Goal: Find contact information: Find contact information

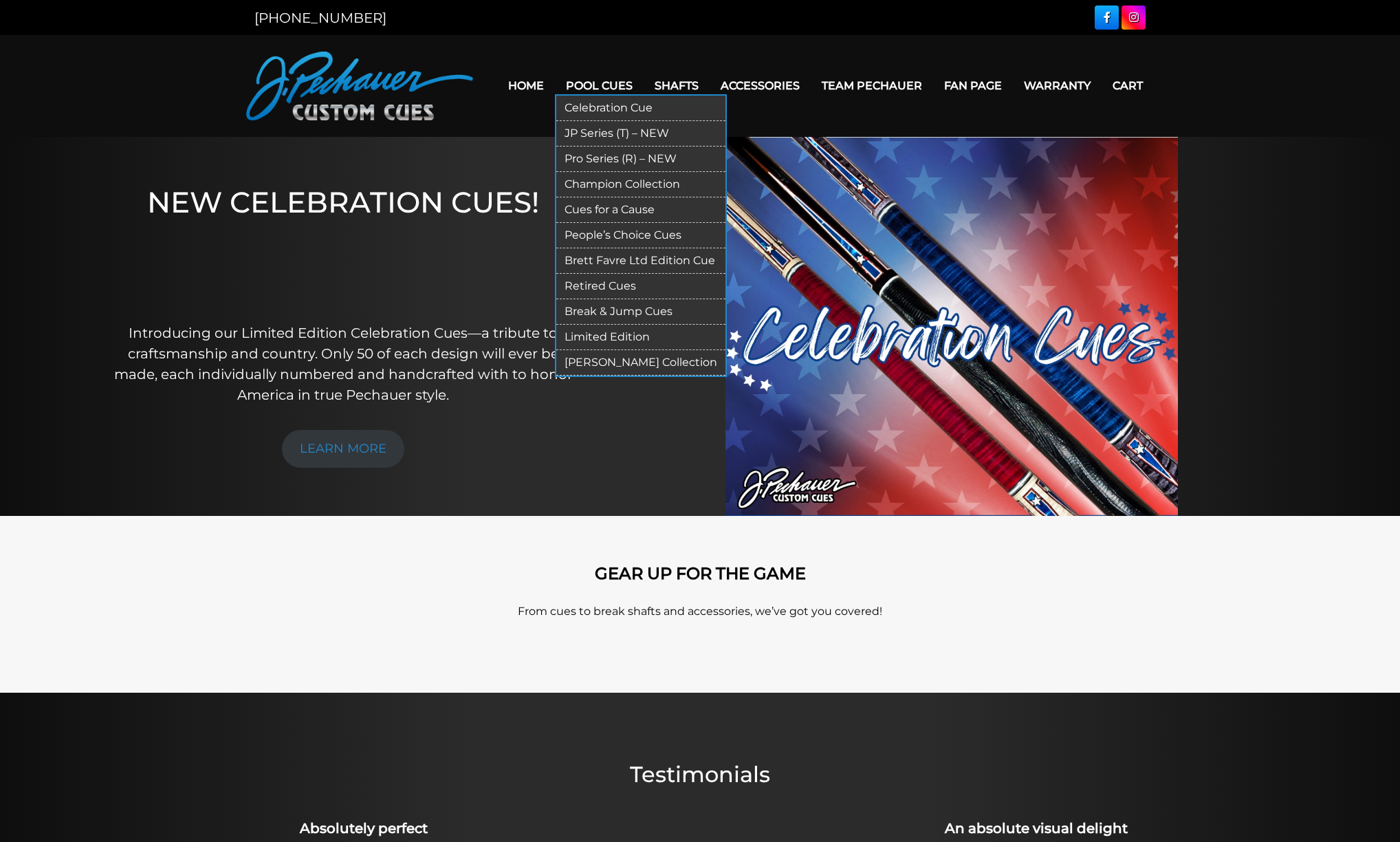
click at [565, 275] on link "Retired Cues" at bounding box center [641, 287] width 169 height 26
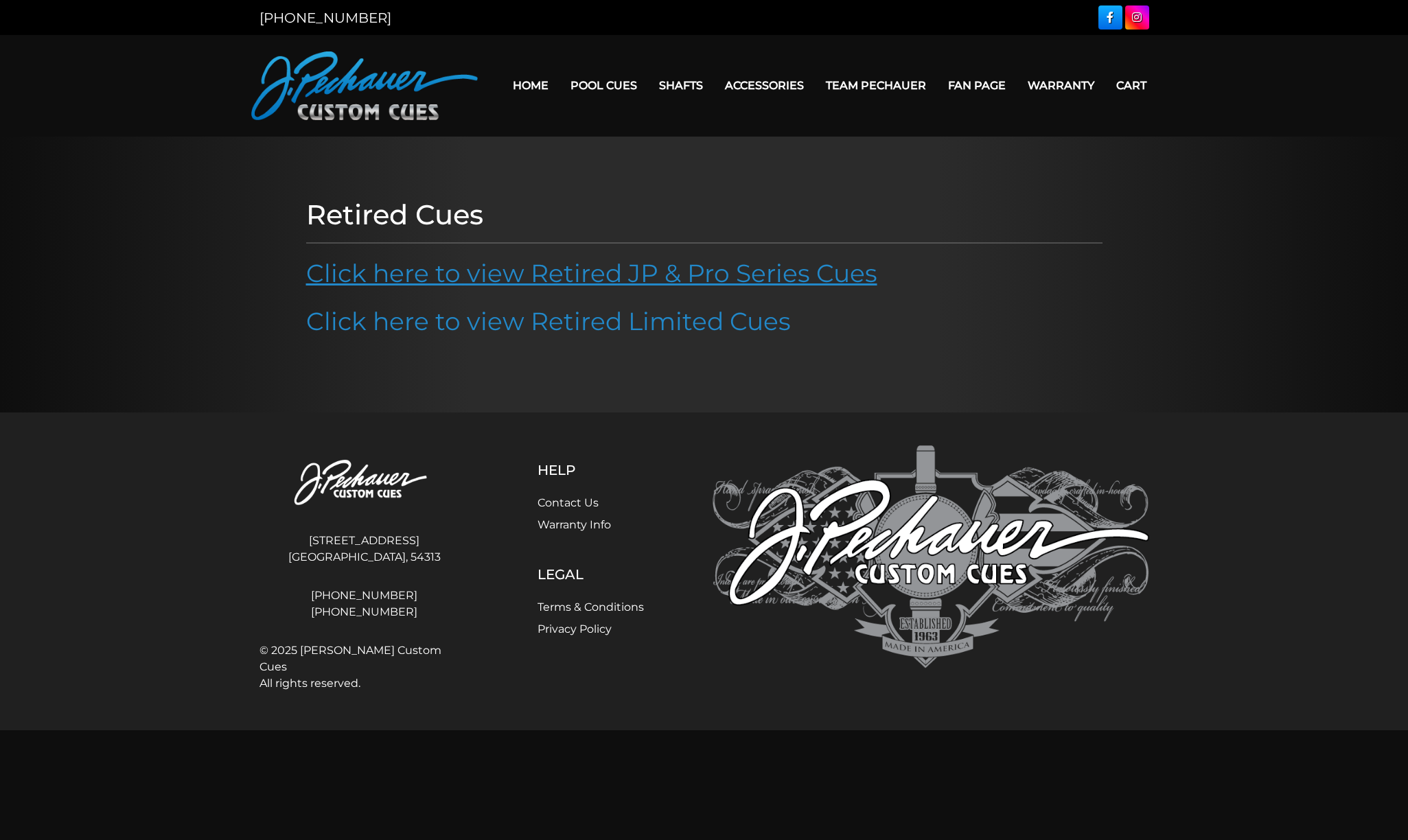
click at [530, 278] on link "Click here to view Retired JP & Pro Series Cues" at bounding box center [591, 273] width 571 height 30
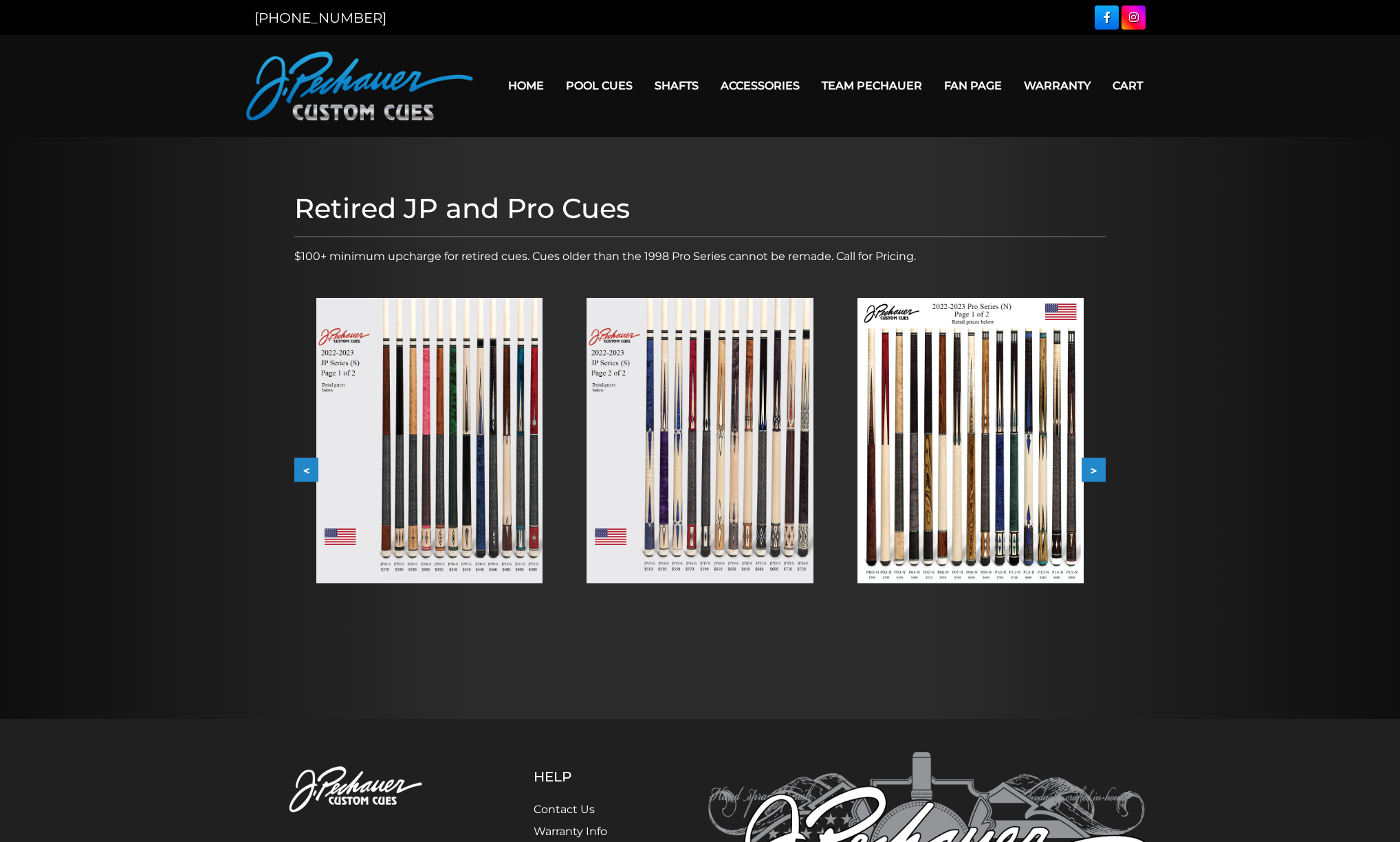
click at [1094, 469] on button ">" at bounding box center [1094, 471] width 24 height 24
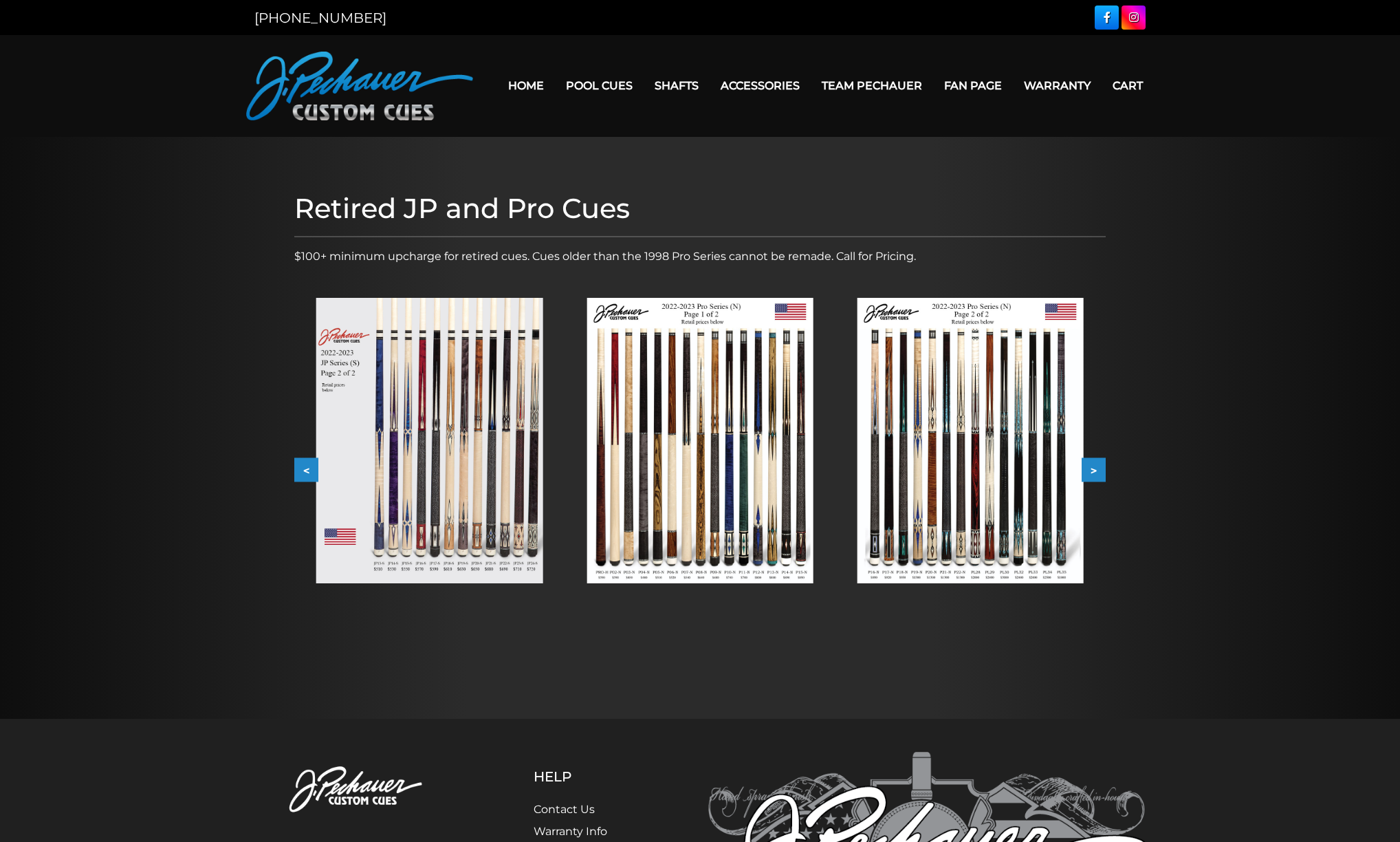
click at [1094, 469] on button ">" at bounding box center [1094, 471] width 24 height 24
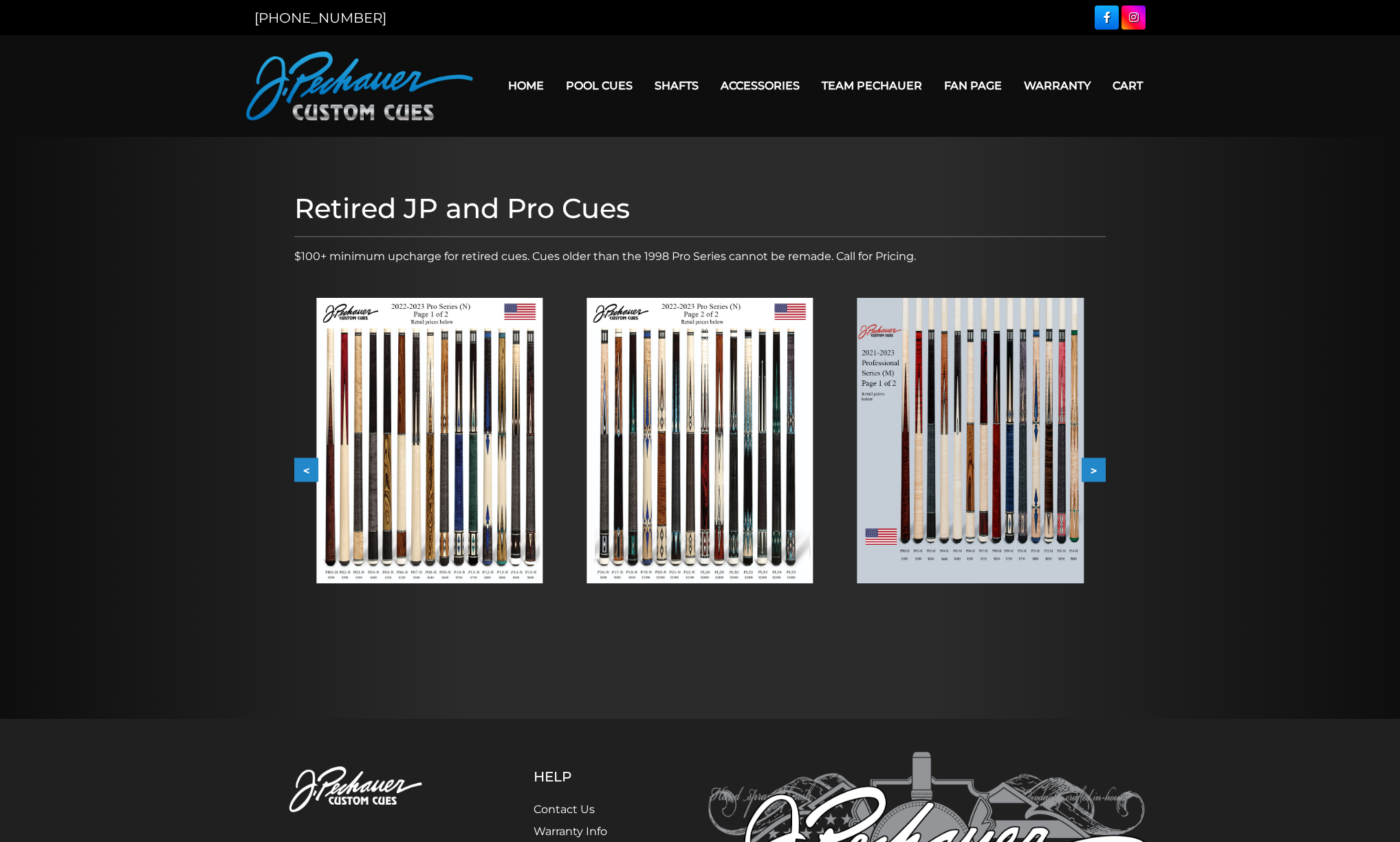
click at [1094, 469] on button ">" at bounding box center [1094, 471] width 24 height 24
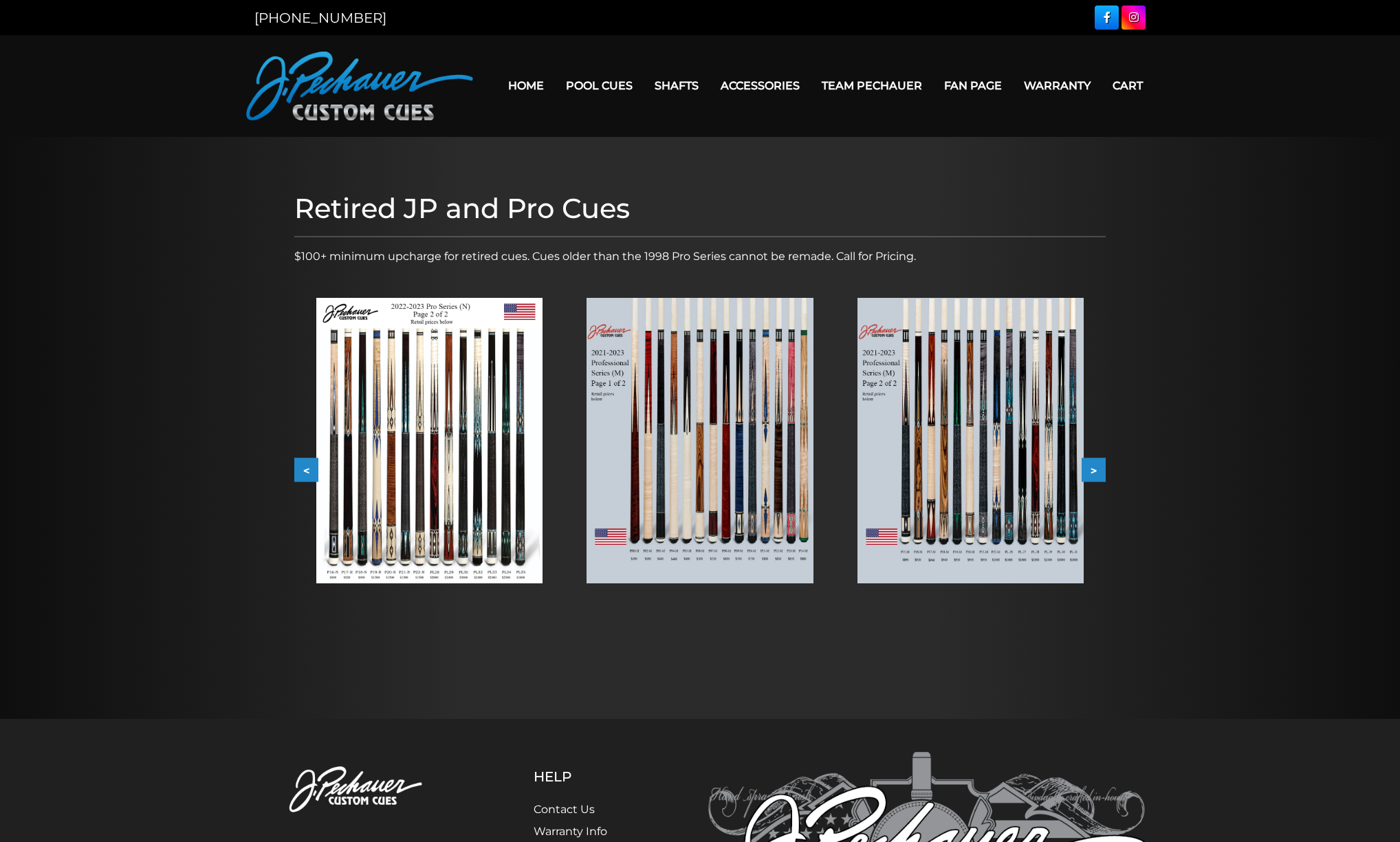
click at [1094, 469] on button ">" at bounding box center [1094, 471] width 24 height 24
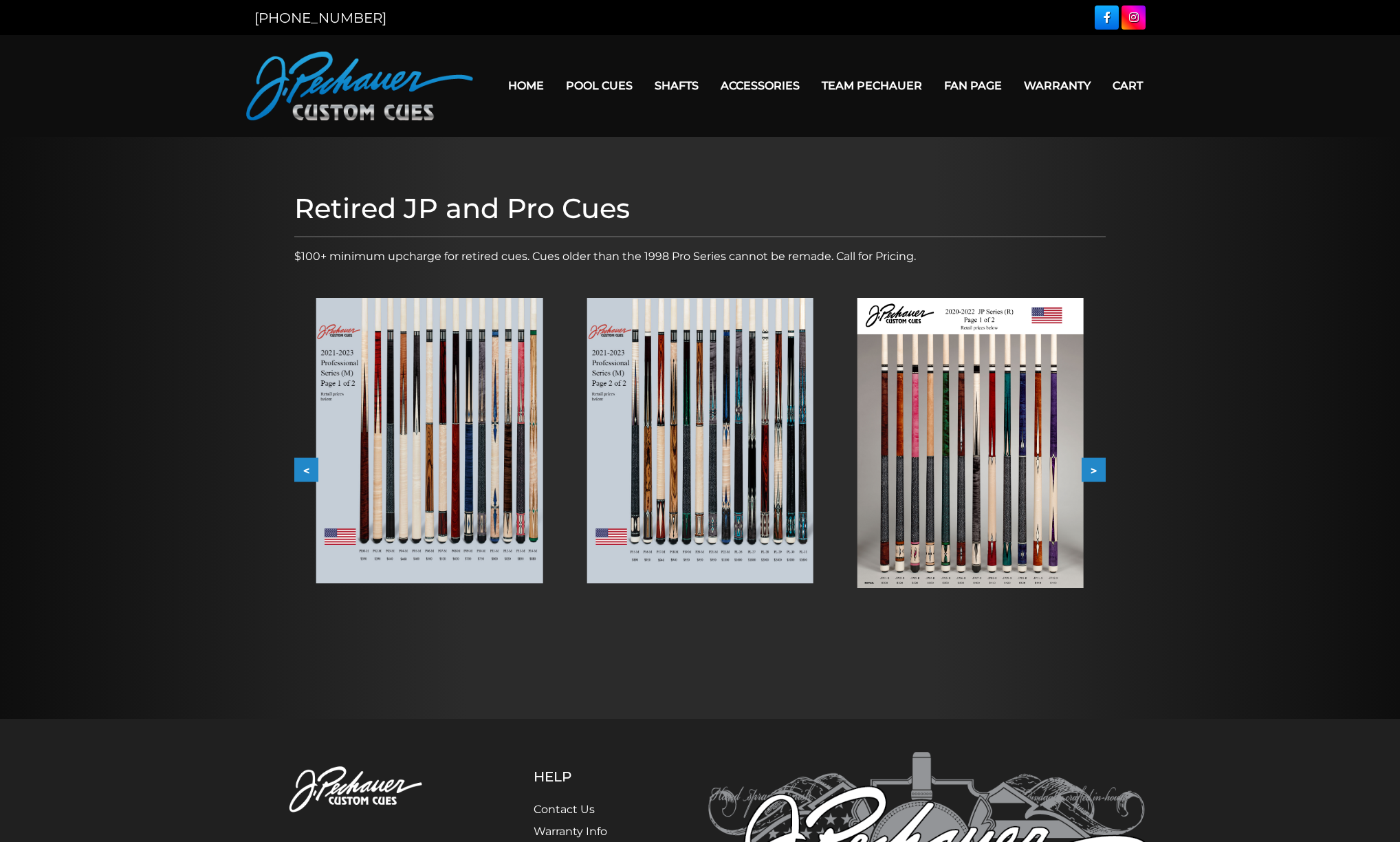
click at [1094, 469] on button ">" at bounding box center [1094, 471] width 24 height 24
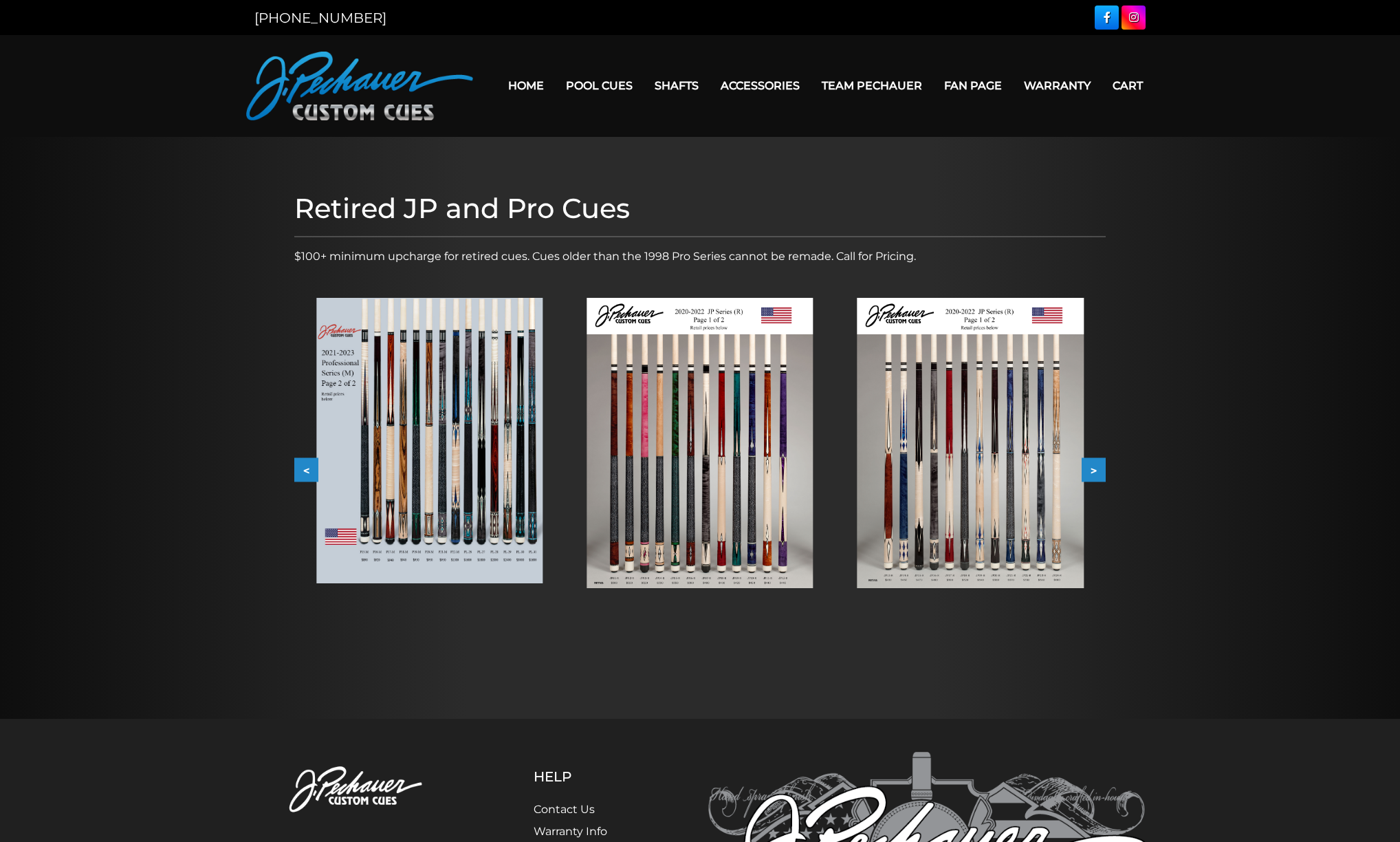
click at [962, 485] on img at bounding box center [971, 443] width 226 height 290
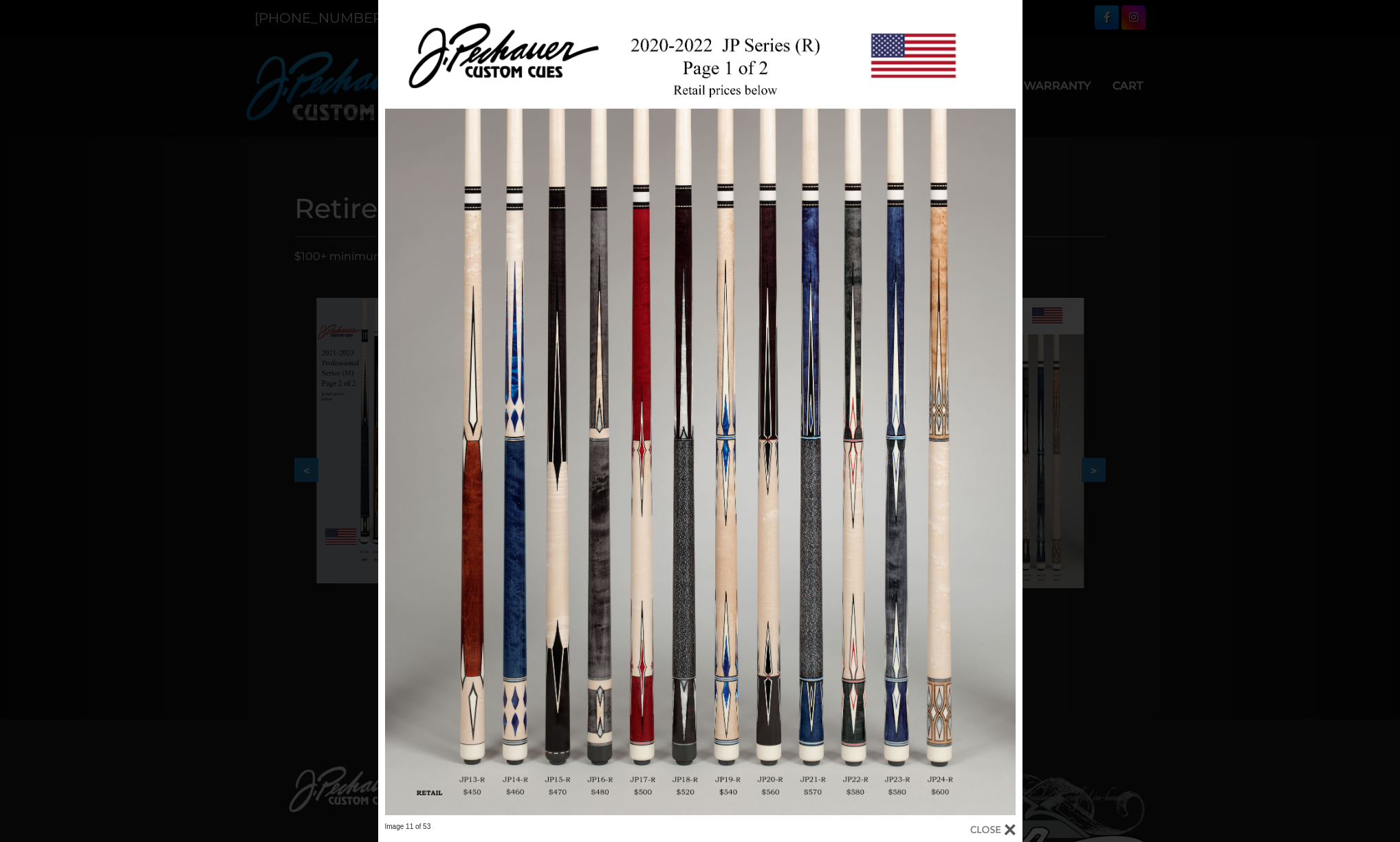
click at [1081, 462] on div "Image 11 of 53" at bounding box center [700, 421] width 1400 height 842
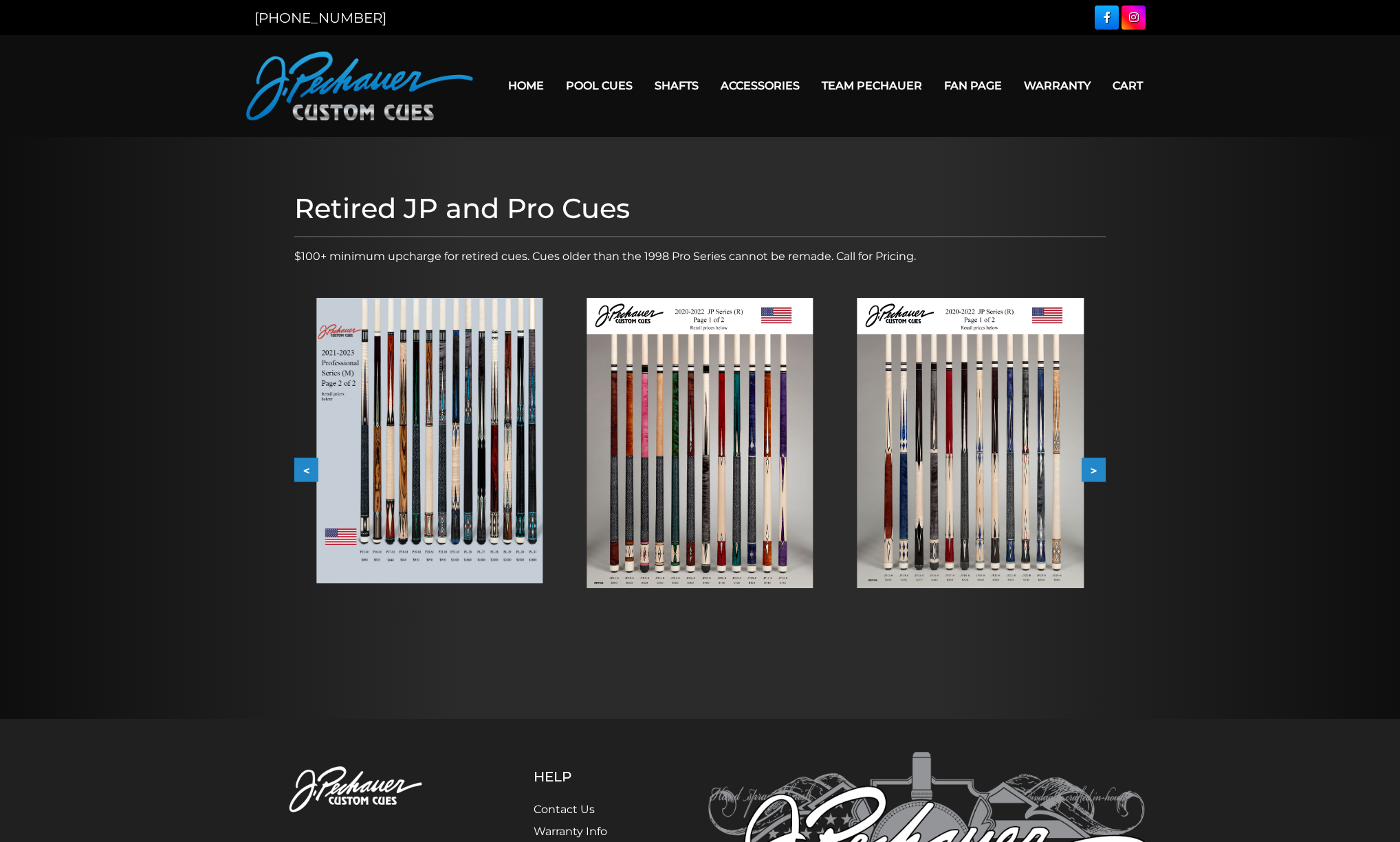
click at [1010, 459] on img at bounding box center [971, 443] width 226 height 290
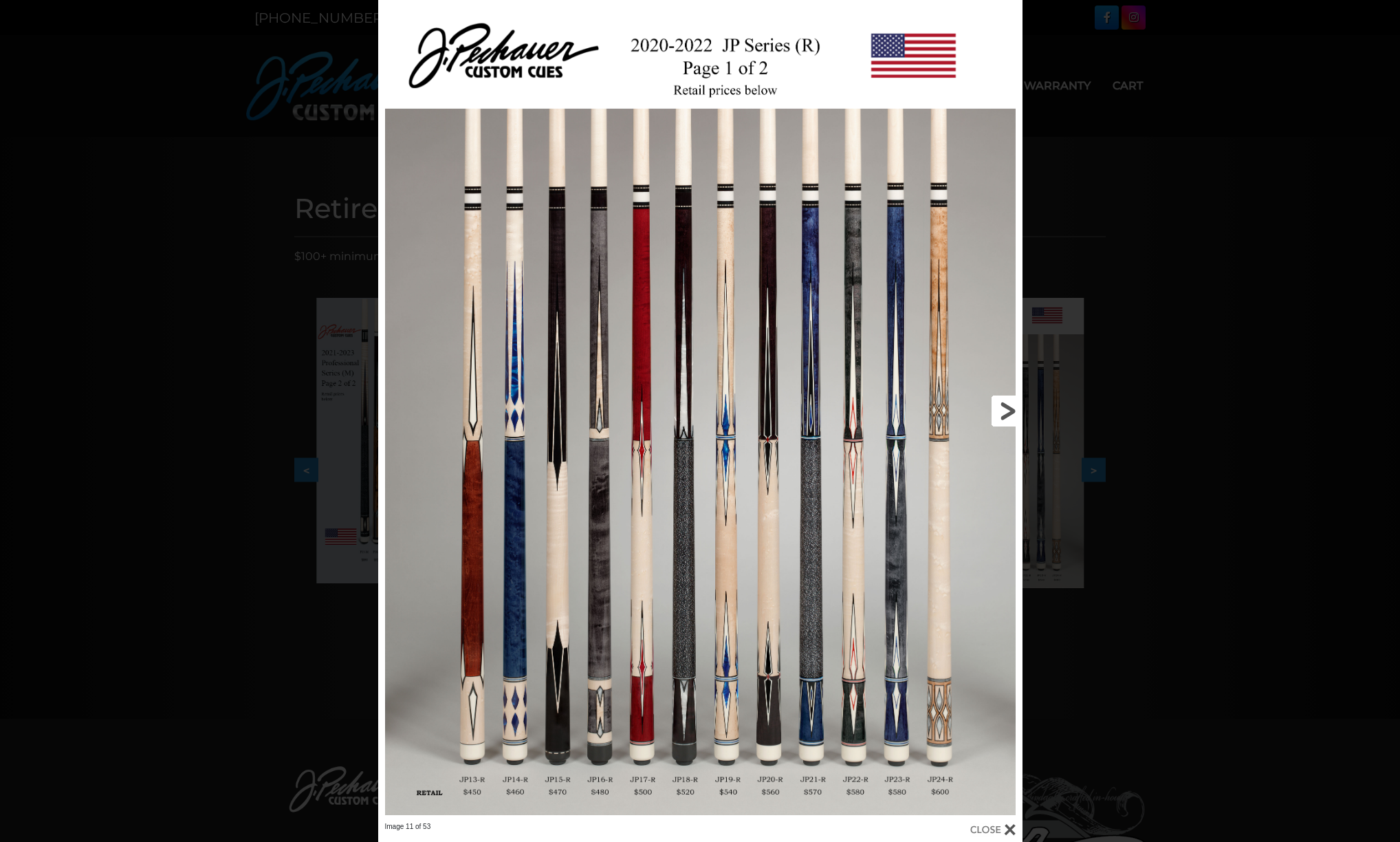
click at [1006, 409] on link at bounding box center [878, 411] width 290 height 822
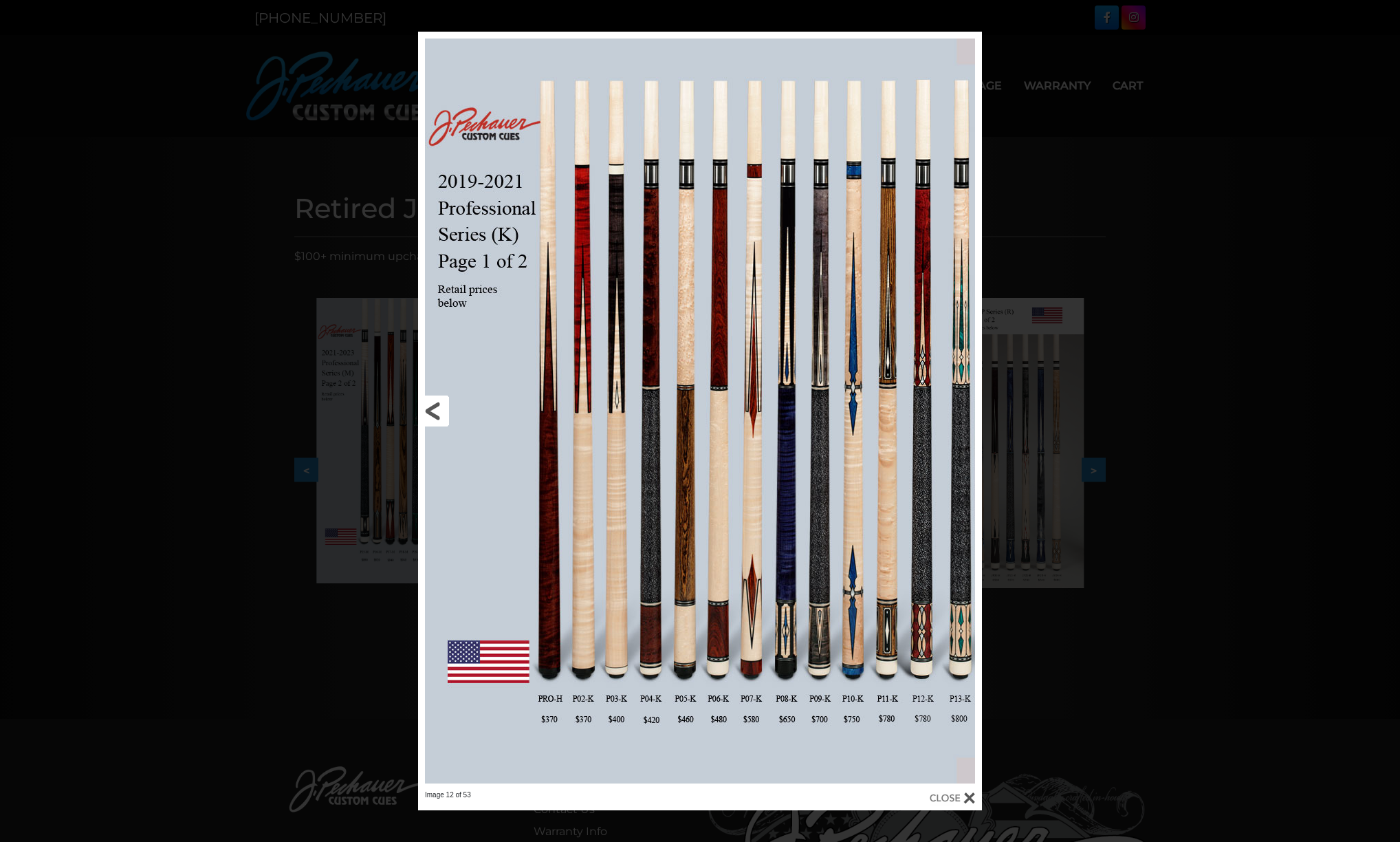
click at [442, 409] on link at bounding box center [545, 411] width 254 height 759
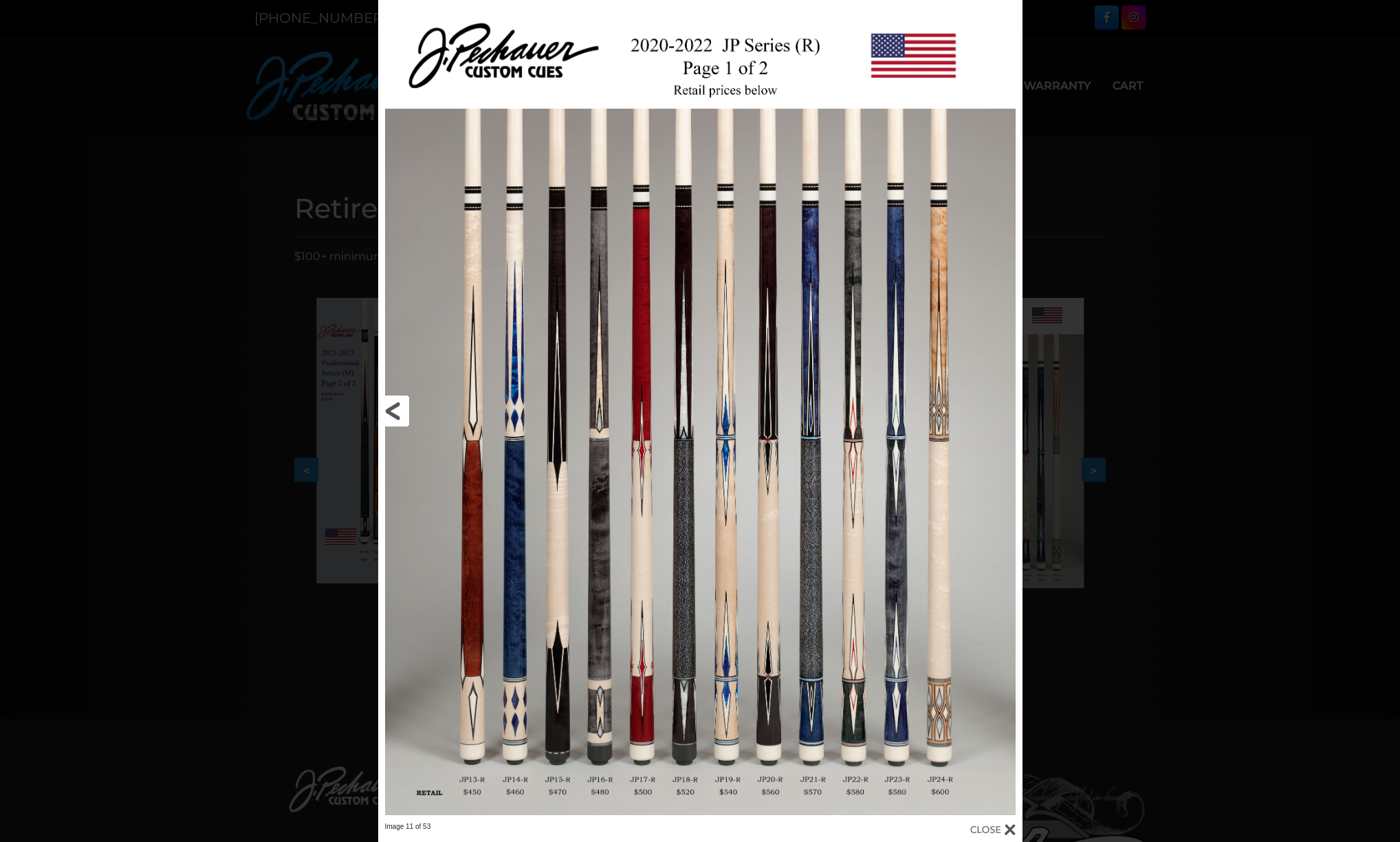
click at [394, 410] on link at bounding box center [523, 411] width 290 height 822
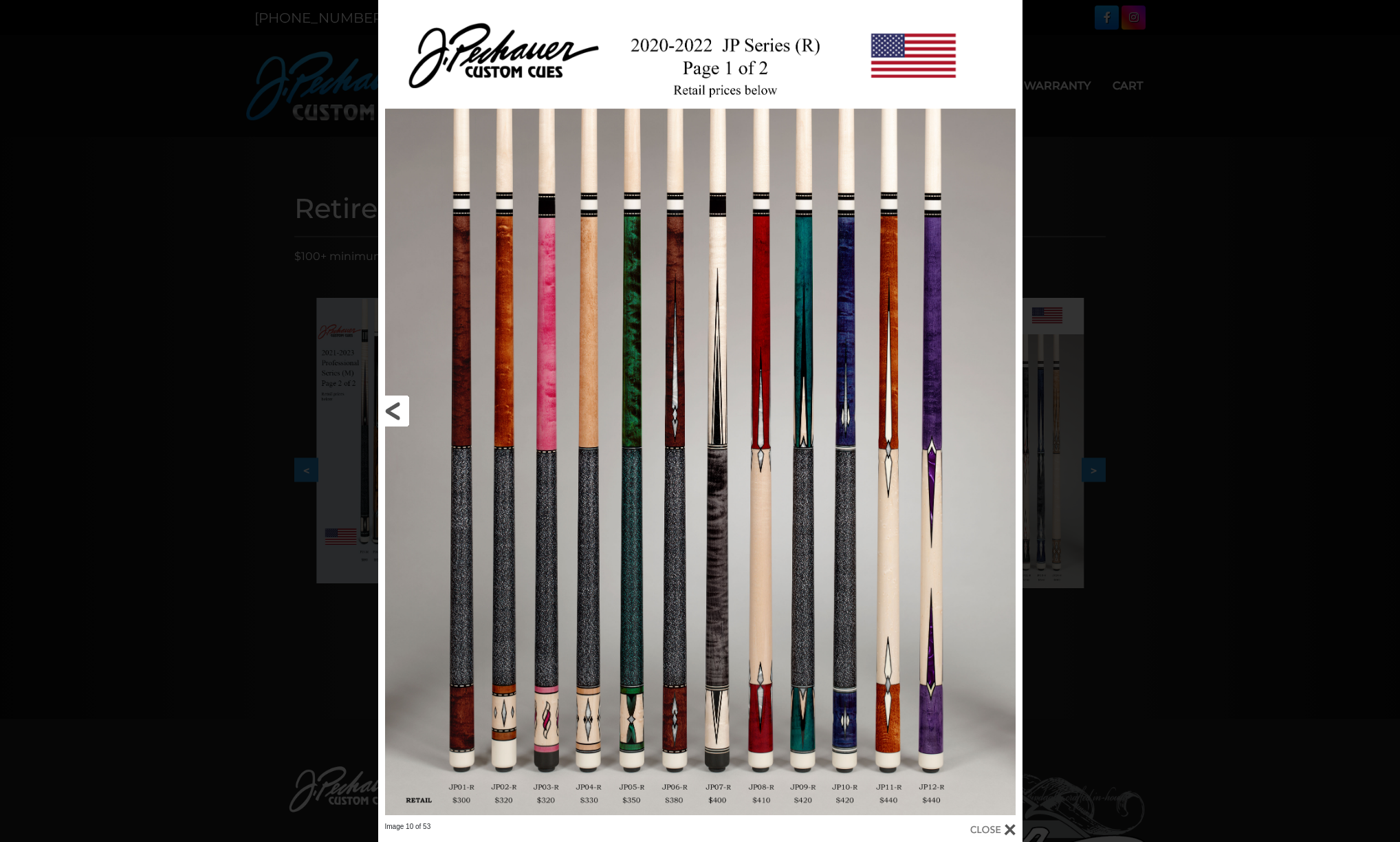
click at [394, 409] on link at bounding box center [523, 411] width 290 height 822
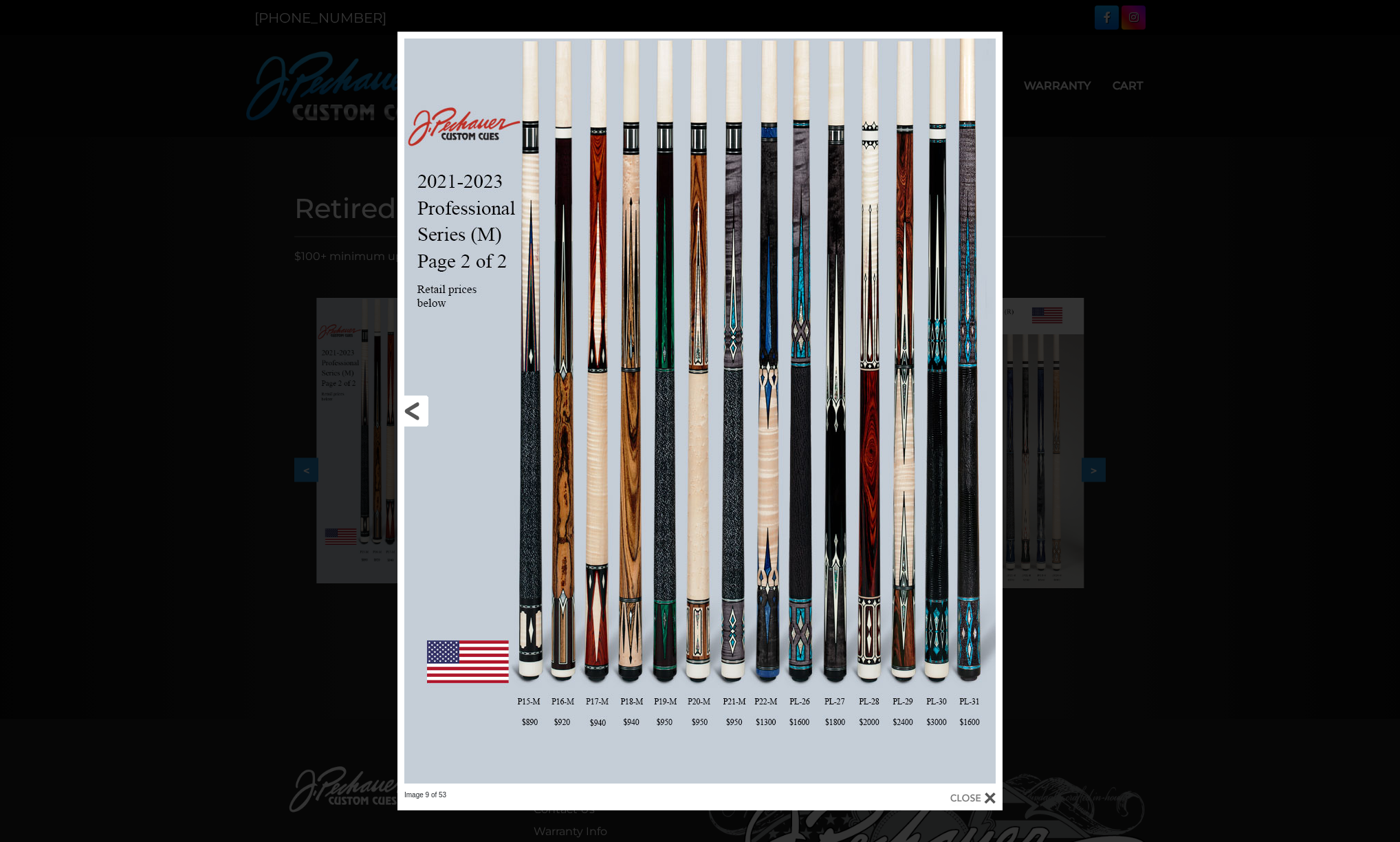
click at [406, 411] on link at bounding box center [534, 411] width 272 height 759
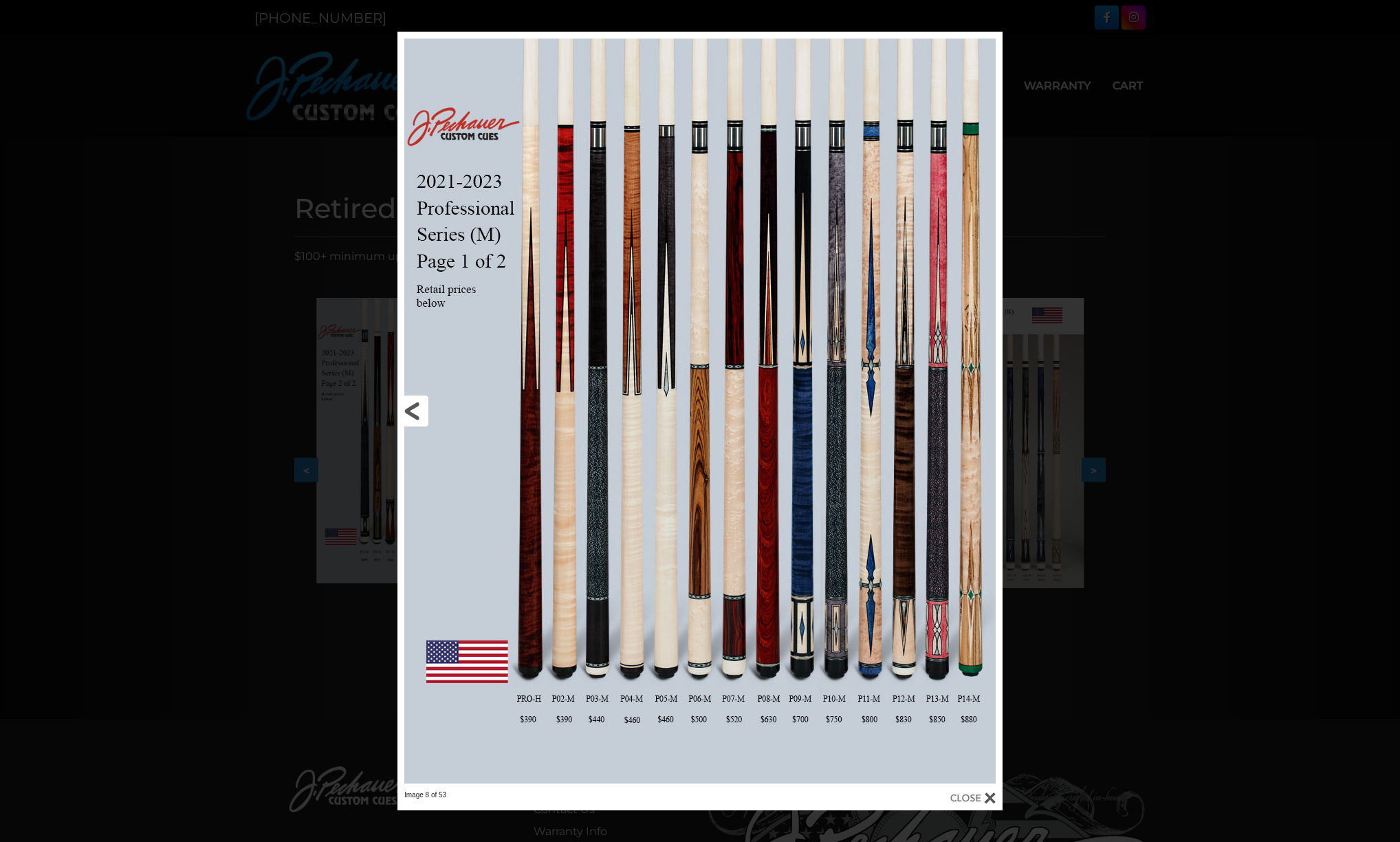
click at [409, 410] on link at bounding box center [534, 411] width 272 height 759
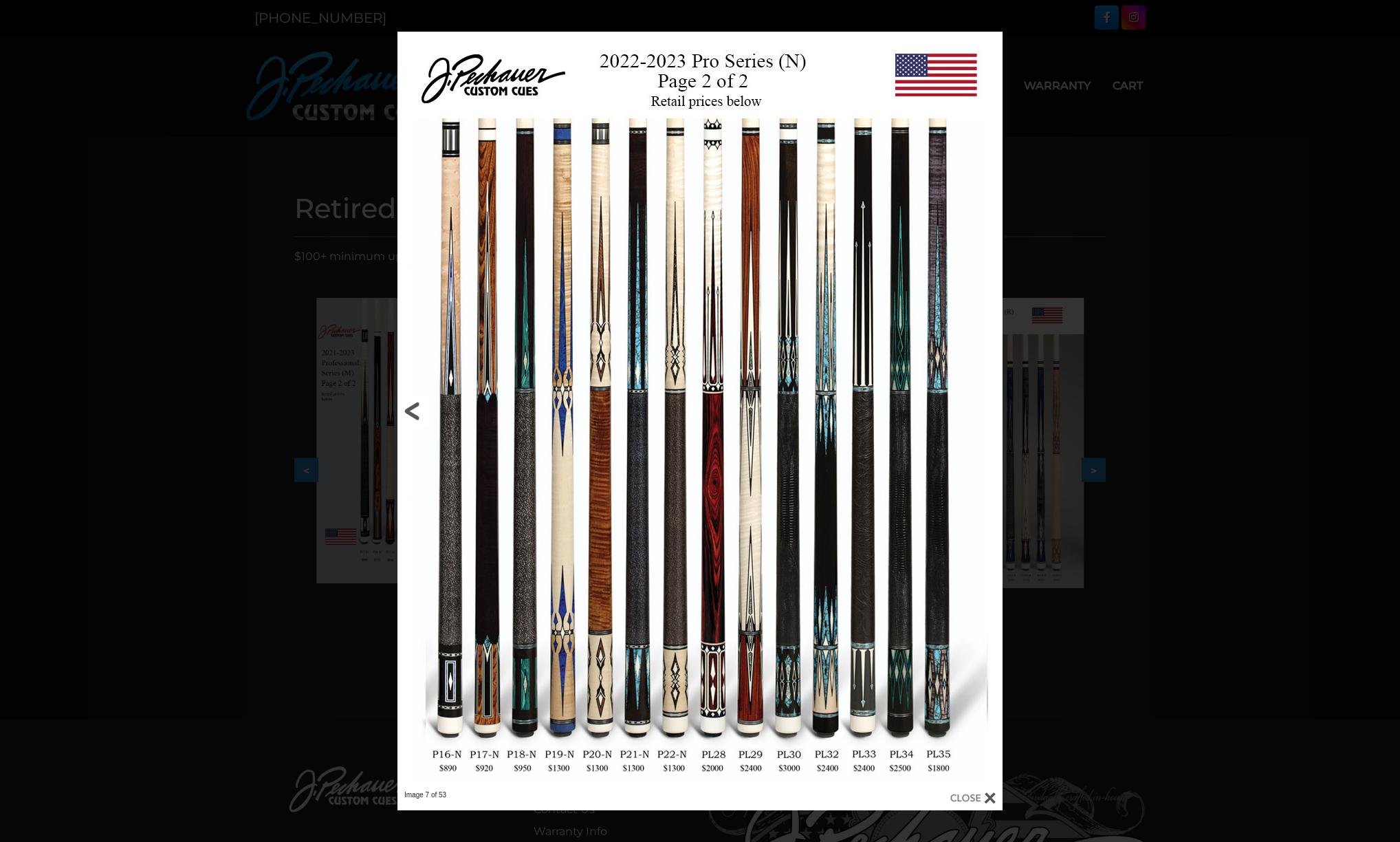
click at [409, 410] on link at bounding box center [534, 411] width 272 height 759
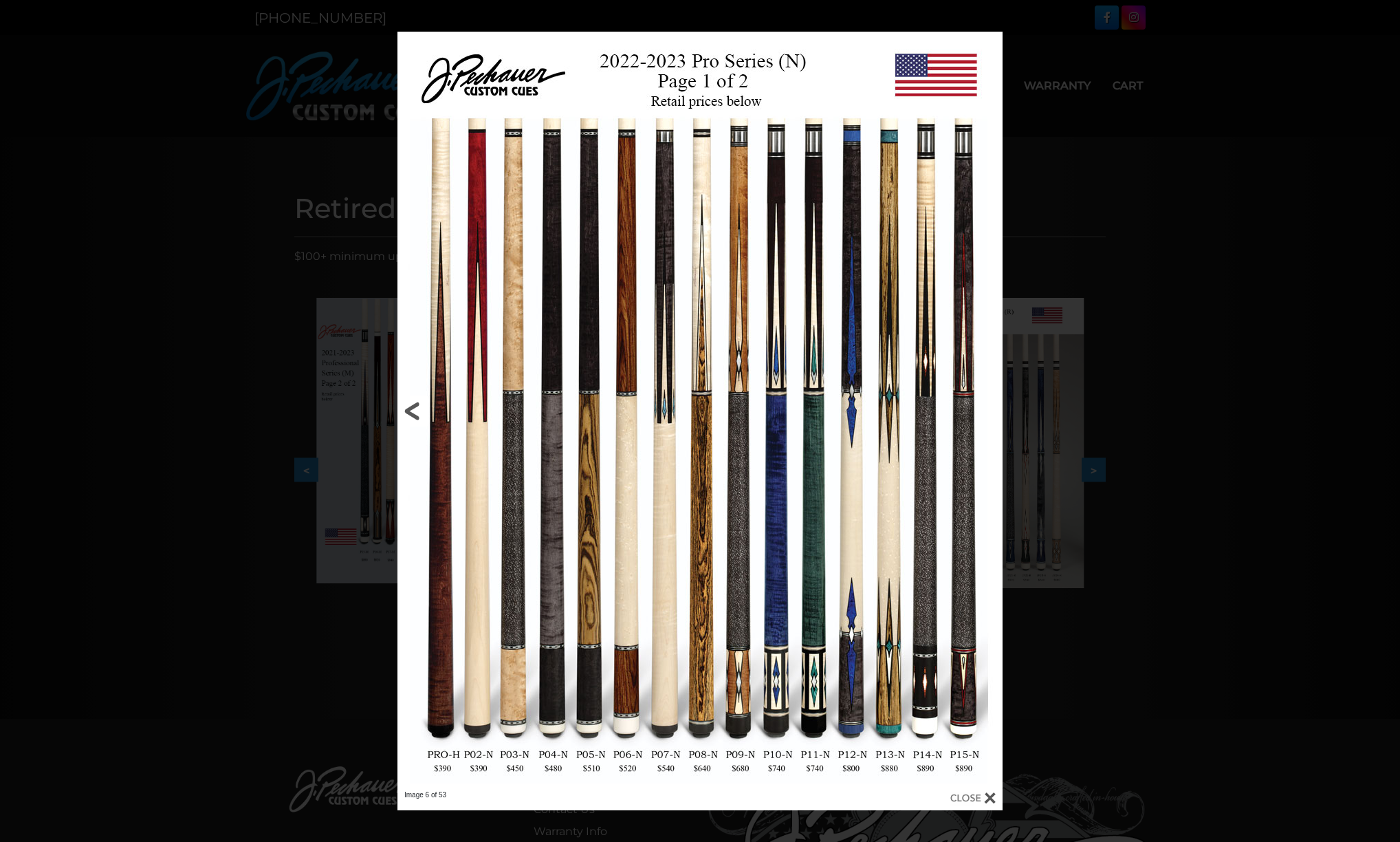
click at [409, 410] on link at bounding box center [534, 411] width 272 height 759
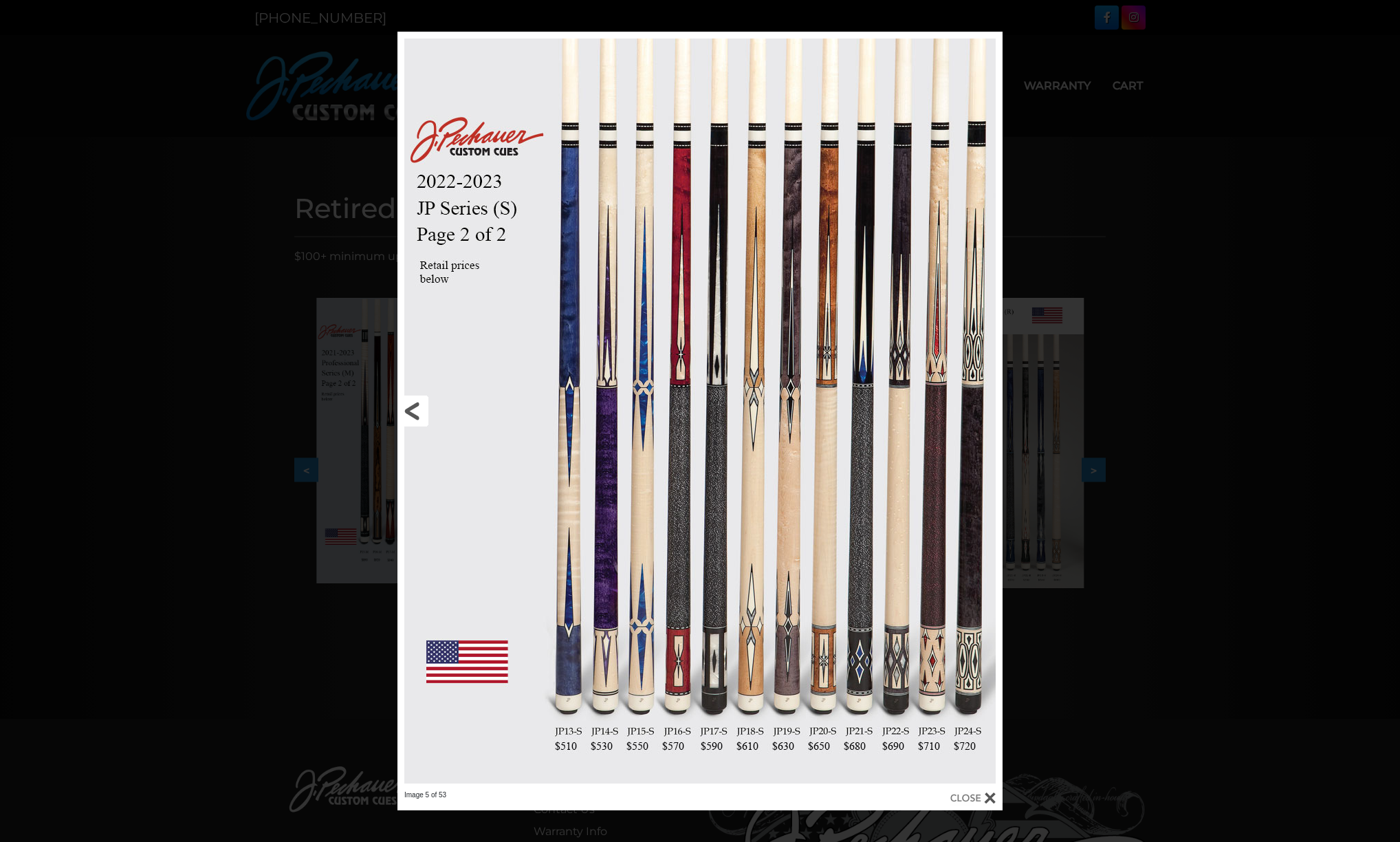
click at [409, 410] on link at bounding box center [534, 411] width 272 height 759
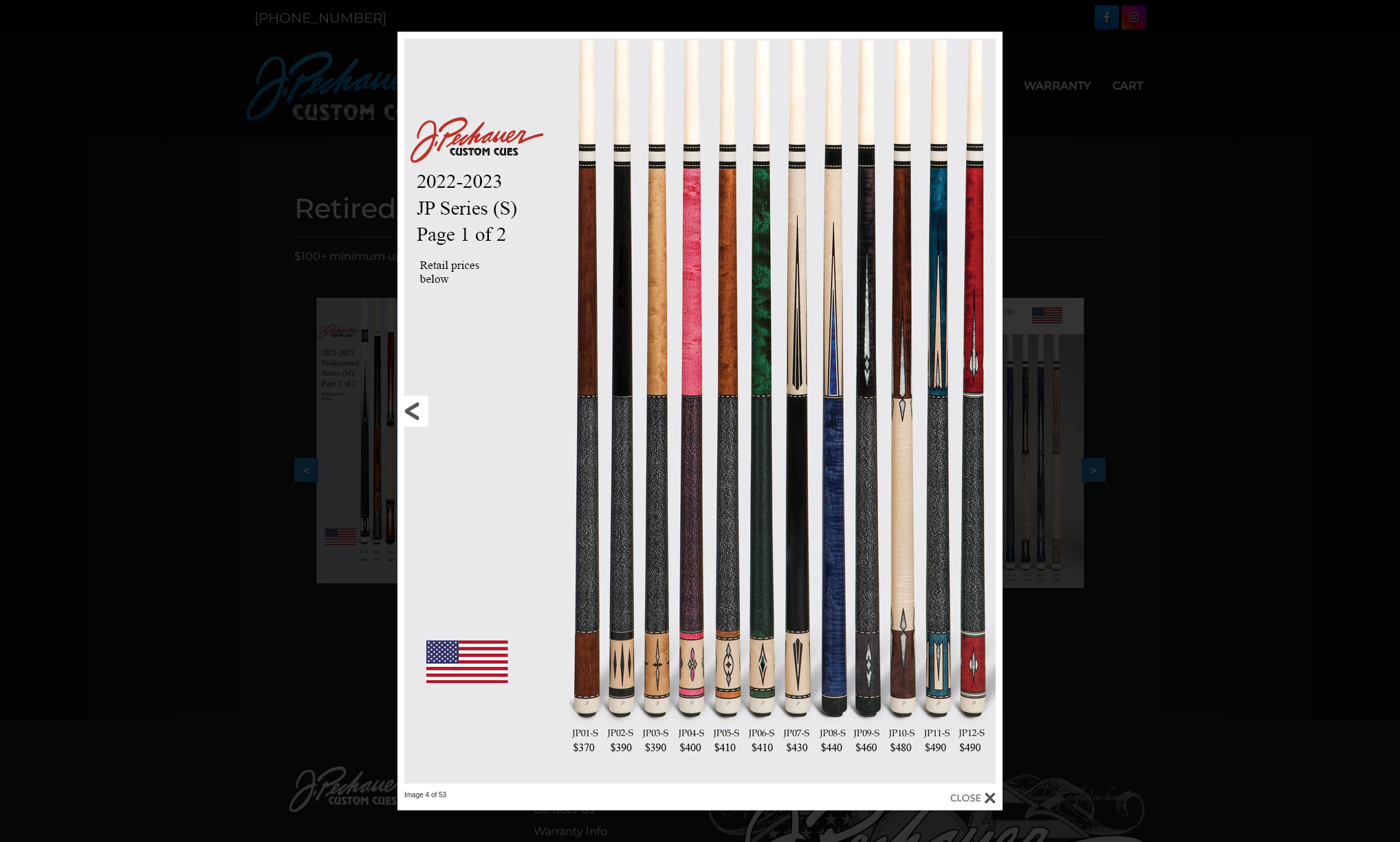
click at [409, 410] on link at bounding box center [534, 411] width 272 height 759
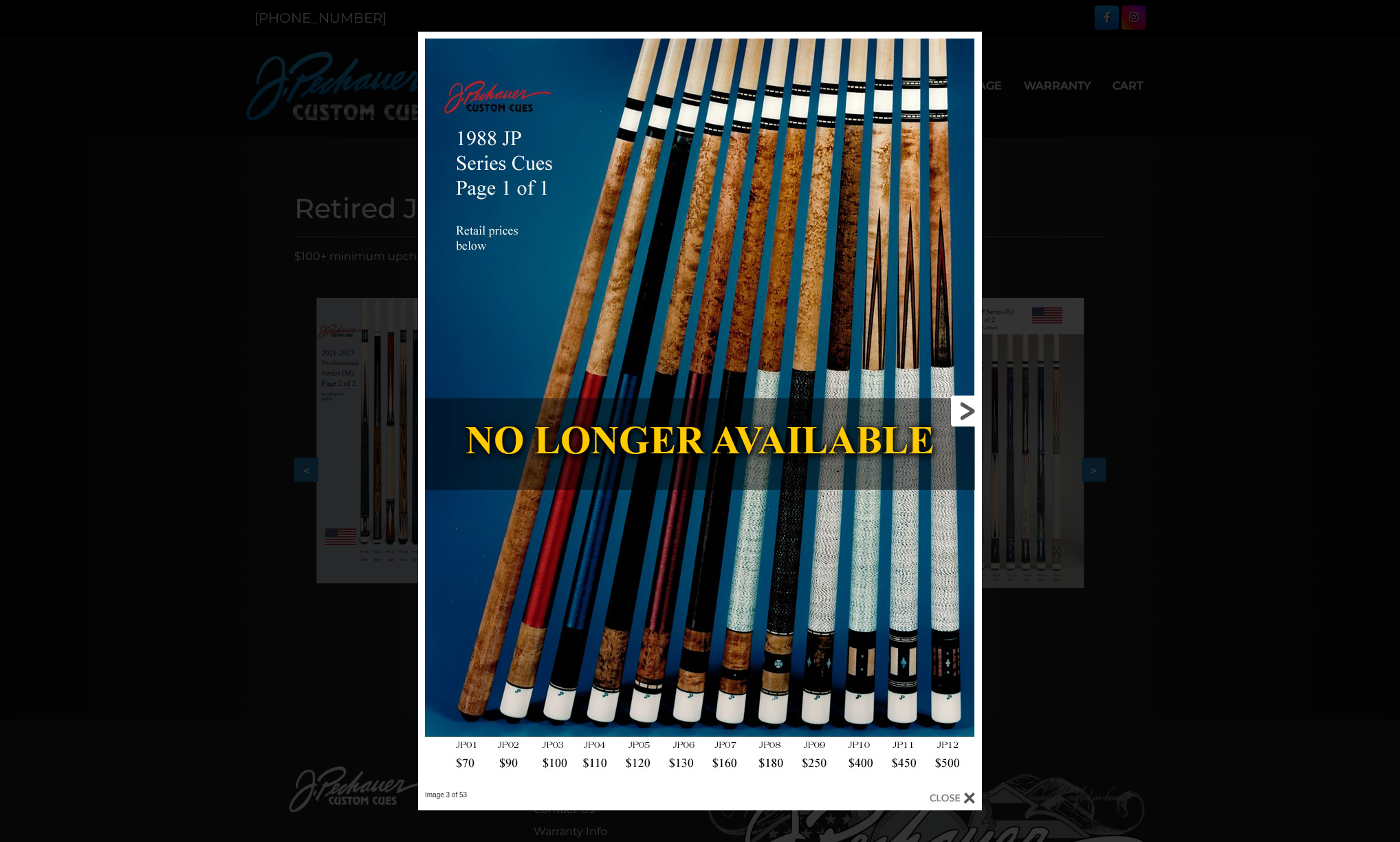
click at [958, 409] on link at bounding box center [855, 411] width 254 height 759
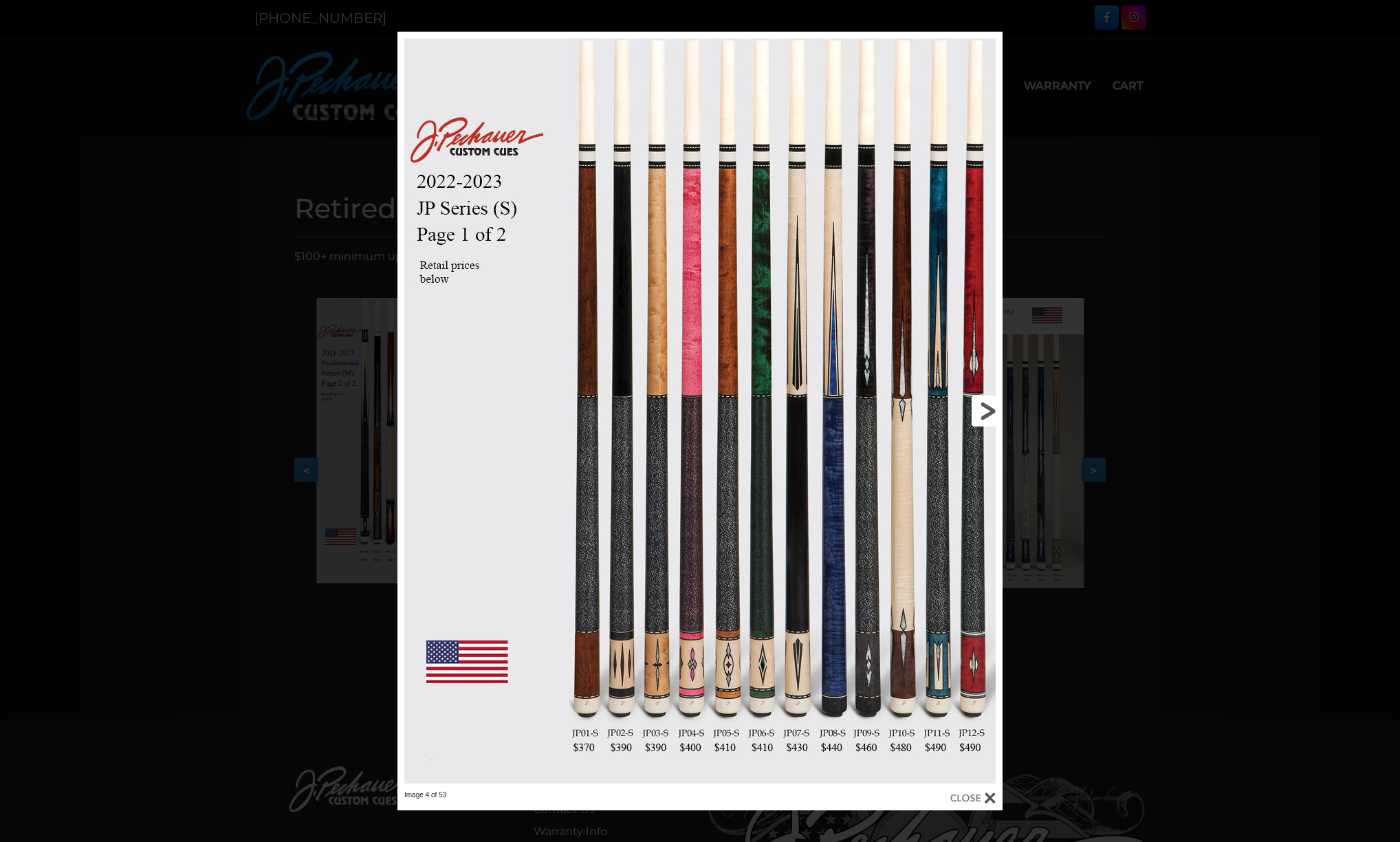
click at [978, 410] on link at bounding box center [866, 411] width 272 height 759
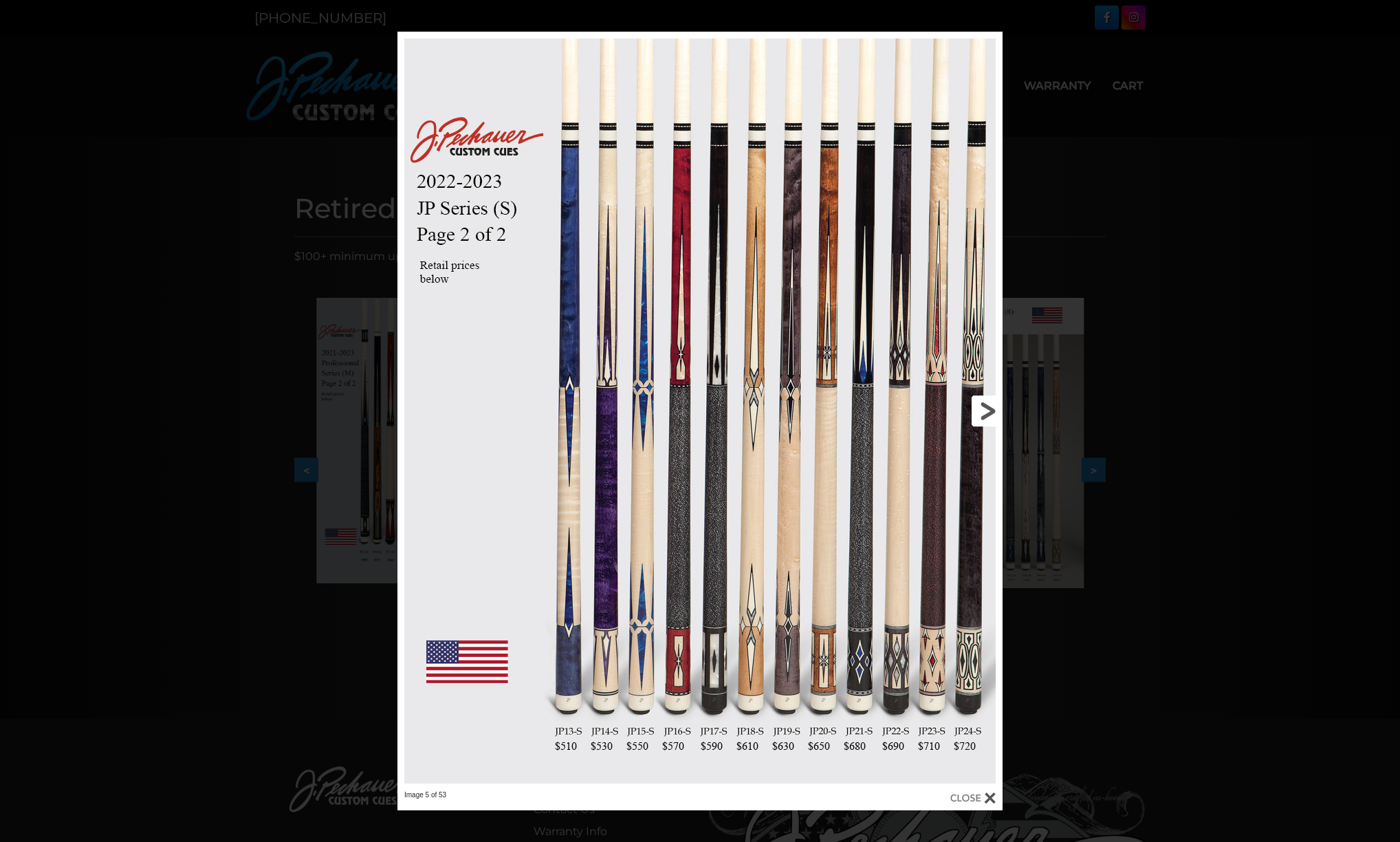
click at [978, 410] on link at bounding box center [866, 411] width 272 height 759
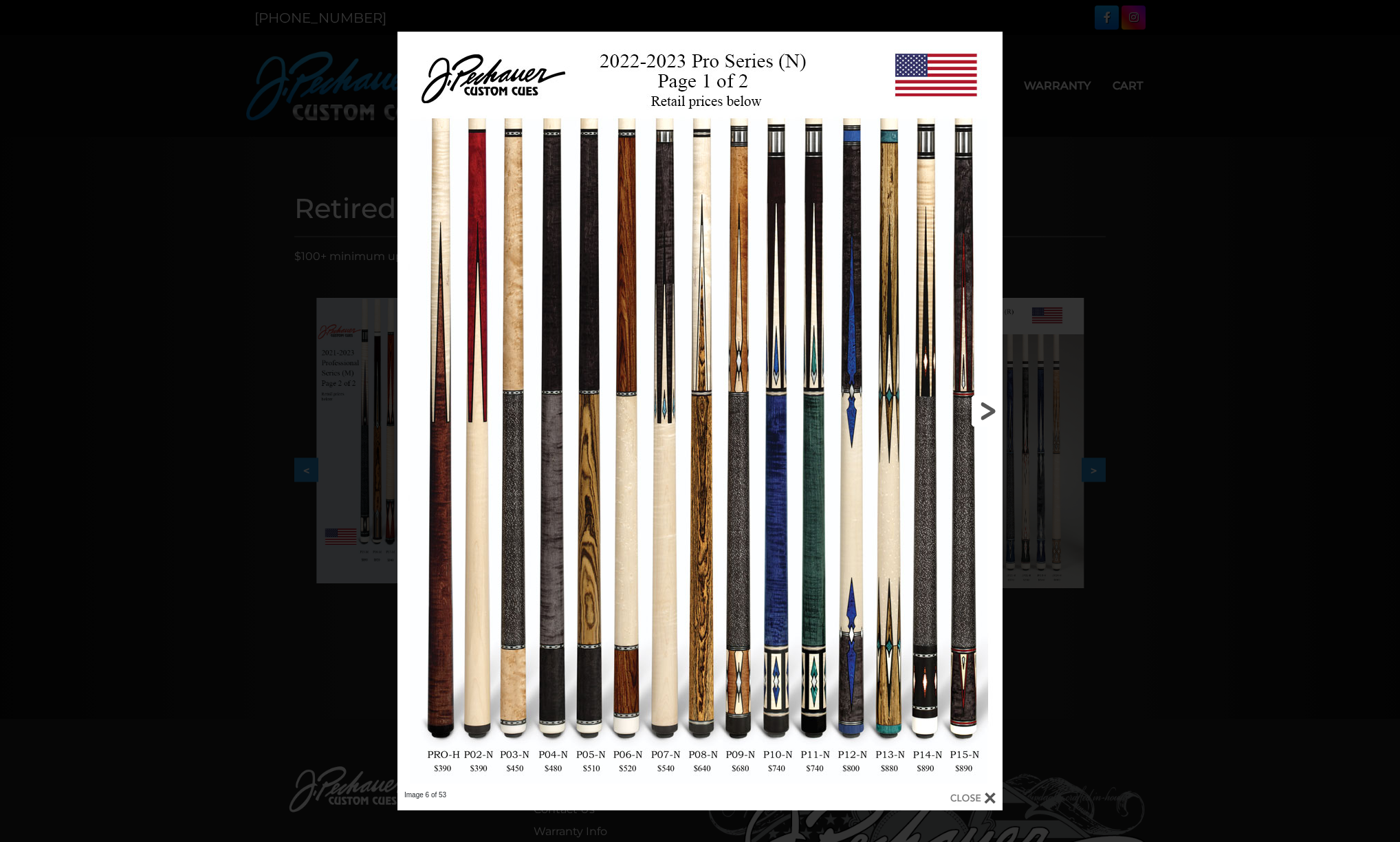
click at [978, 410] on link at bounding box center [866, 411] width 272 height 759
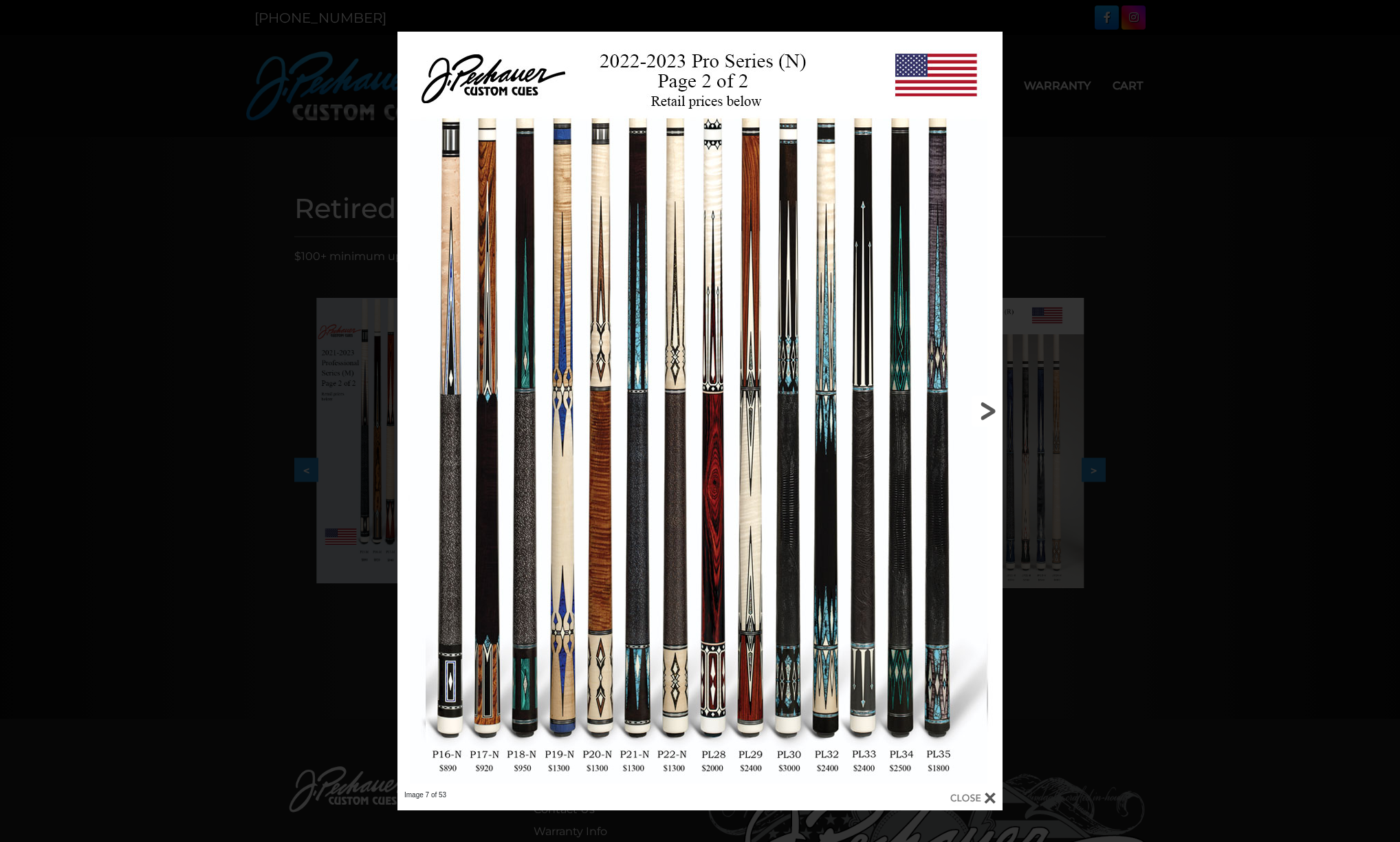
click at [978, 410] on link at bounding box center [866, 411] width 272 height 759
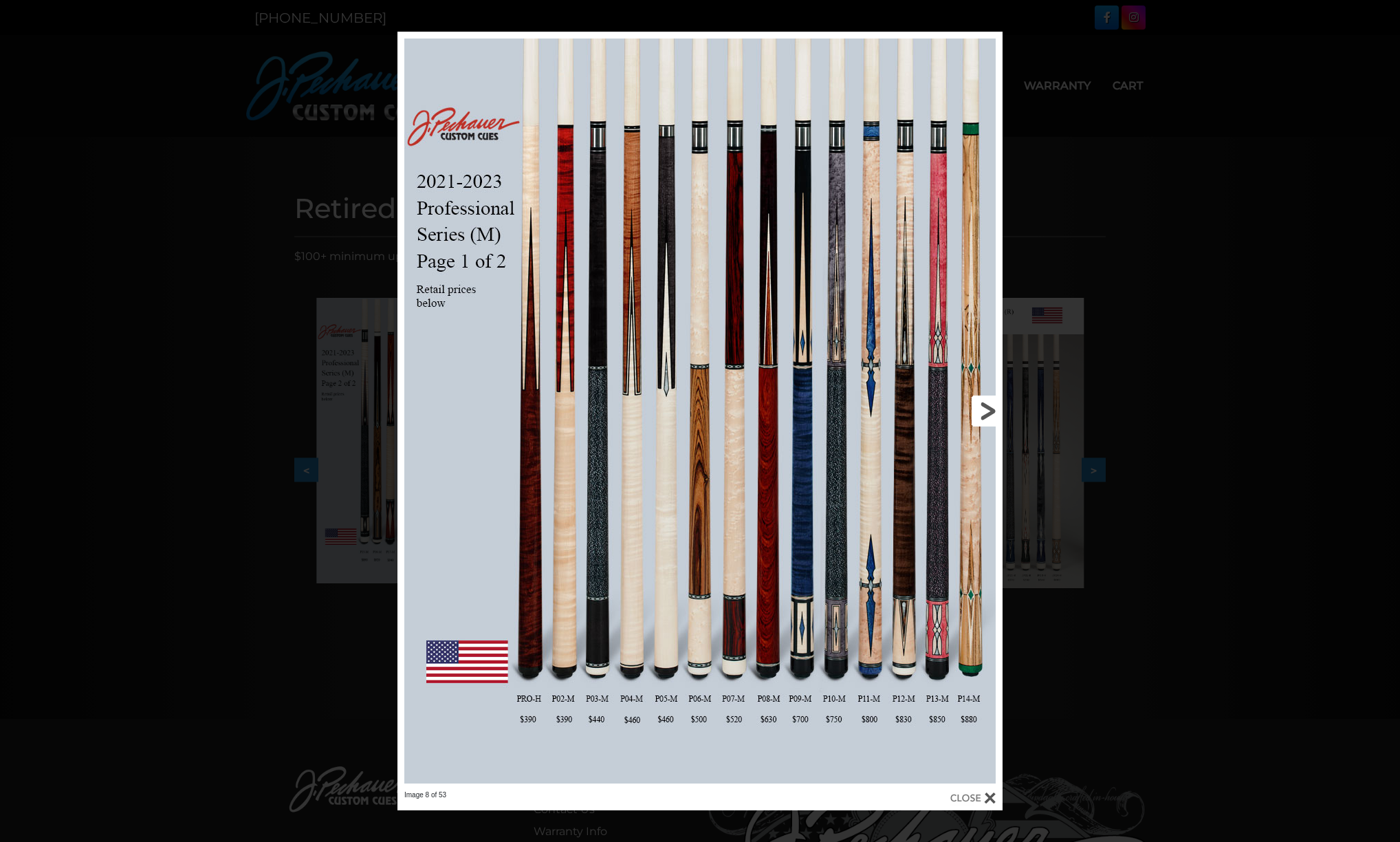
click at [978, 410] on link at bounding box center [866, 411] width 272 height 759
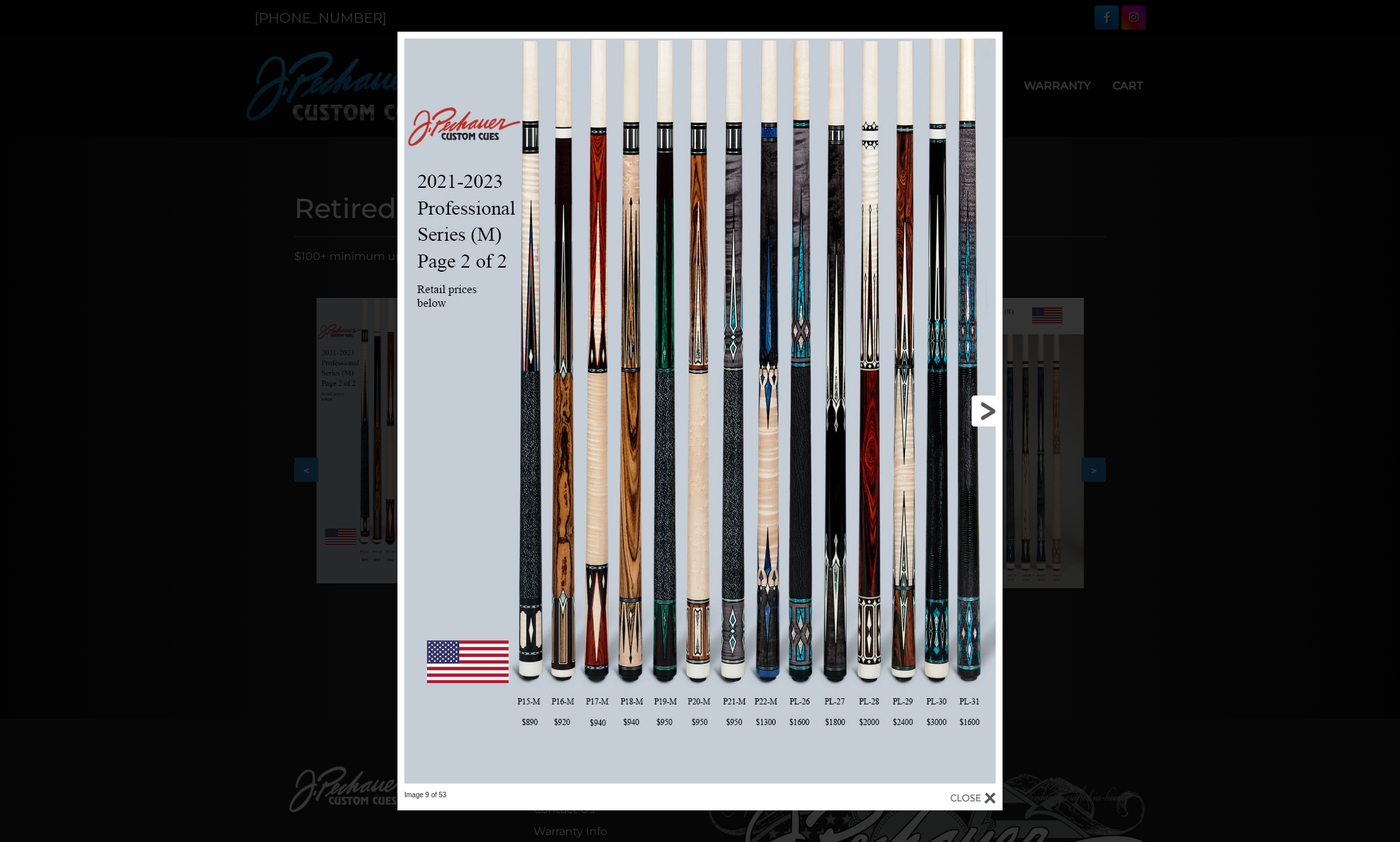
click at [978, 410] on link at bounding box center [866, 411] width 272 height 759
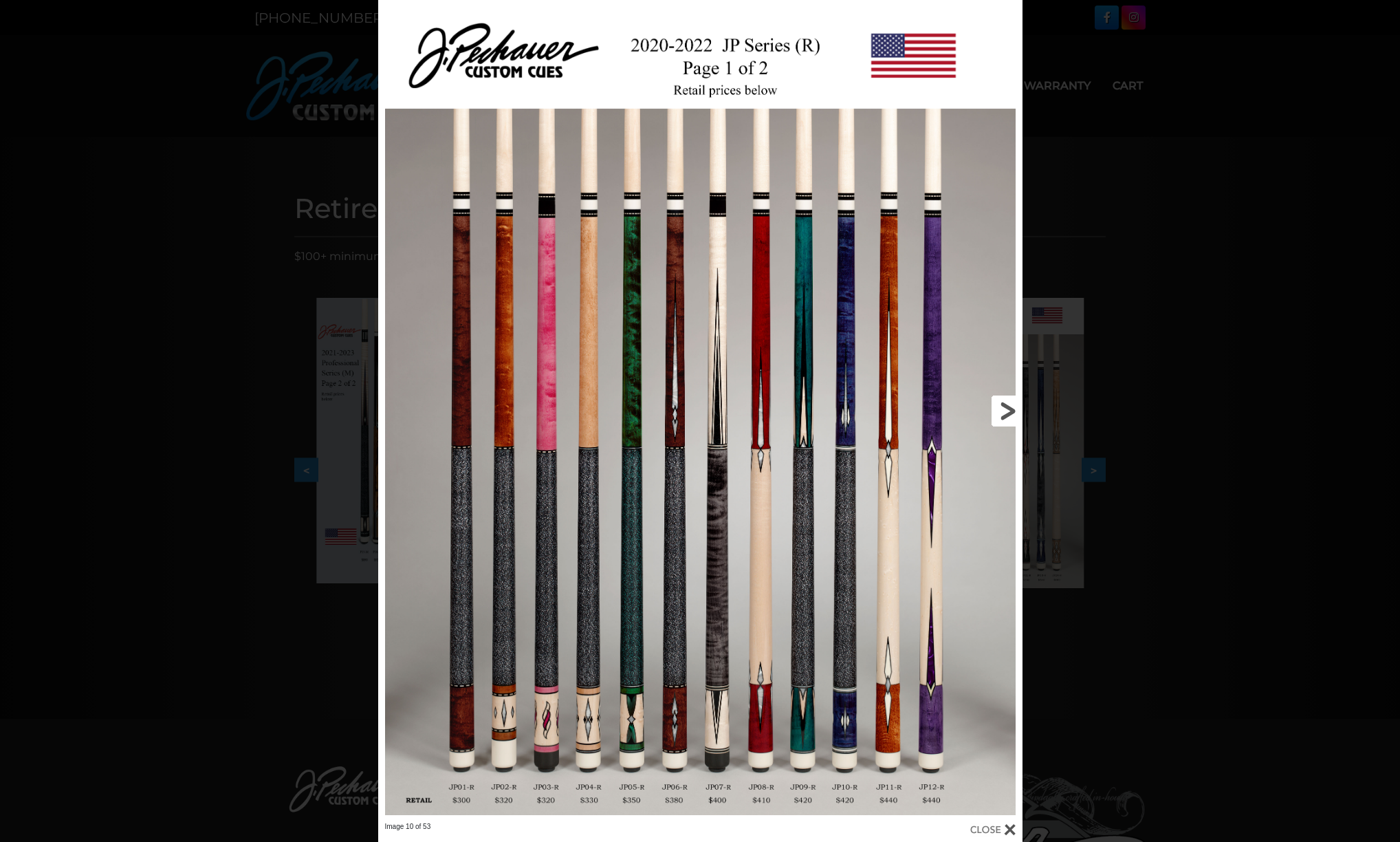
click at [1010, 408] on link at bounding box center [878, 411] width 290 height 822
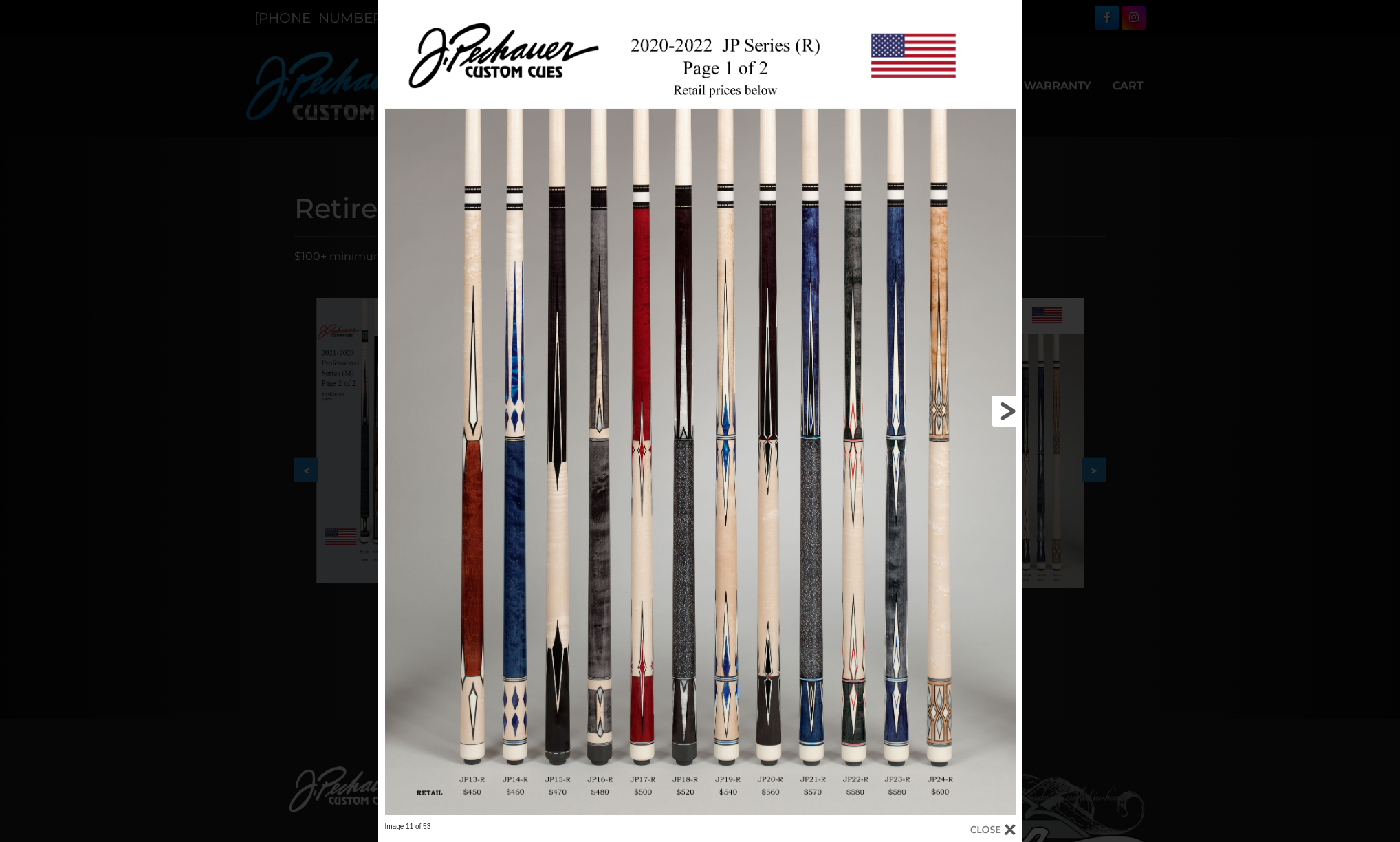
click at [1010, 408] on link at bounding box center [878, 411] width 290 height 822
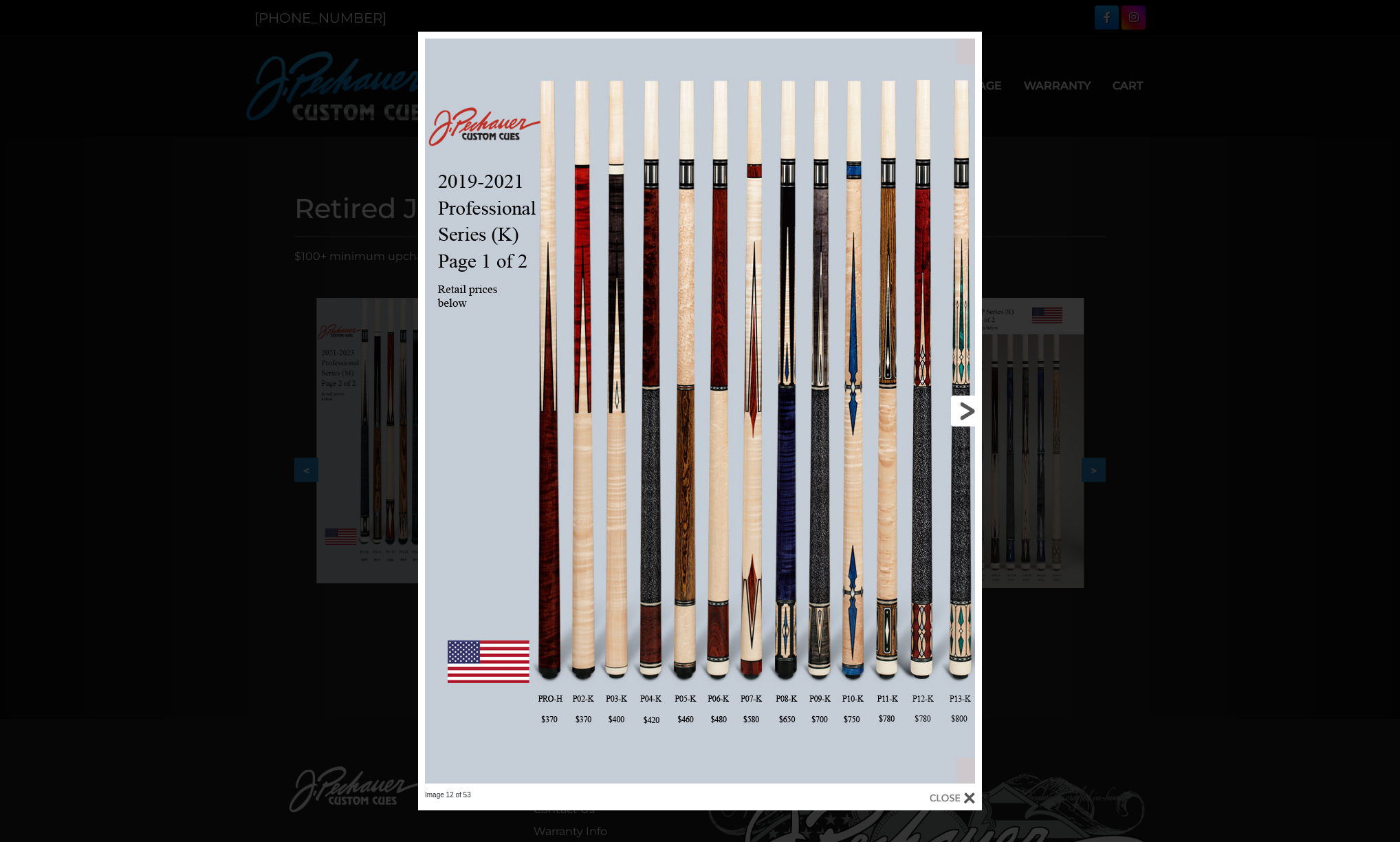
click at [963, 412] on link at bounding box center [855, 411] width 254 height 759
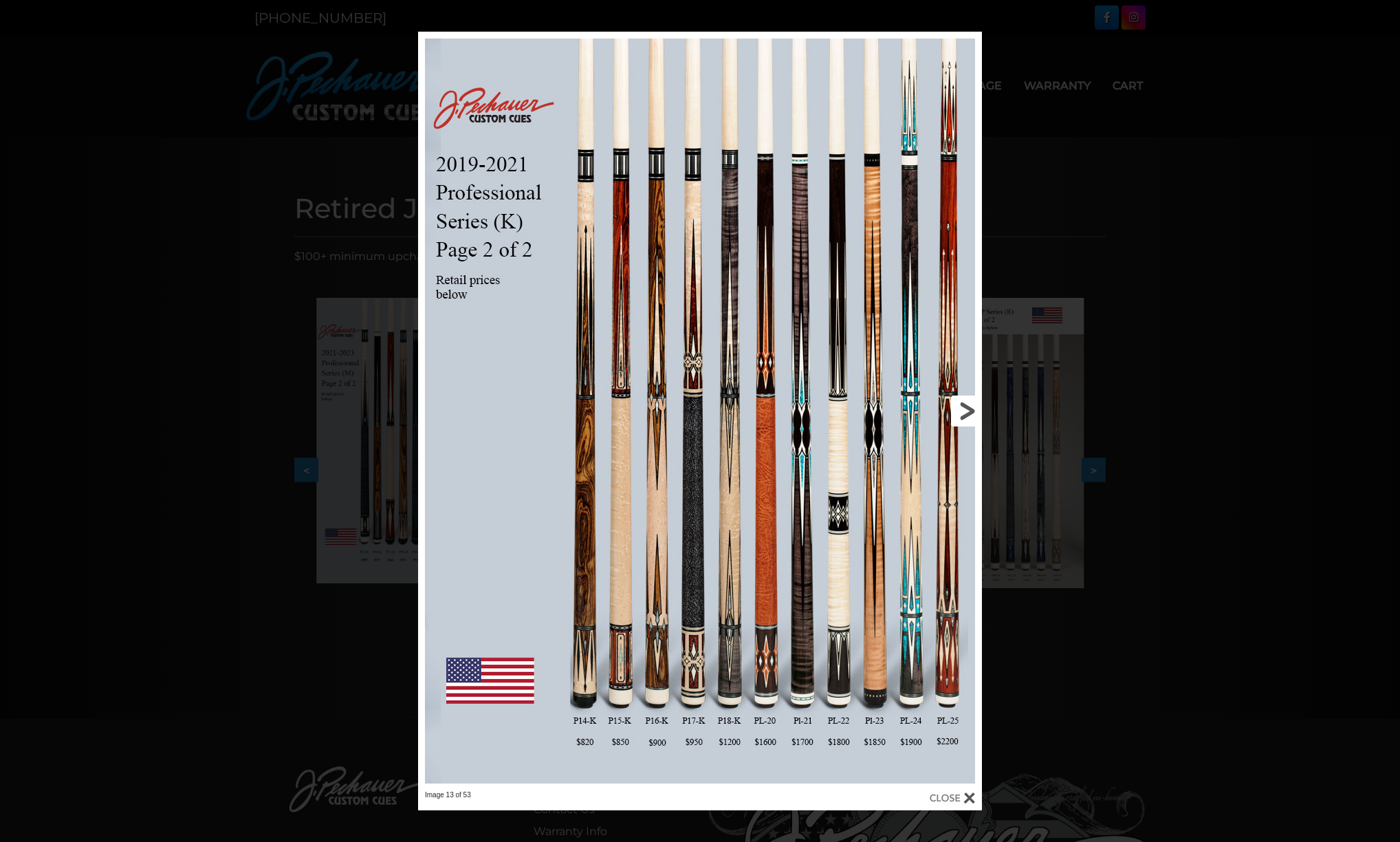
click at [965, 411] on link at bounding box center [855, 411] width 254 height 759
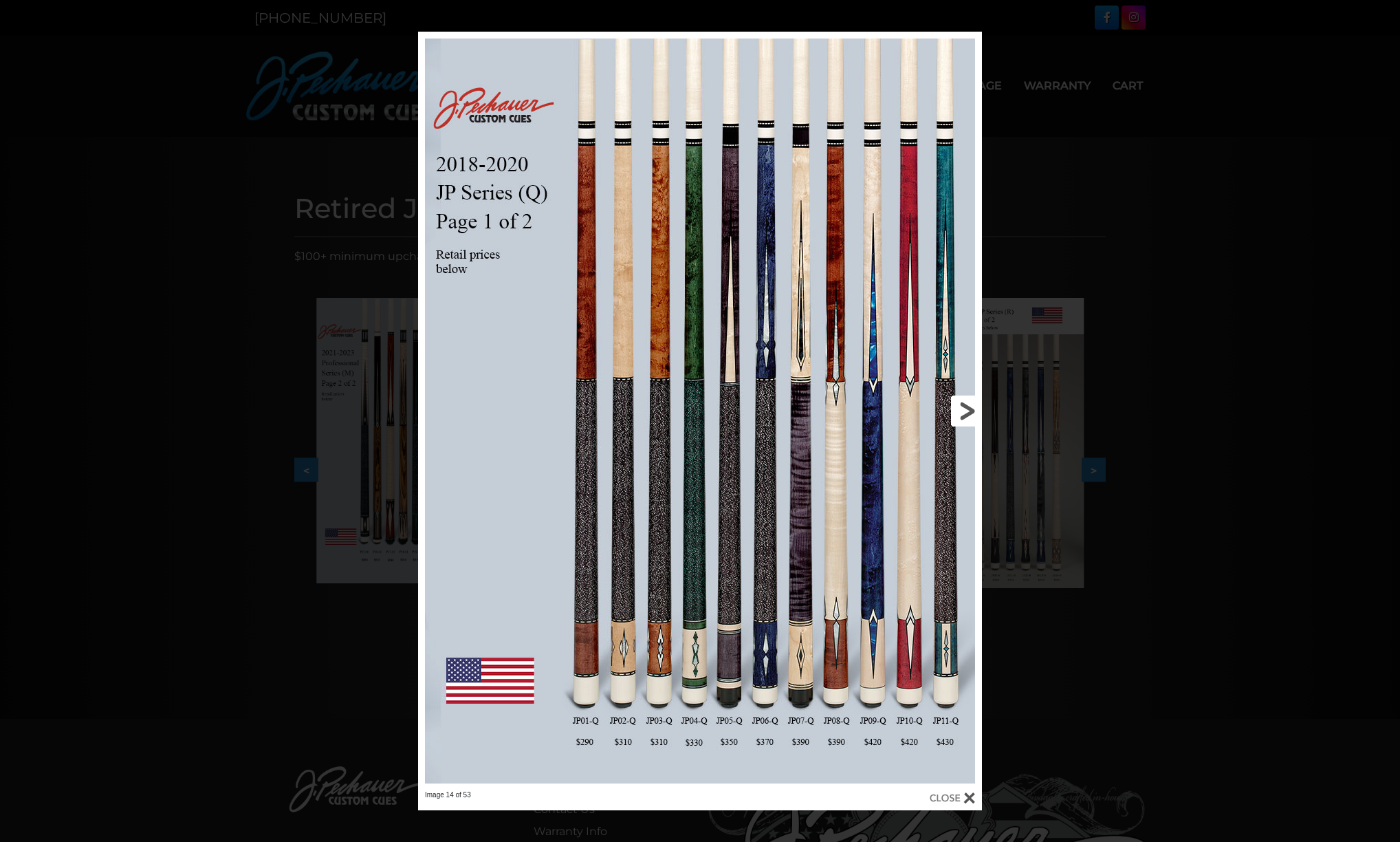
click at [968, 410] on link at bounding box center [855, 411] width 254 height 759
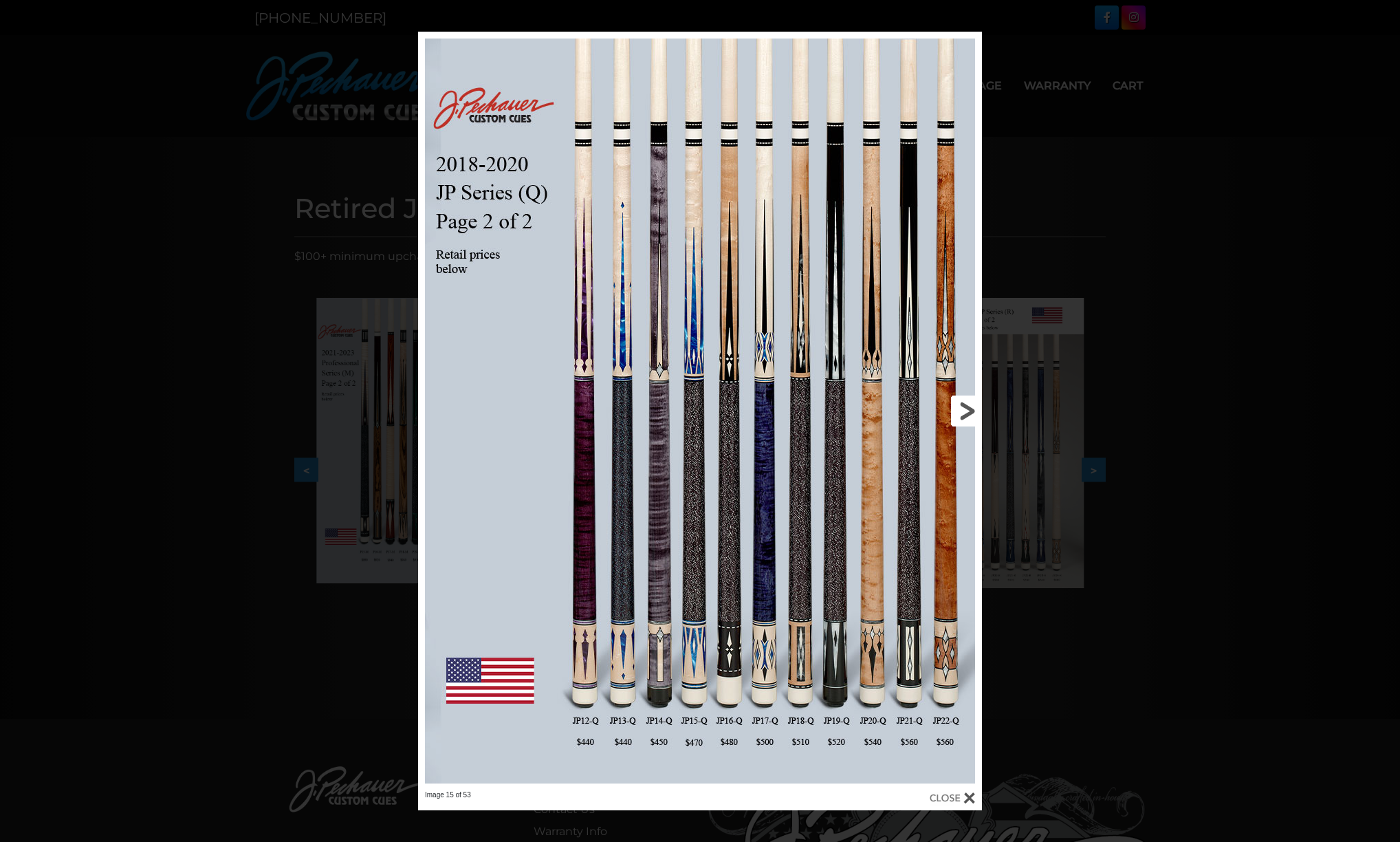
click at [968, 410] on link at bounding box center [855, 411] width 254 height 759
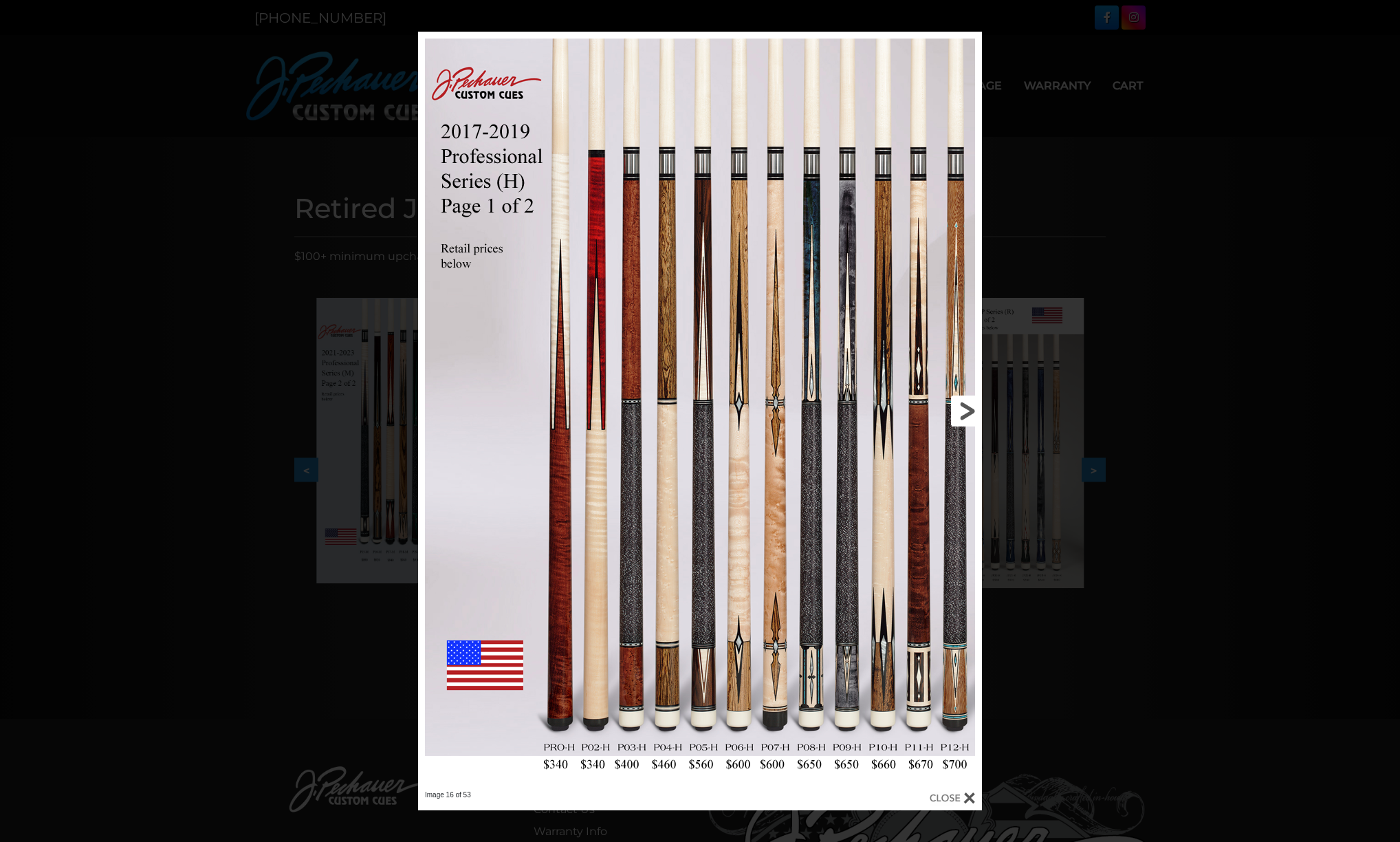
click at [968, 410] on link at bounding box center [855, 411] width 254 height 759
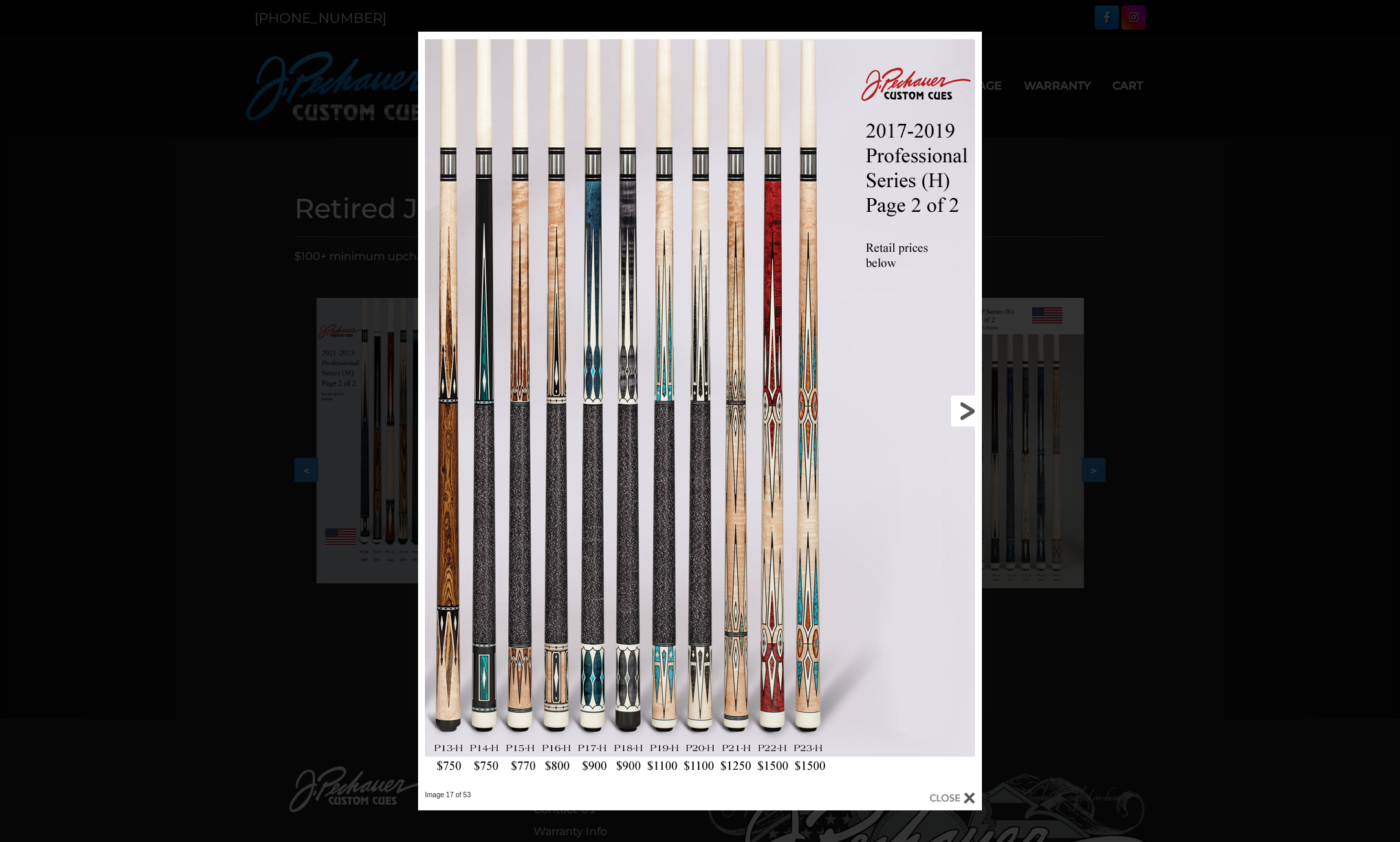
click at [968, 410] on link at bounding box center [855, 411] width 254 height 759
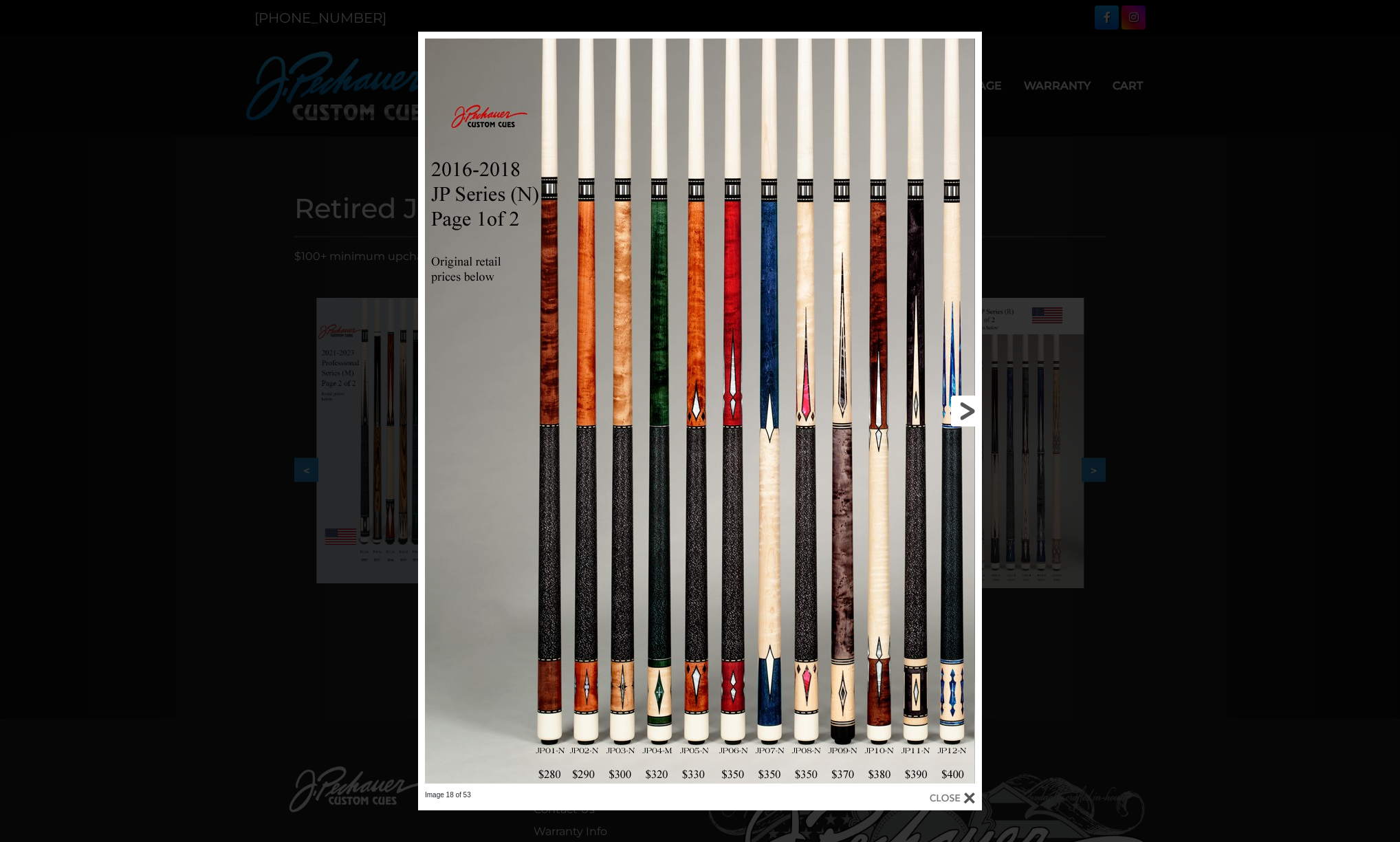
click at [968, 410] on link at bounding box center [855, 411] width 254 height 759
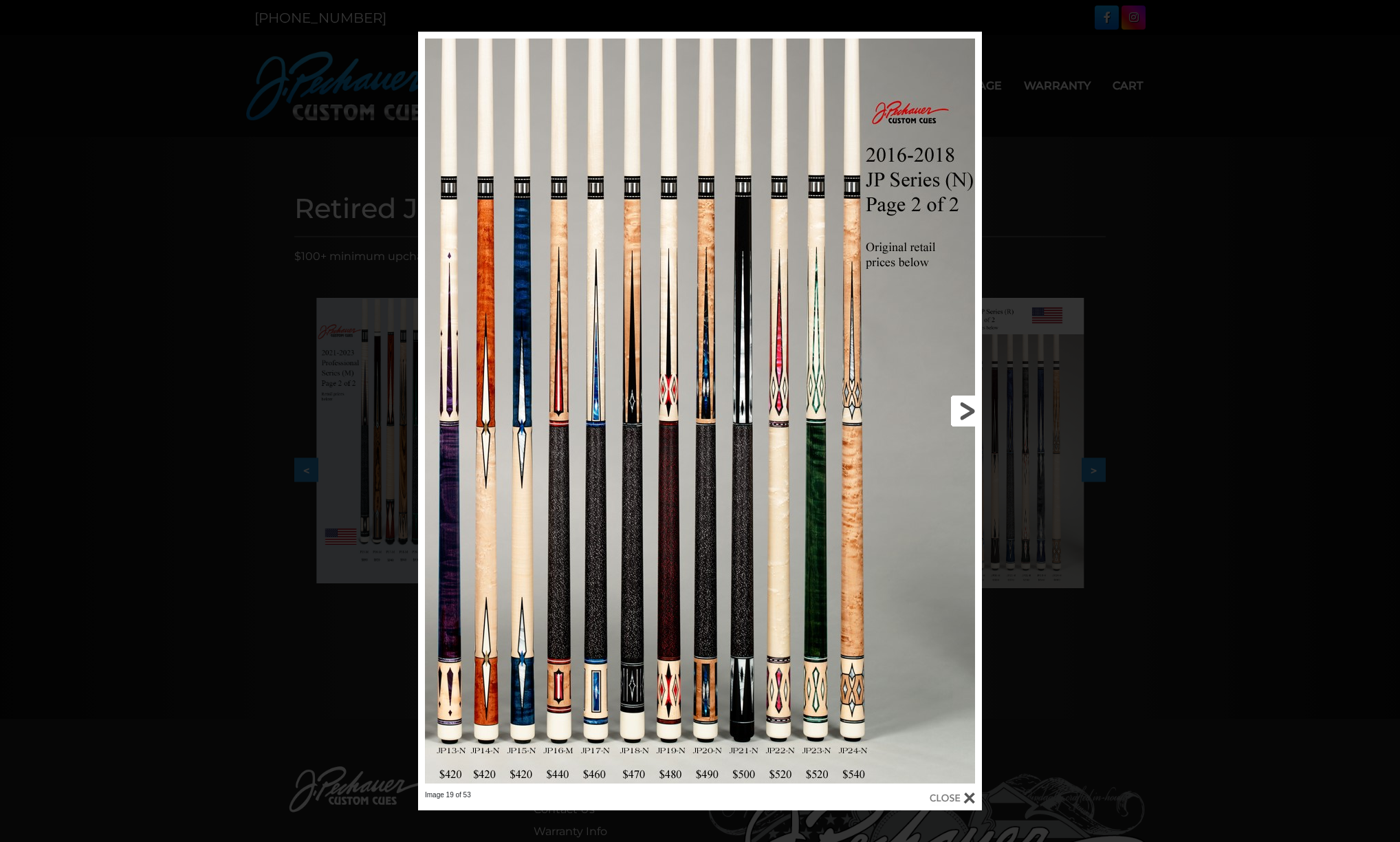
click at [968, 410] on link at bounding box center [855, 411] width 254 height 759
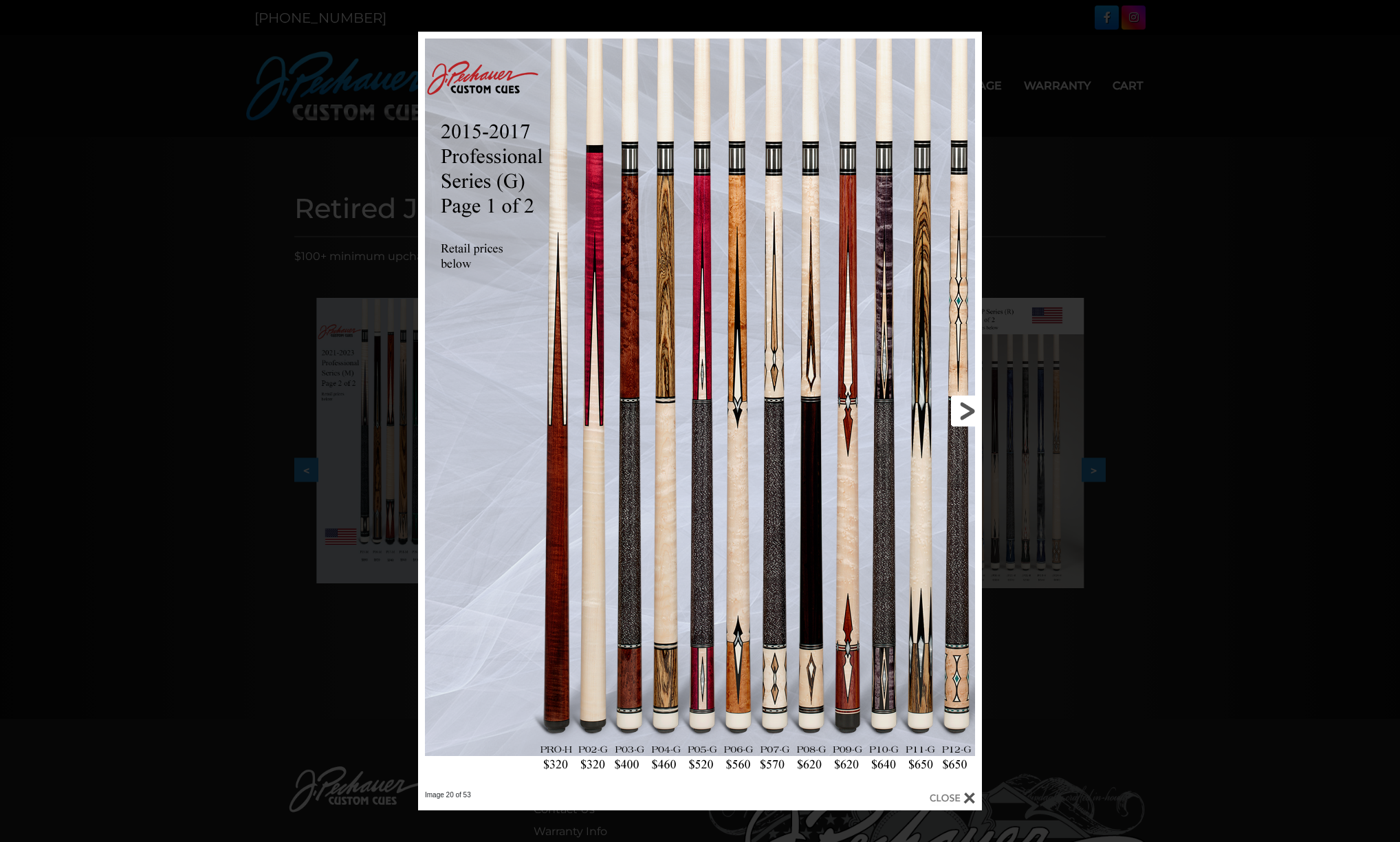
click at [968, 410] on link at bounding box center [855, 411] width 254 height 759
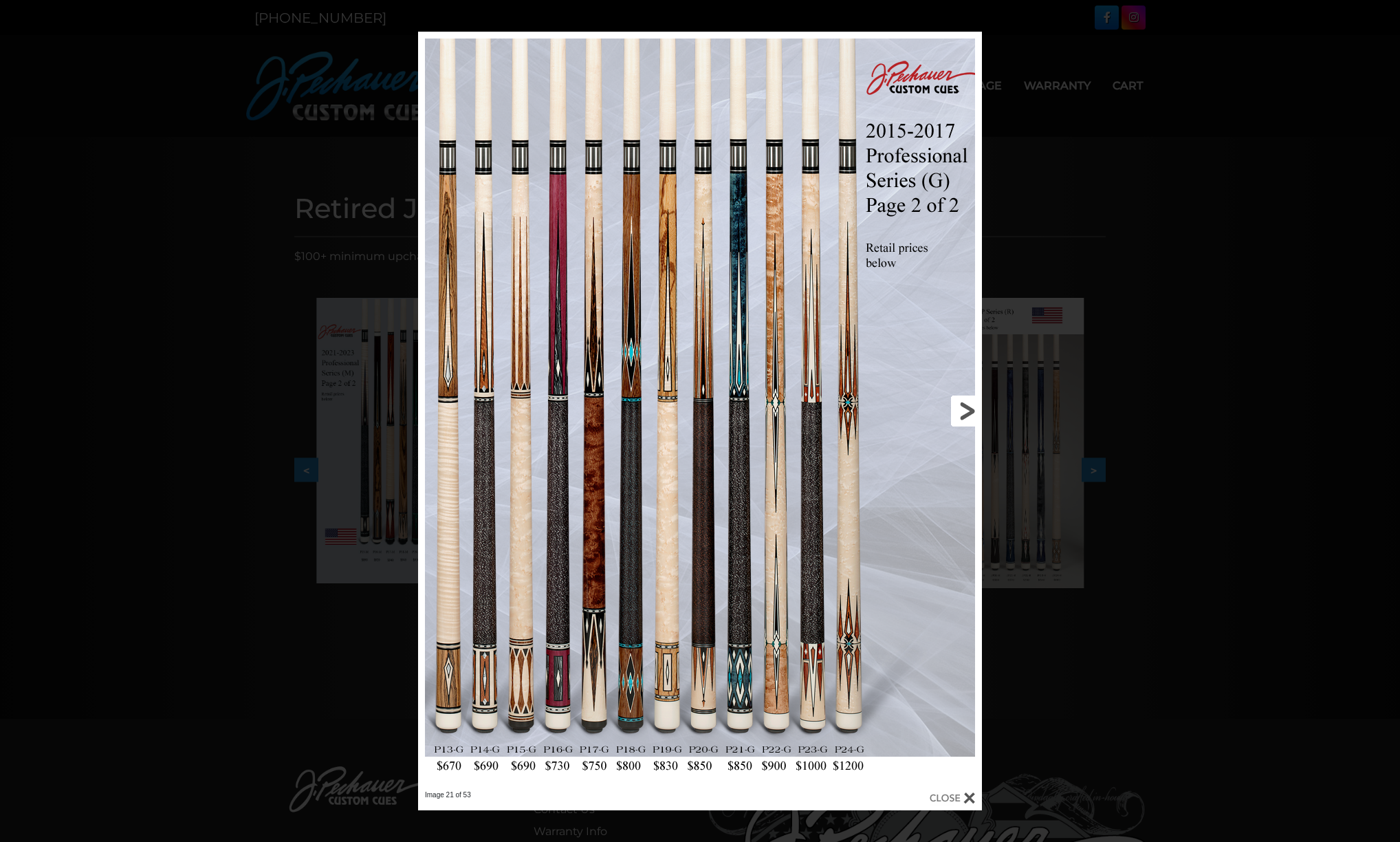
click at [968, 410] on link at bounding box center [855, 411] width 254 height 759
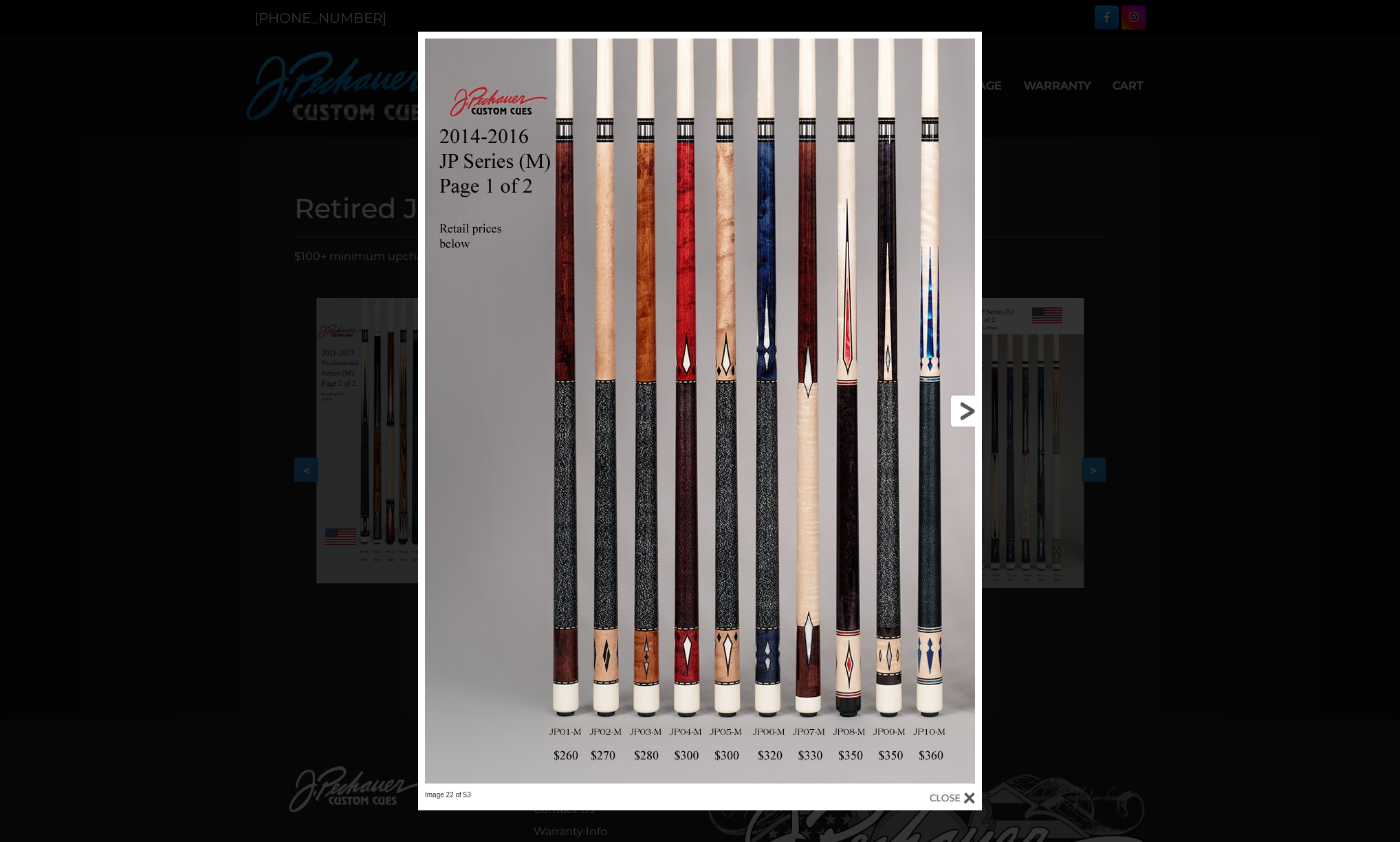
click at [968, 410] on link at bounding box center [855, 411] width 254 height 759
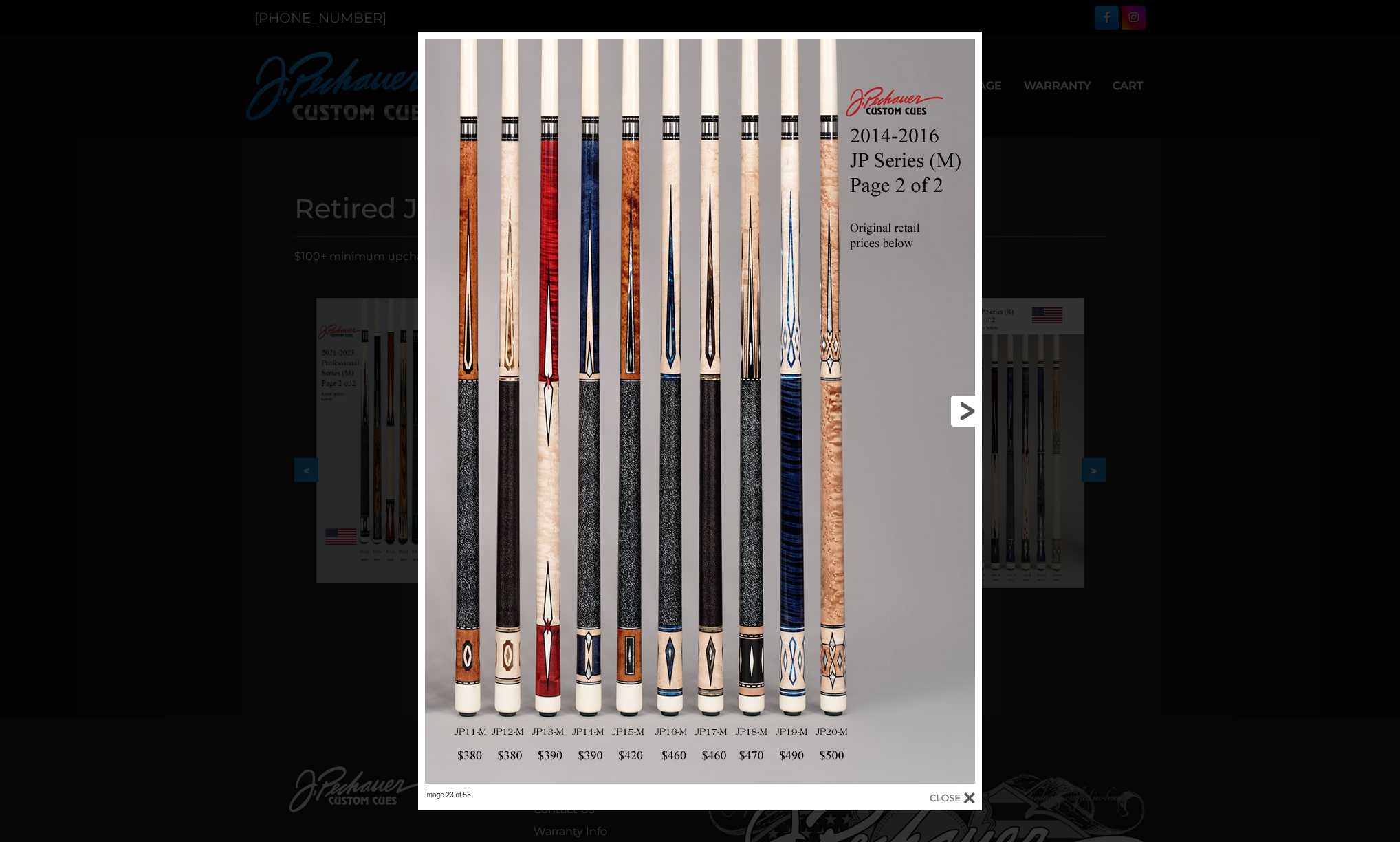
click at [968, 410] on link at bounding box center [855, 411] width 254 height 759
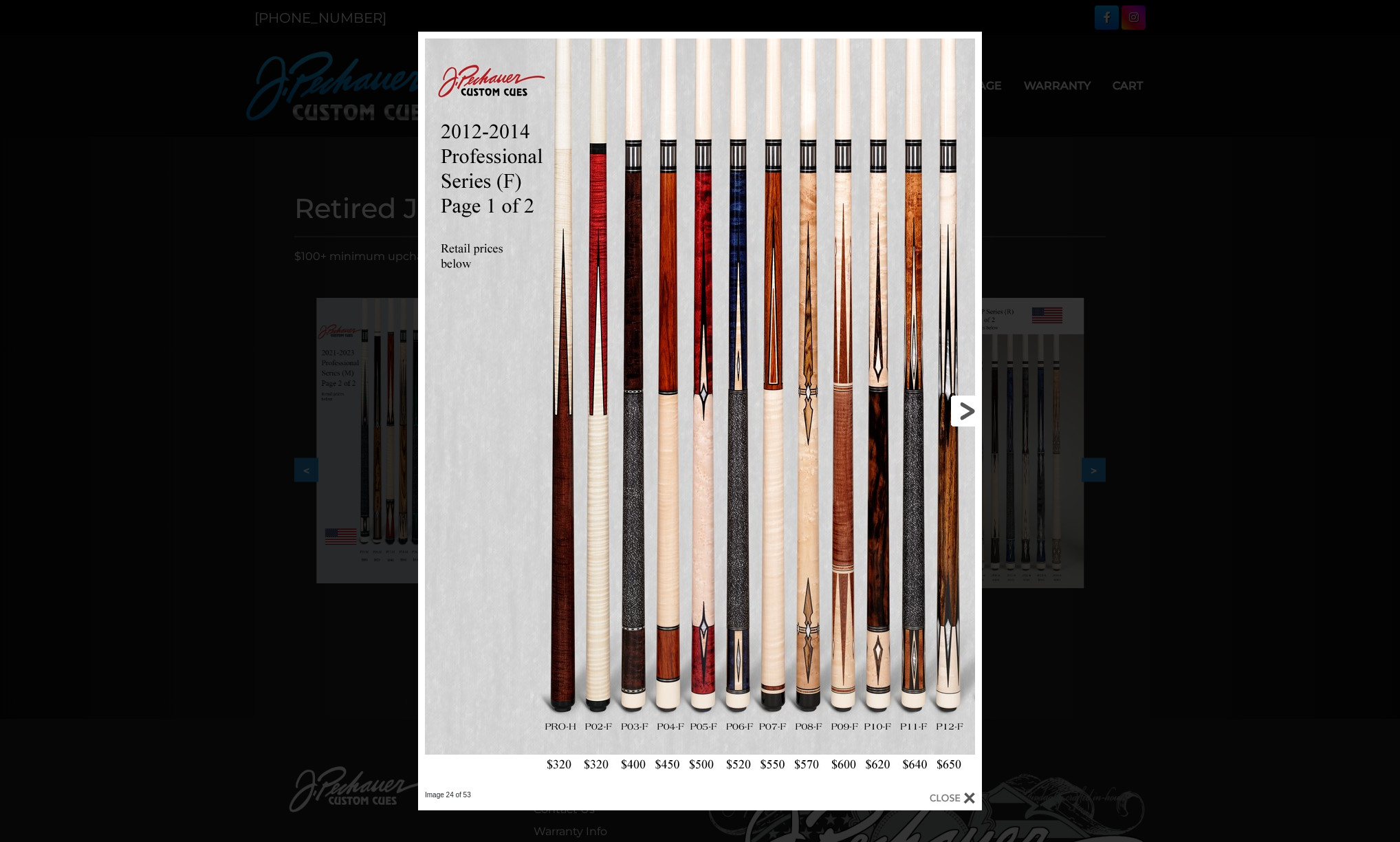
click at [968, 409] on link at bounding box center [855, 411] width 254 height 759
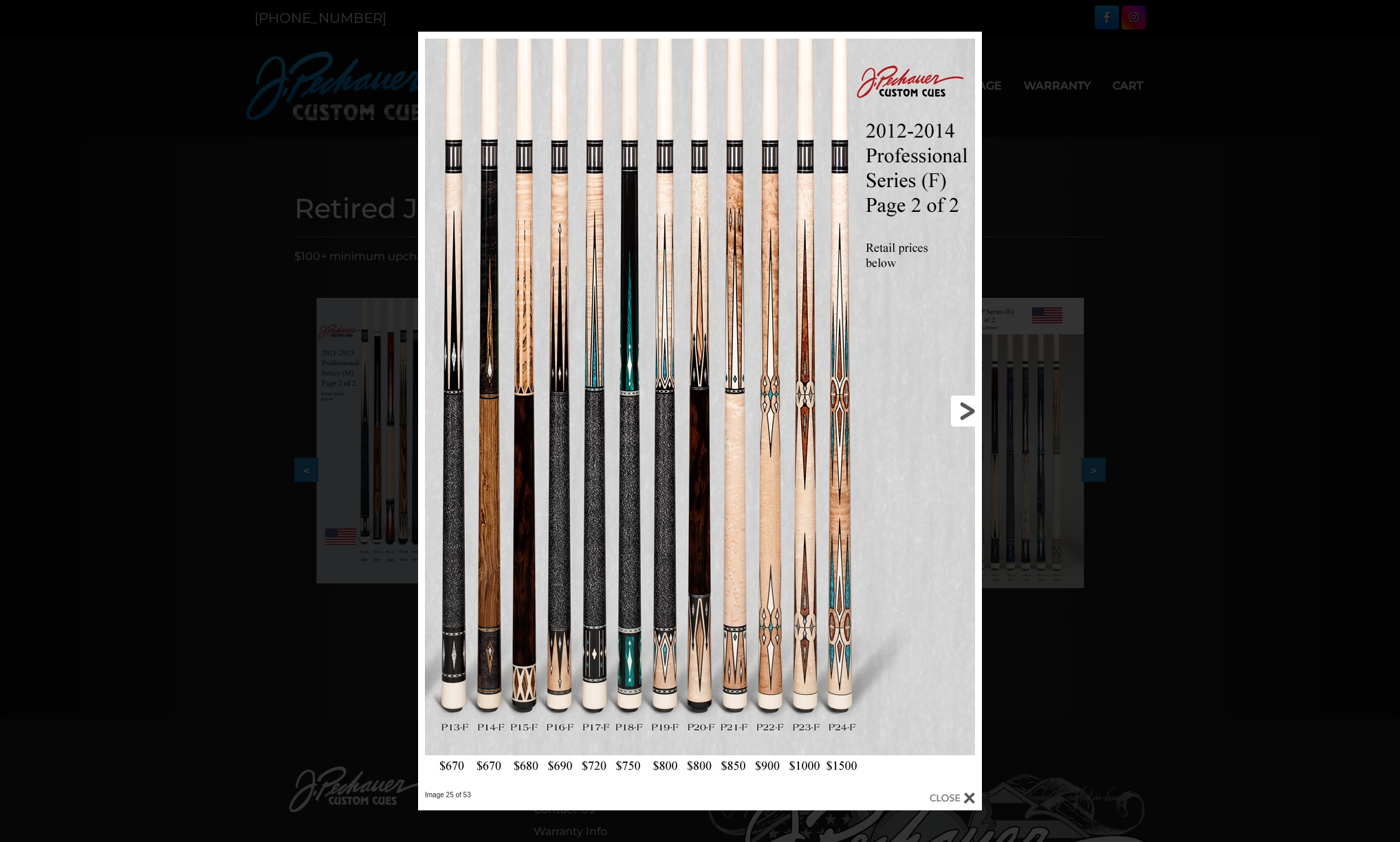
click at [968, 409] on link at bounding box center [855, 411] width 254 height 759
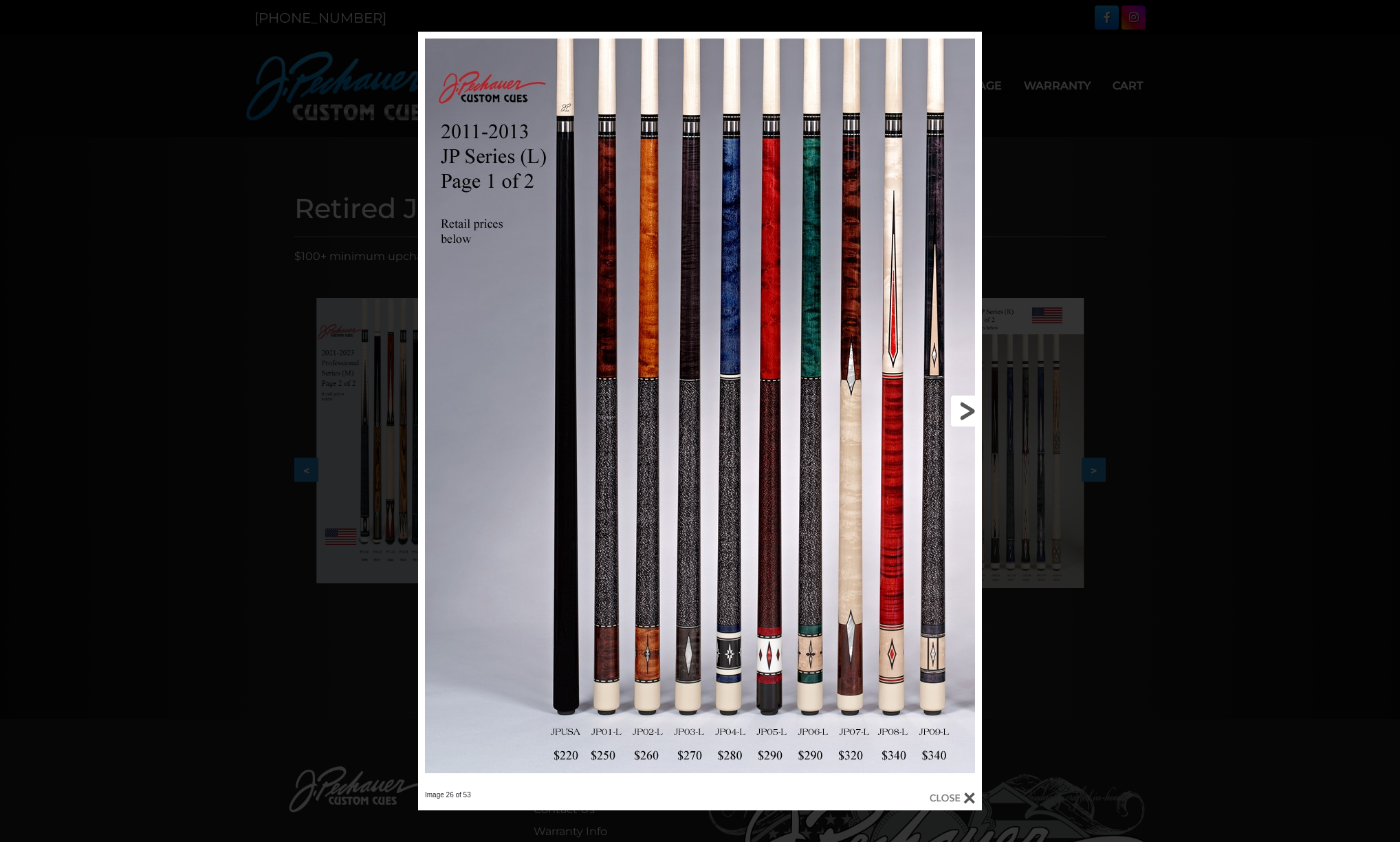
click at [968, 409] on link at bounding box center [855, 411] width 254 height 759
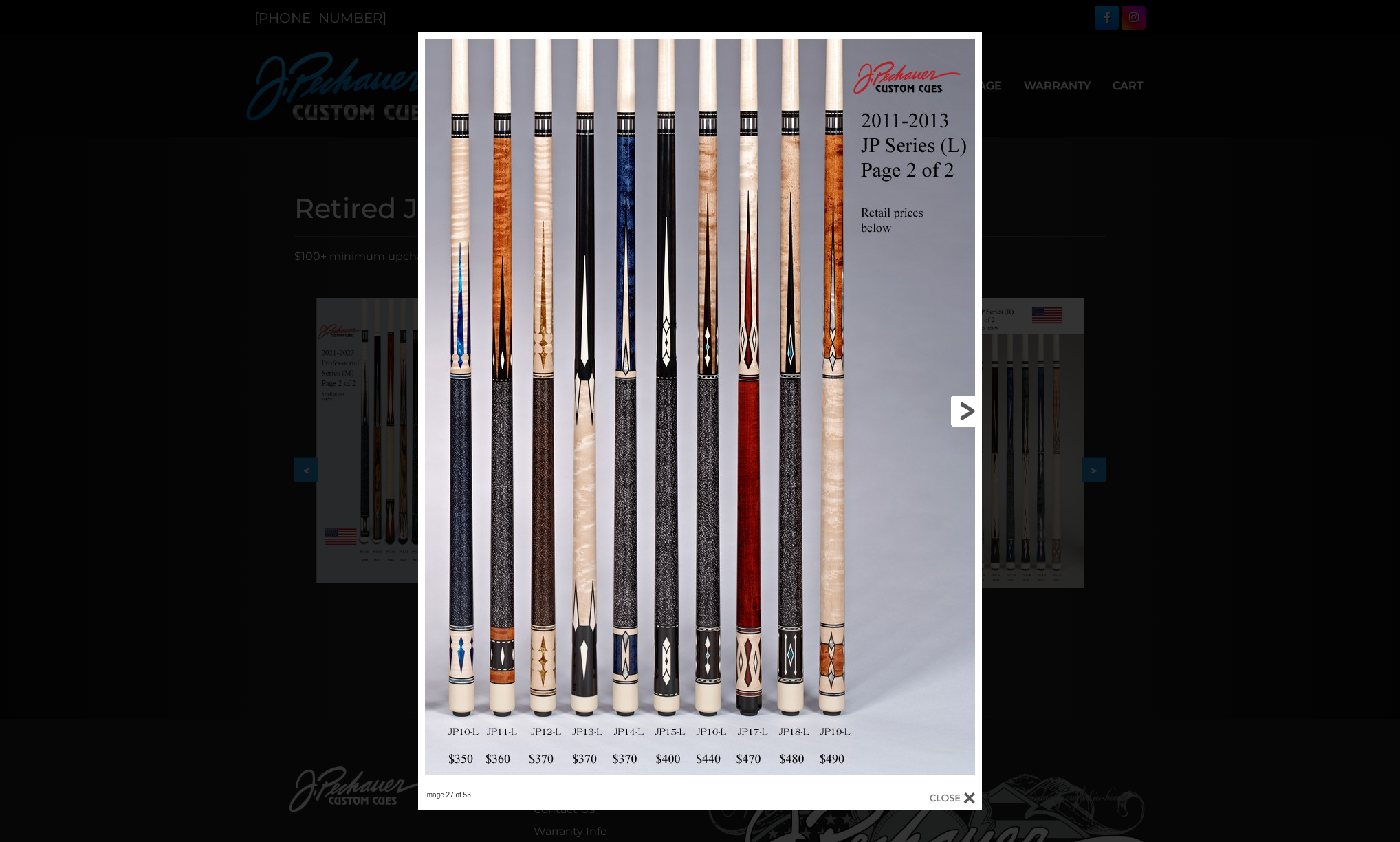
click at [968, 409] on link at bounding box center [855, 411] width 254 height 759
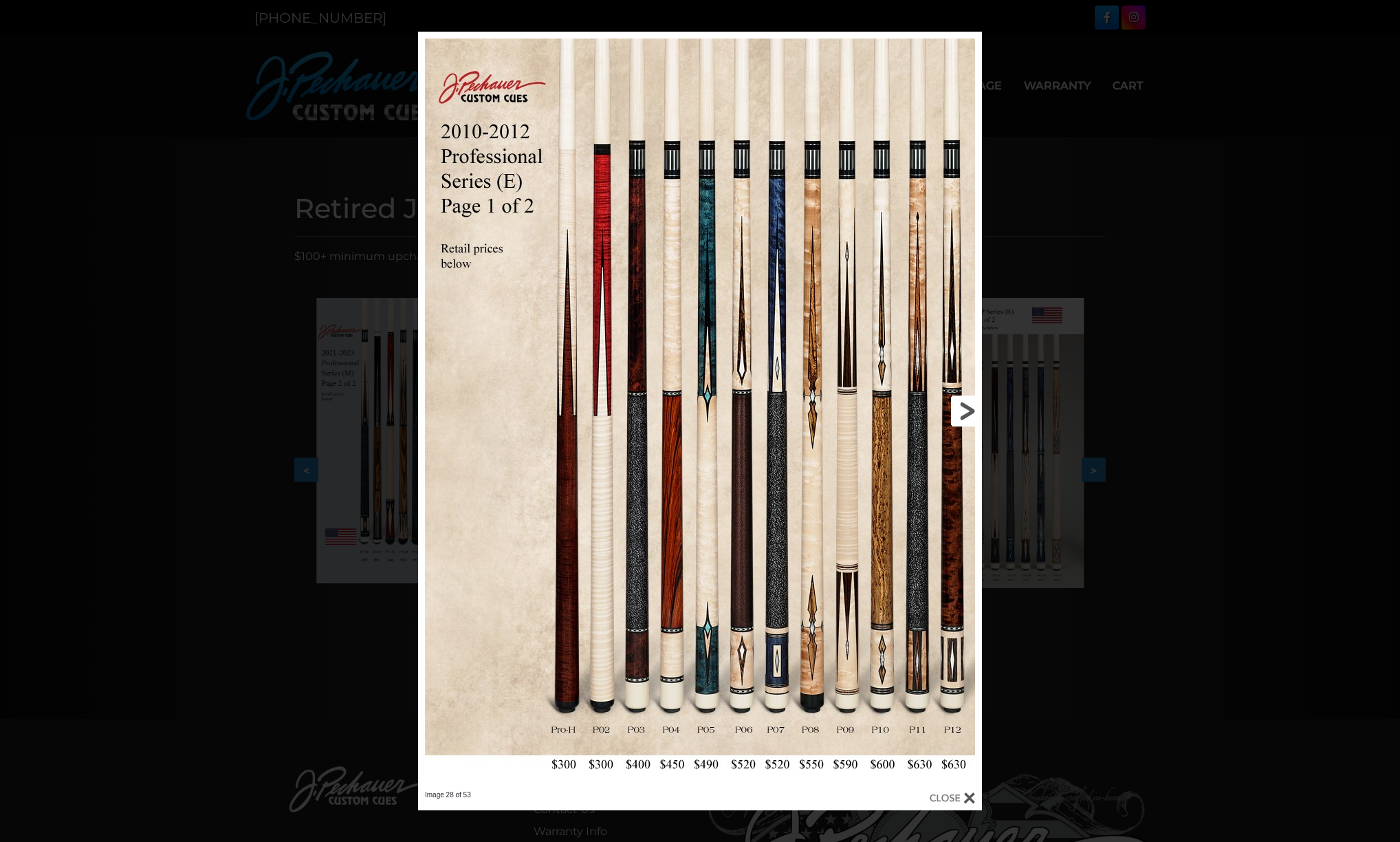
click at [968, 411] on link at bounding box center [855, 411] width 254 height 759
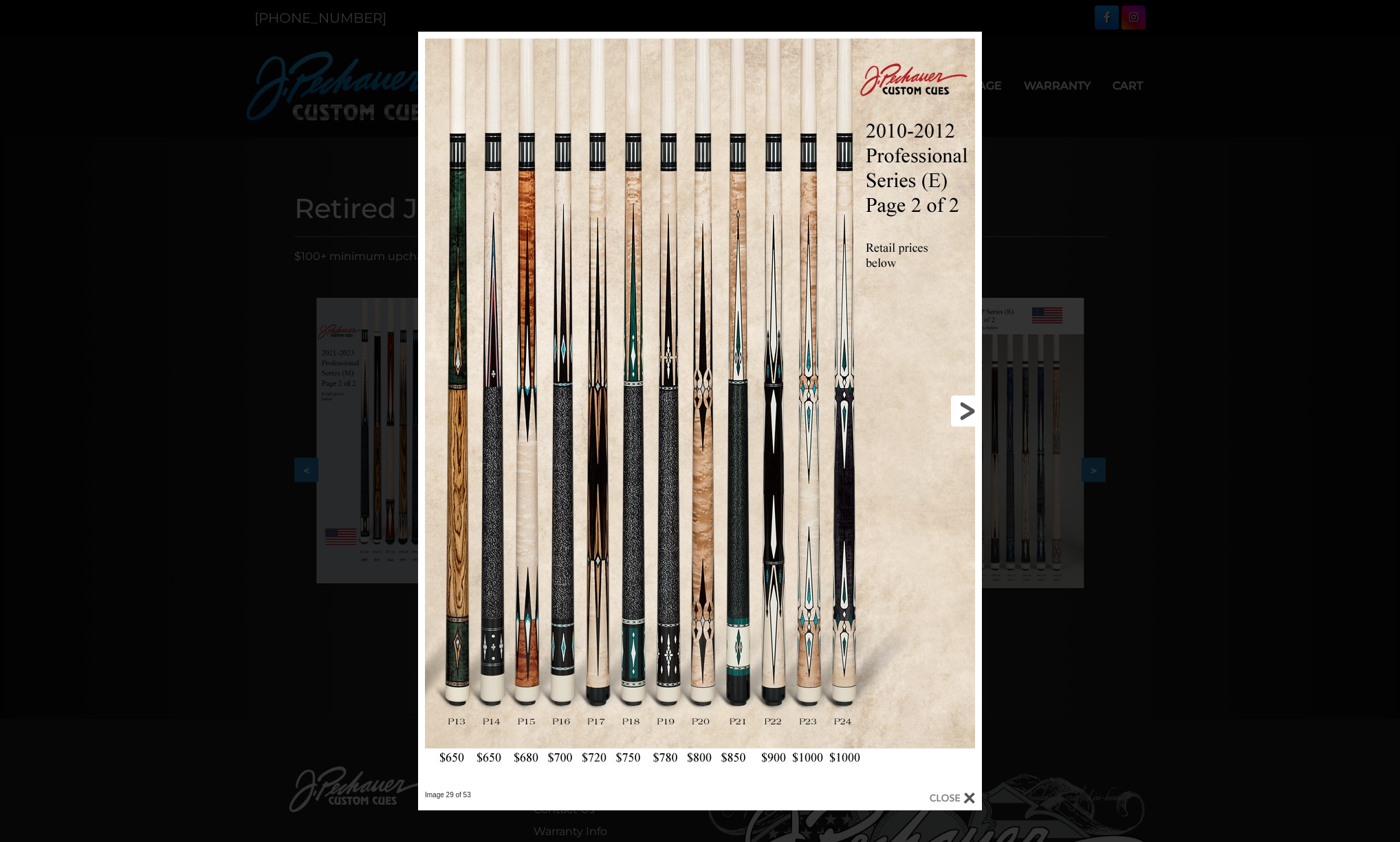
click at [968, 411] on link at bounding box center [855, 411] width 254 height 759
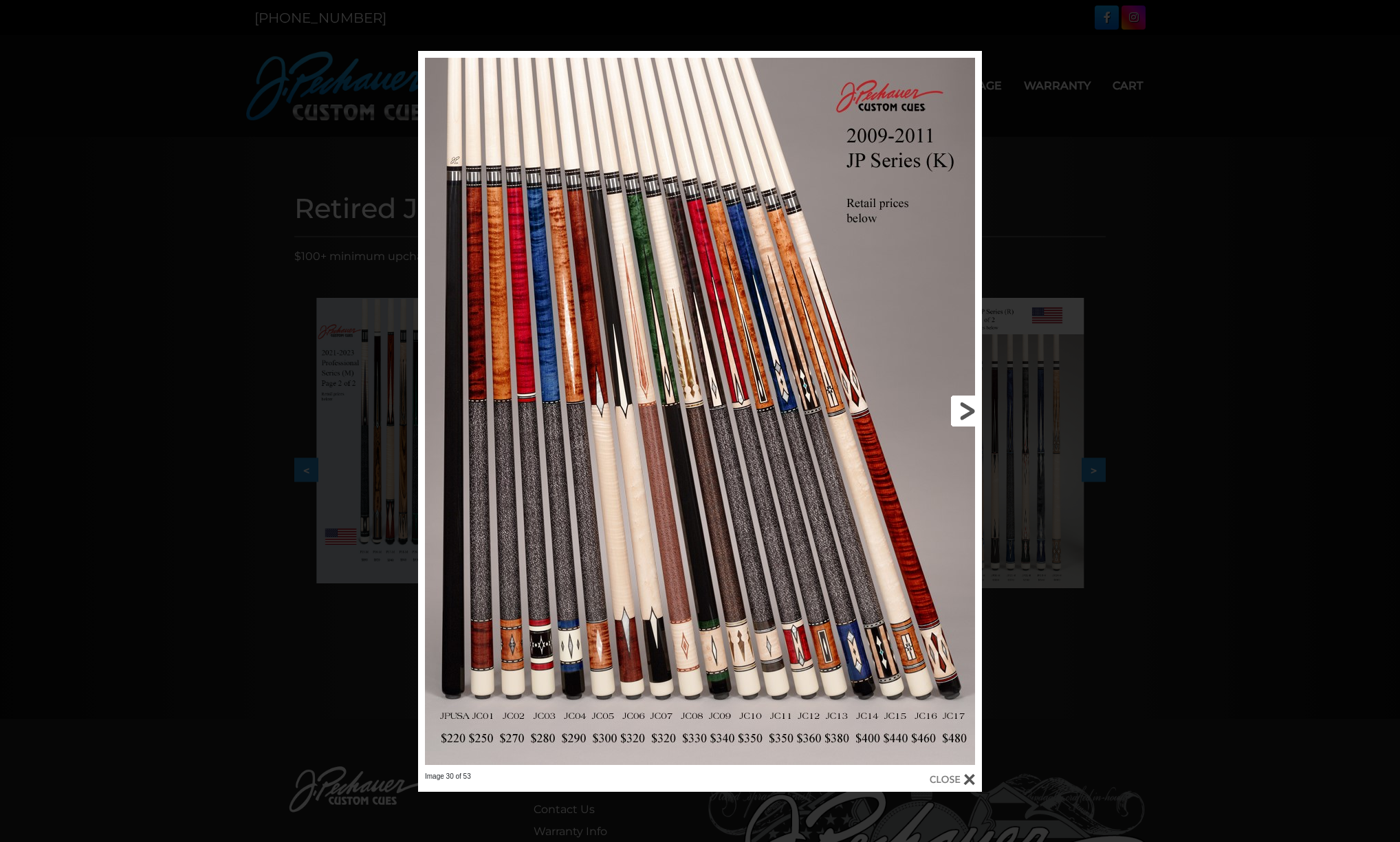
click at [968, 411] on link at bounding box center [855, 412] width 254 height 721
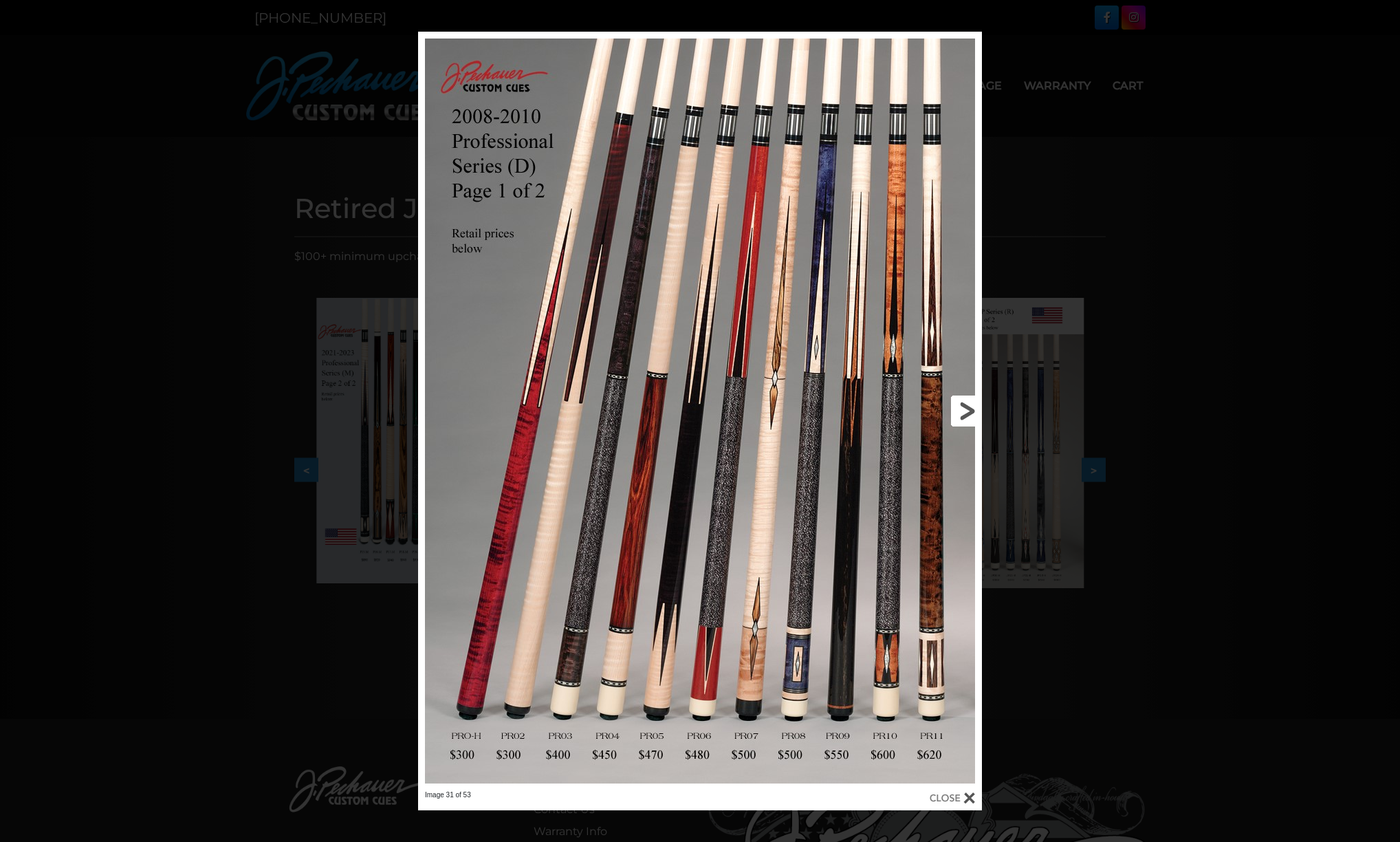
click at [968, 411] on link at bounding box center [855, 411] width 254 height 759
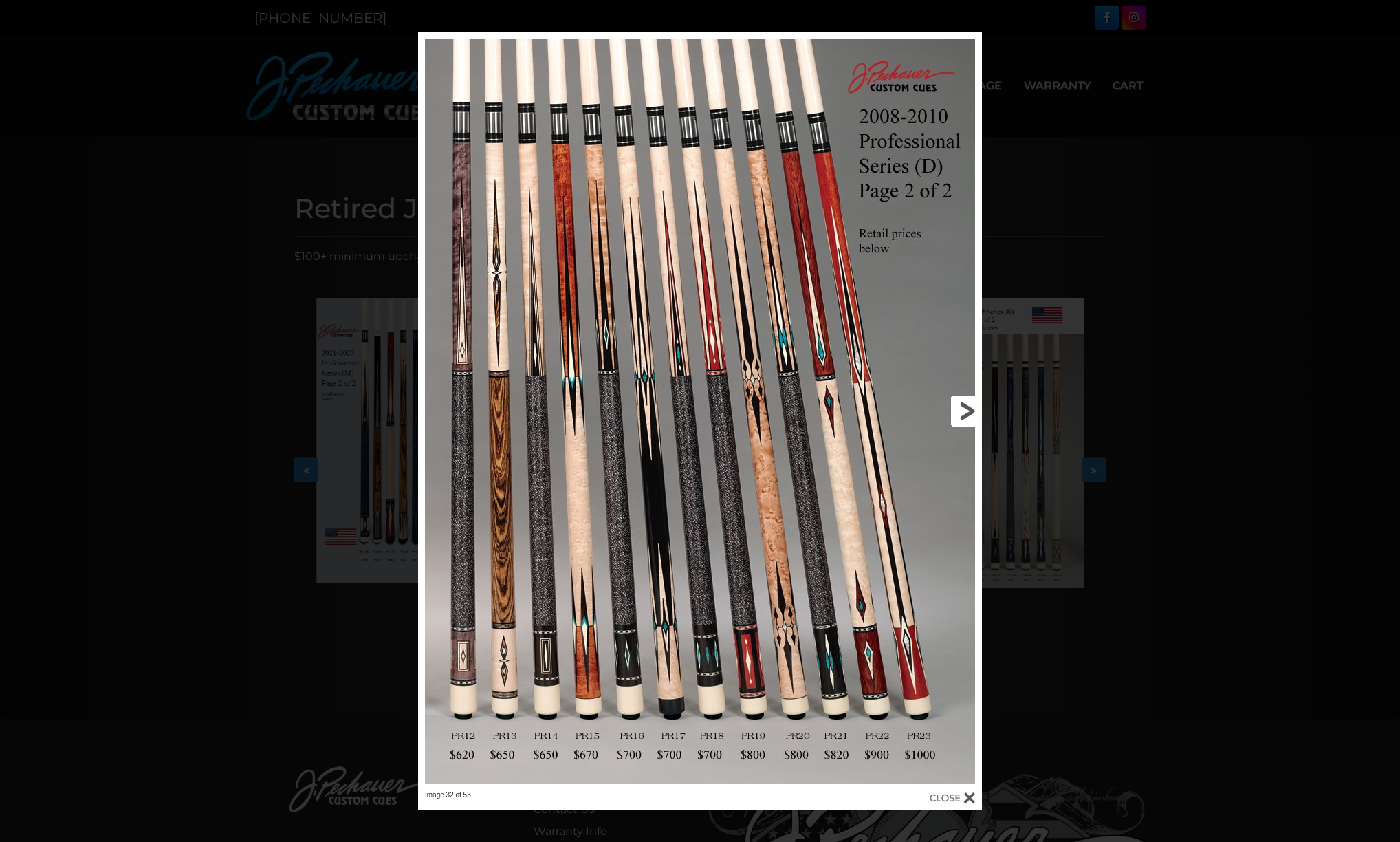
click at [968, 411] on link at bounding box center [855, 411] width 254 height 759
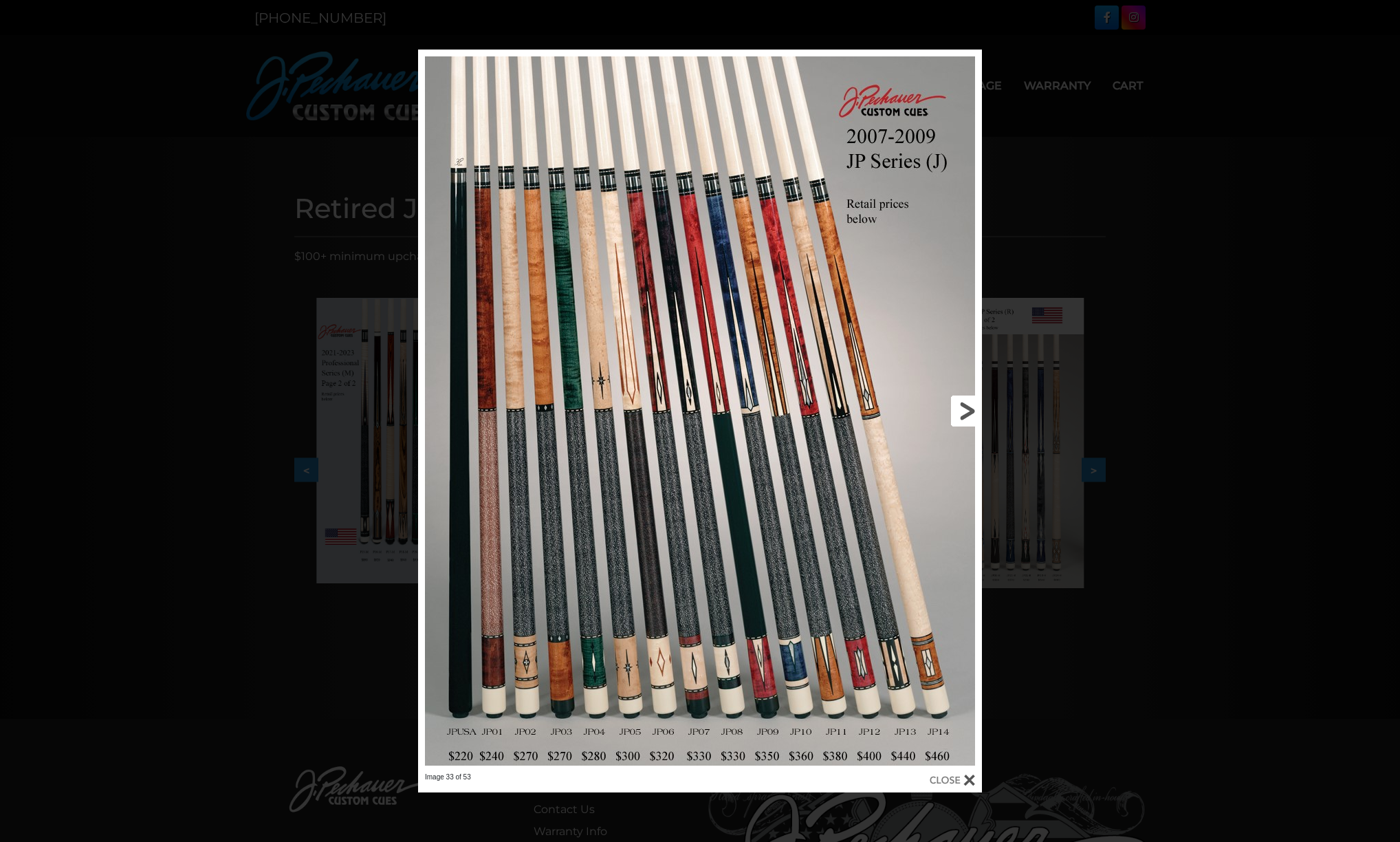
click at [968, 411] on link at bounding box center [855, 411] width 254 height 723
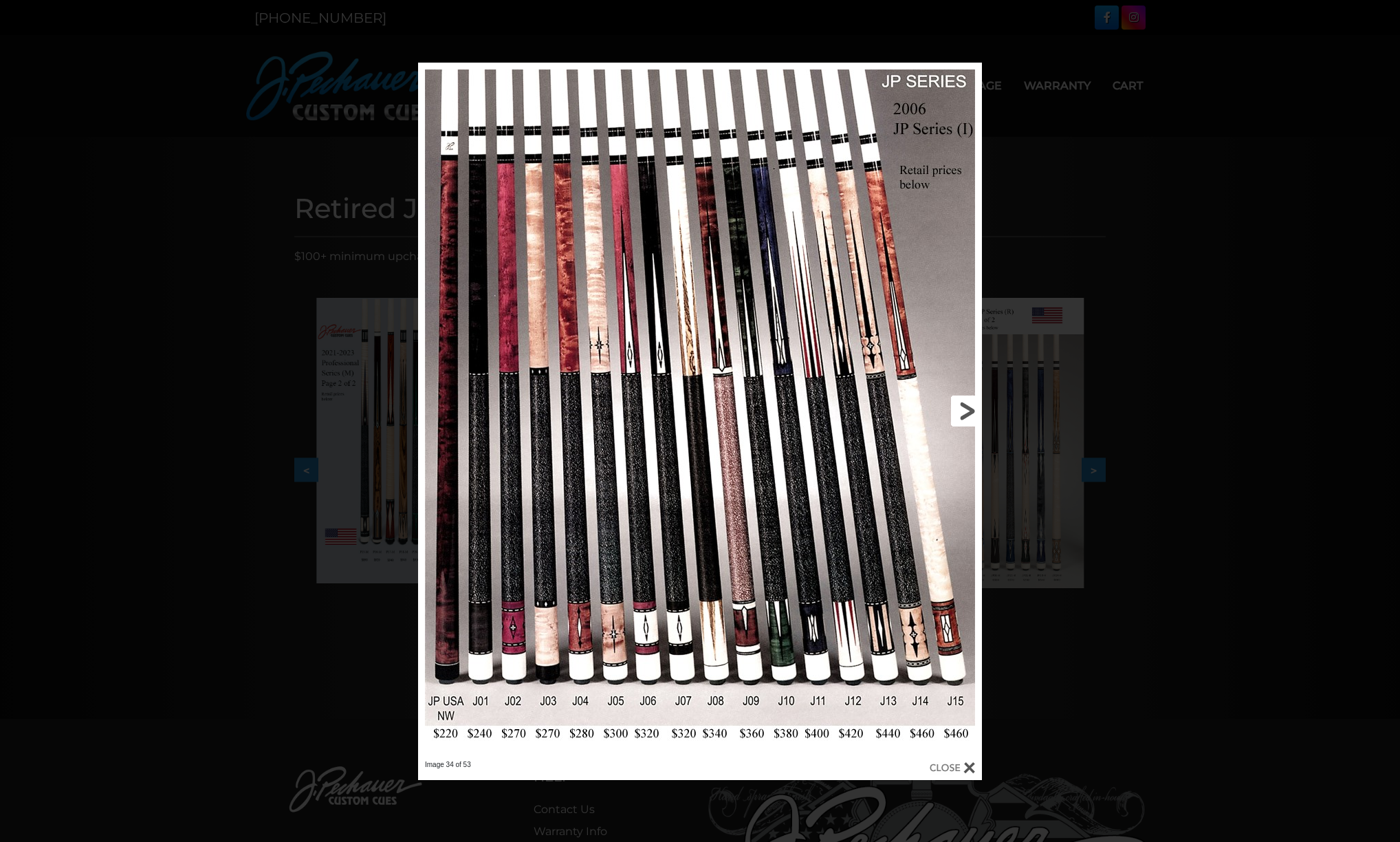
click at [968, 412] on link at bounding box center [855, 411] width 254 height 698
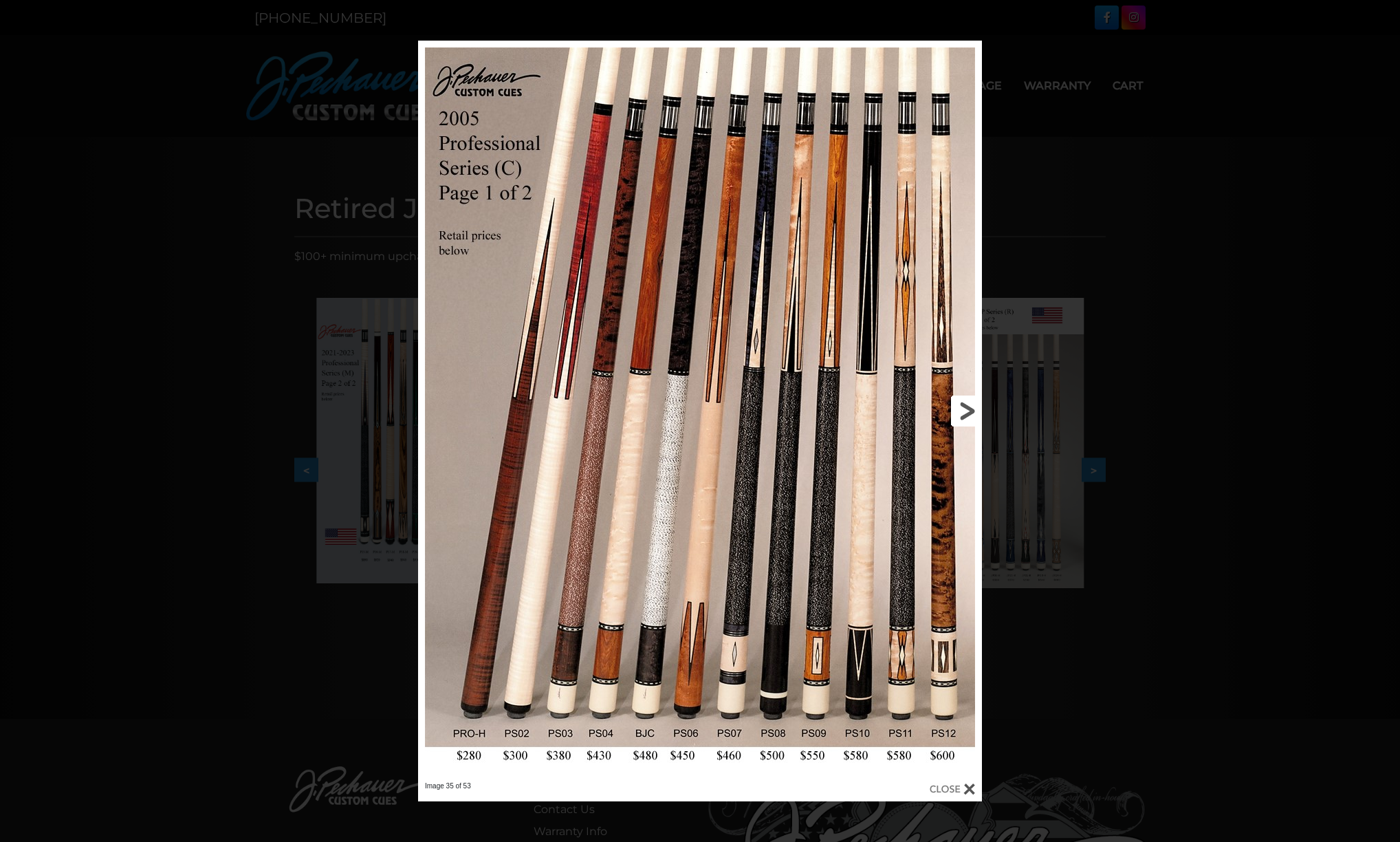
click at [968, 412] on link at bounding box center [855, 412] width 254 height 741
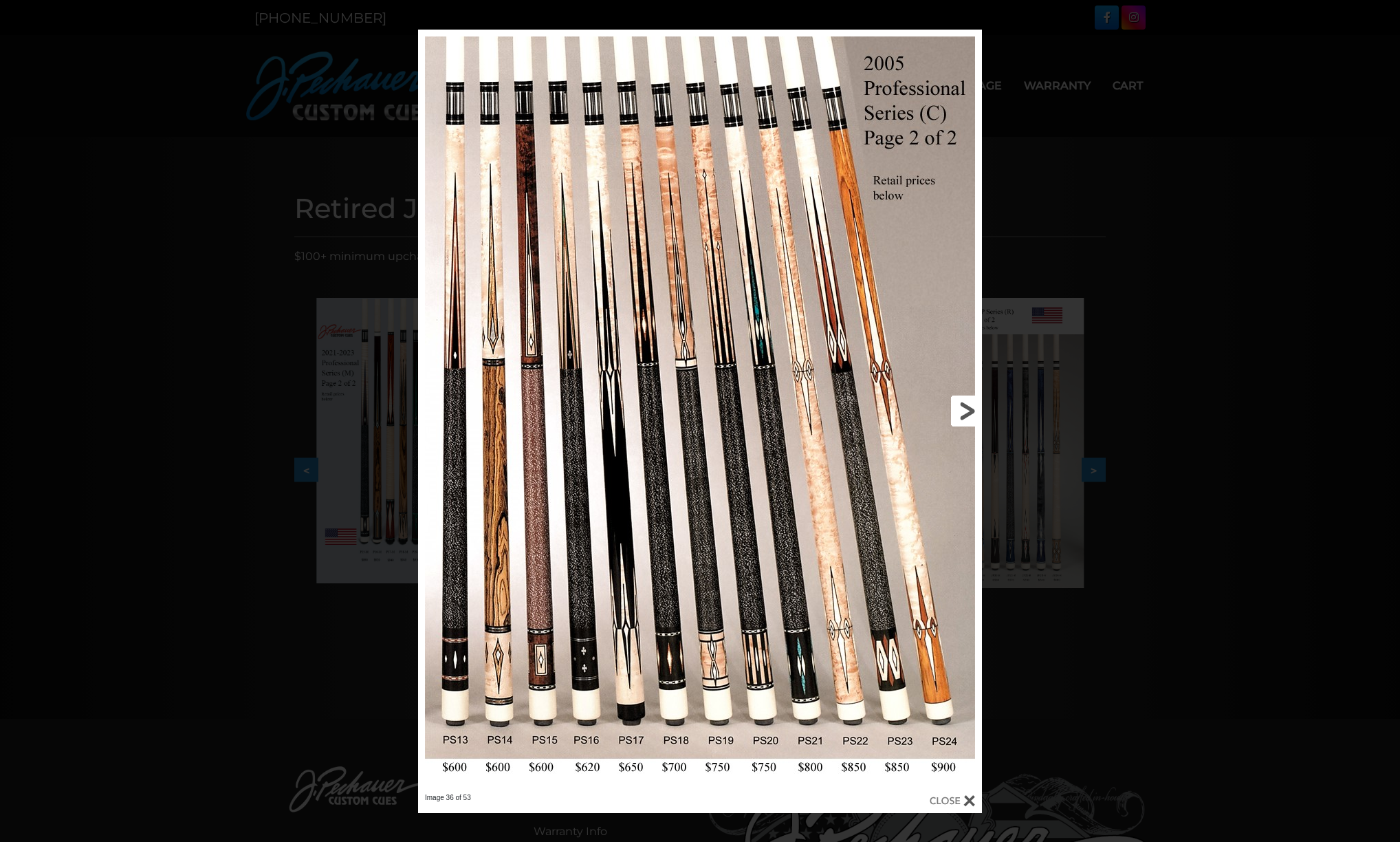
click at [968, 412] on link at bounding box center [855, 412] width 254 height 763
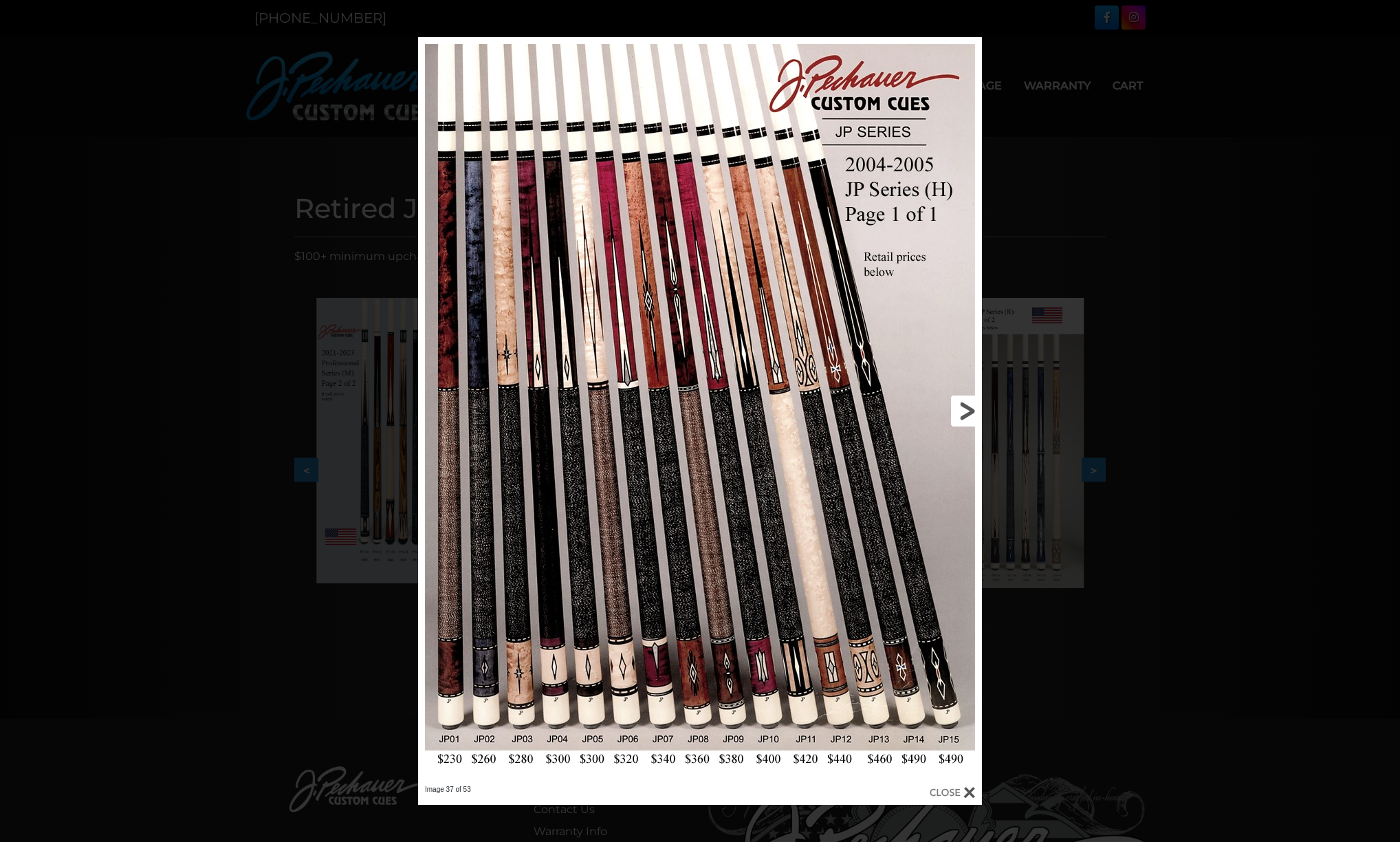
click at [968, 412] on link at bounding box center [855, 412] width 254 height 748
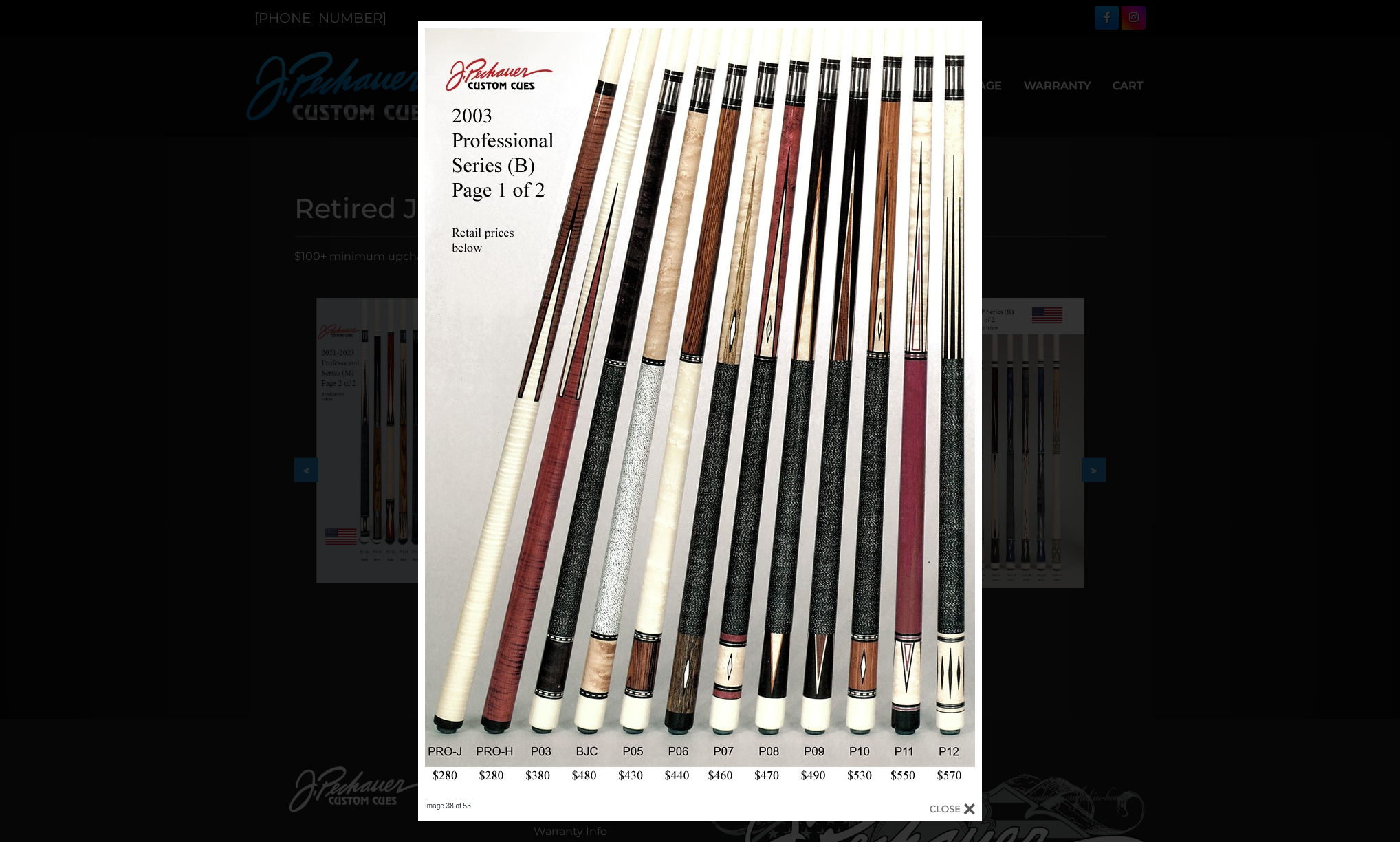
click at [381, 424] on div "Image 38 of 53" at bounding box center [700, 421] width 1400 height 800
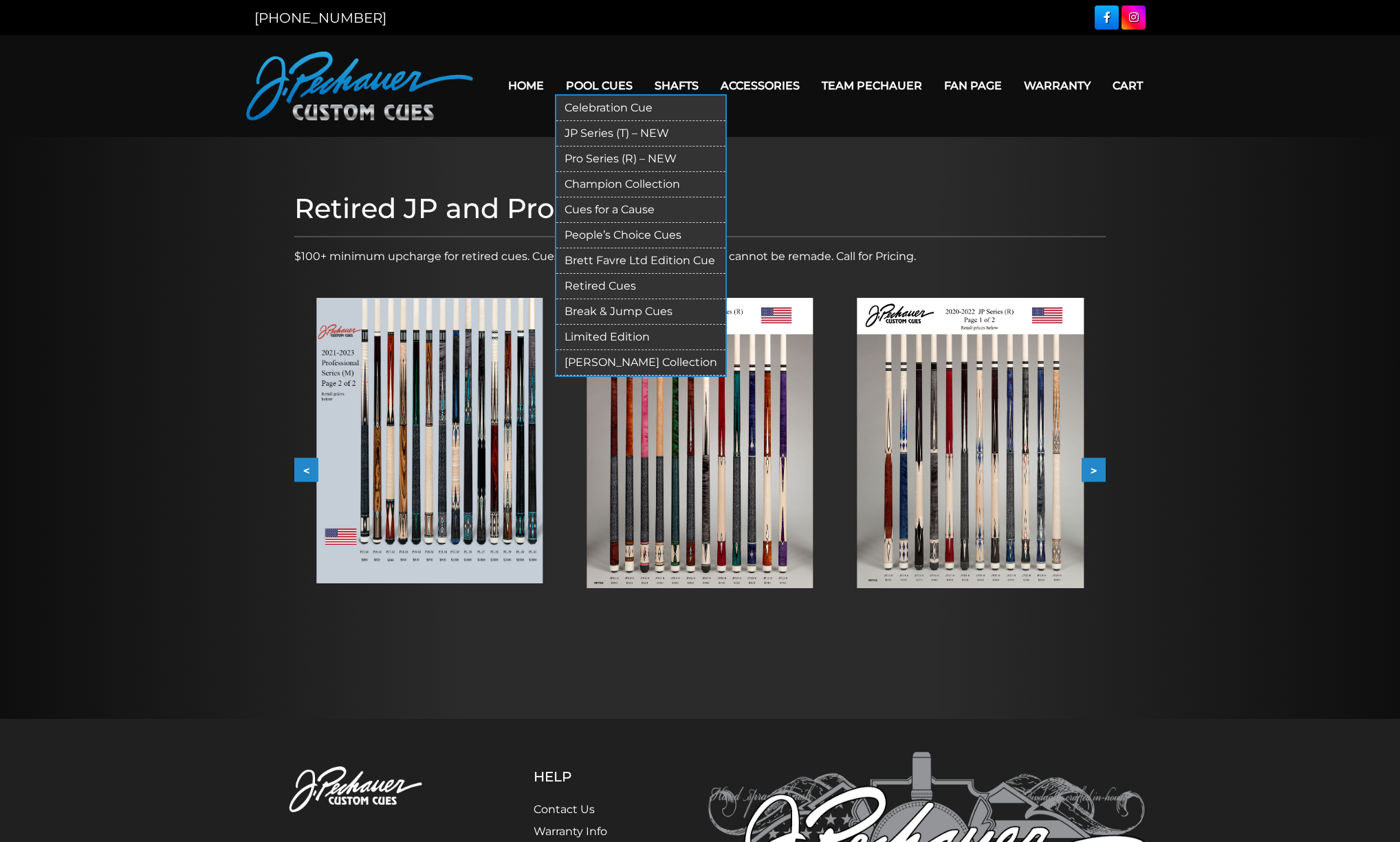
click at [586, 127] on link "JP Series (T) – NEW" at bounding box center [641, 134] width 169 height 26
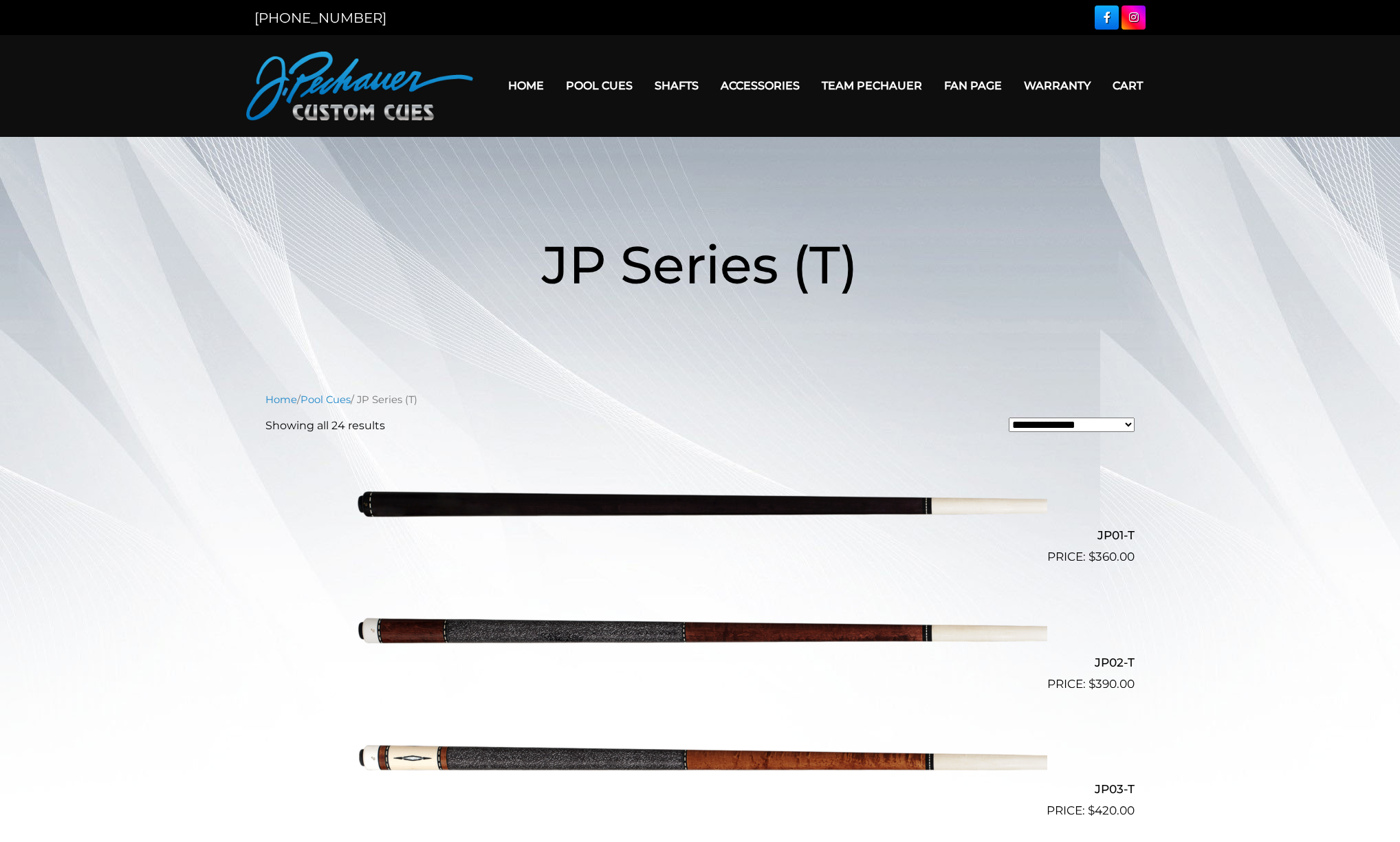
click at [795, 622] on img at bounding box center [700, 629] width 695 height 115
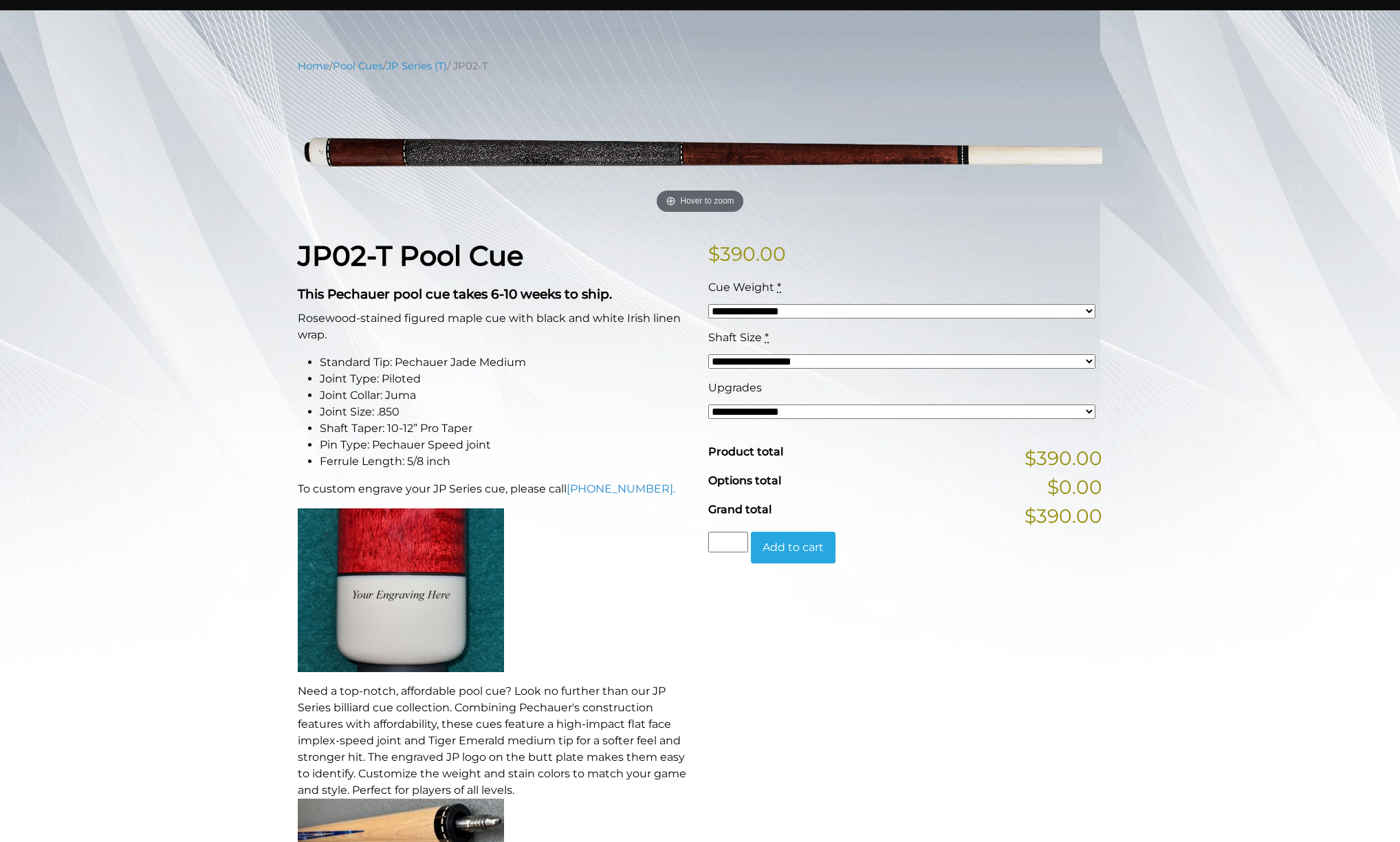
scroll to position [129, 0]
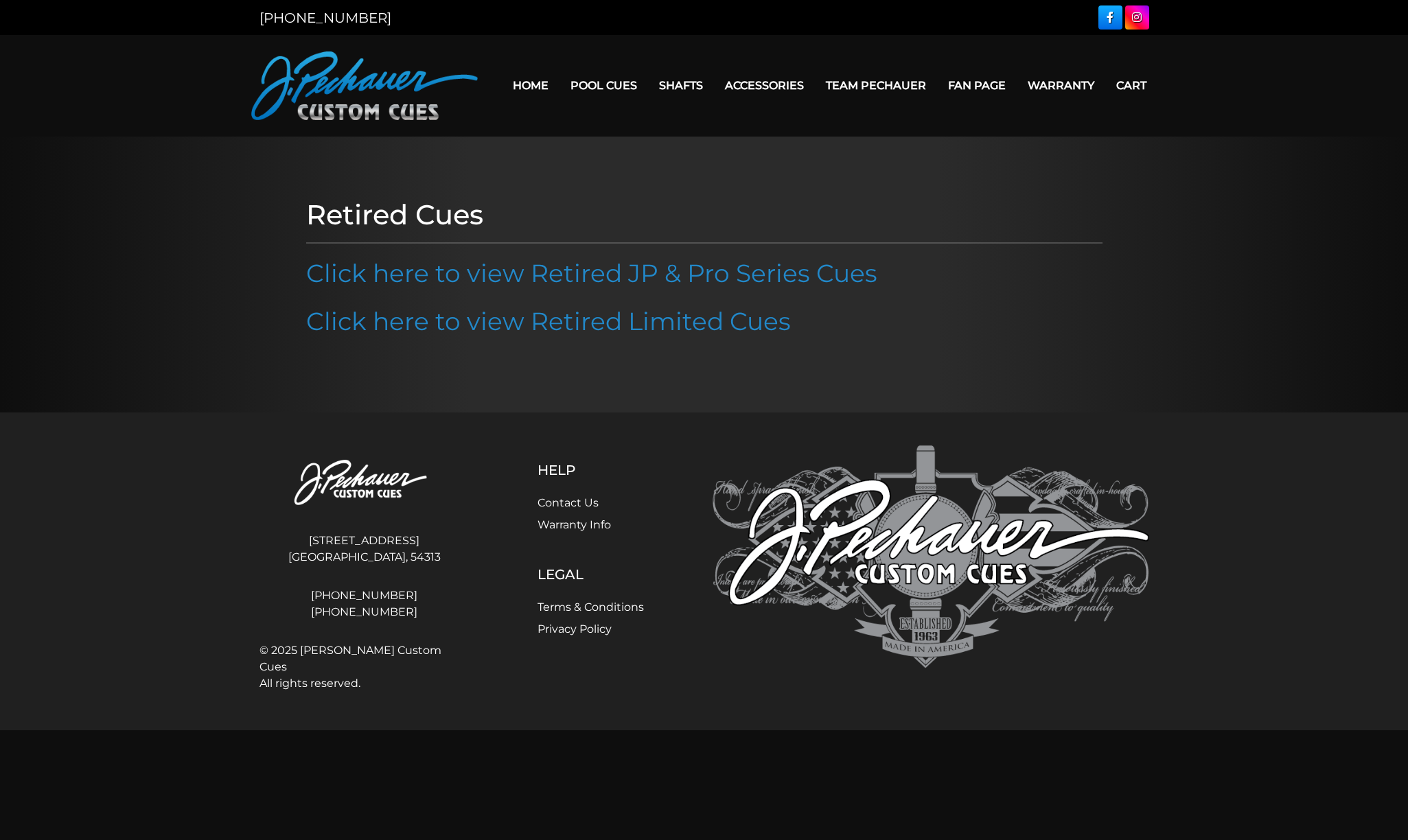
click at [337, 544] on address "[STREET_ADDRESS] [GEOGRAPHIC_DATA], [GEOGRAPHIC_DATA], 54313" at bounding box center [365, 549] width 211 height 44
drag, startPoint x: 326, startPoint y: 541, endPoint x: 420, endPoint y: 560, distance: 95.9
click at [420, 560] on address "[STREET_ADDRESS] [GEOGRAPHIC_DATA], [GEOGRAPHIC_DATA], 54313" at bounding box center [365, 549] width 211 height 44
copy address "4140 Velp Ave Green Bay, WI, 54313"
drag, startPoint x: 322, startPoint y: 595, endPoint x: 330, endPoint y: 594, distance: 8.1
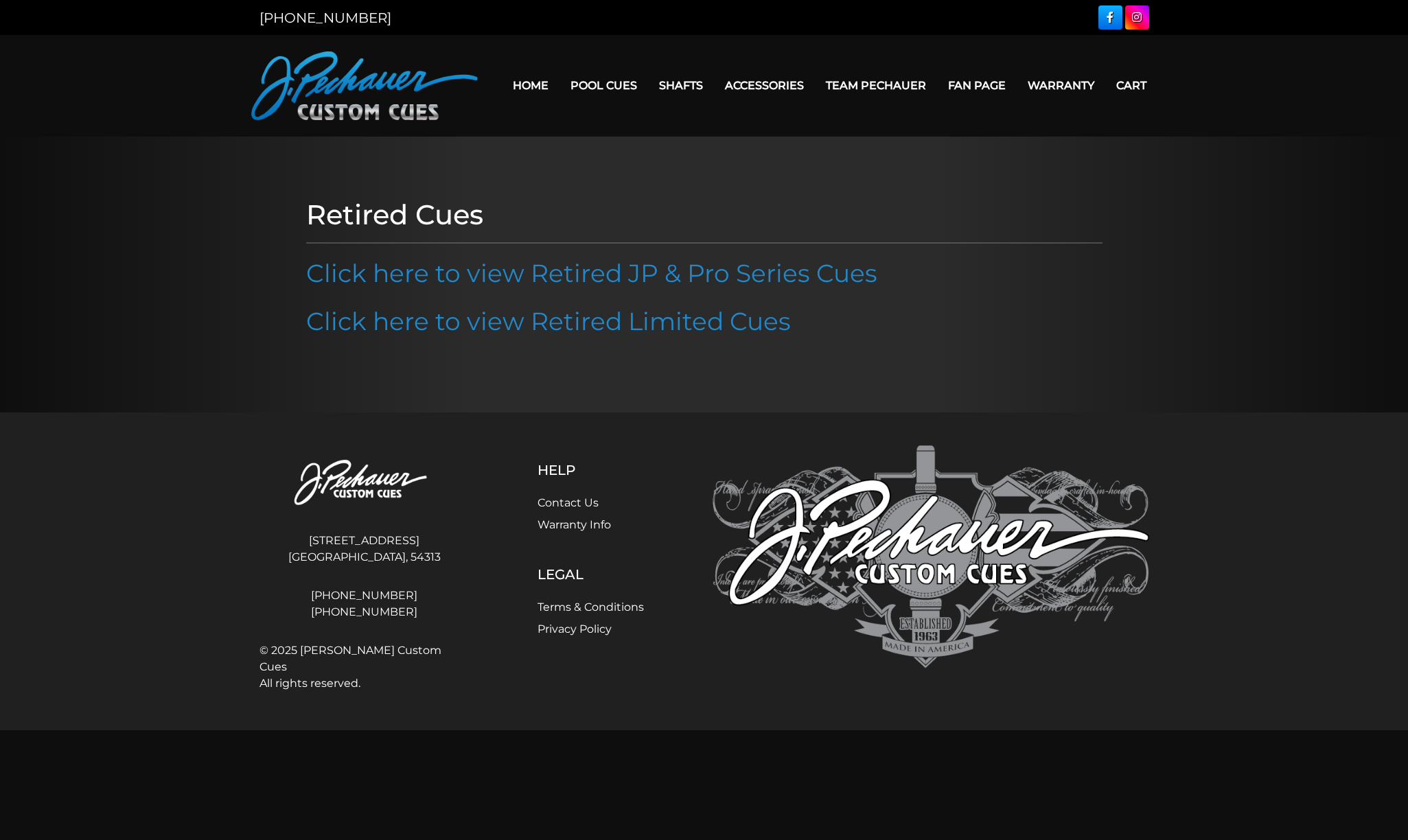
click at [330, 594] on link "[PHONE_NUMBER]" at bounding box center [365, 595] width 211 height 16
click at [361, 595] on link "[PHONE_NUMBER]" at bounding box center [365, 595] width 211 height 16
drag, startPoint x: 302, startPoint y: 587, endPoint x: 401, endPoint y: 598, distance: 99.6
click at [401, 598] on div "920-434-7755 800-934-7735" at bounding box center [365, 604] width 211 height 44
copy link "[PHONE_NUMBER]"
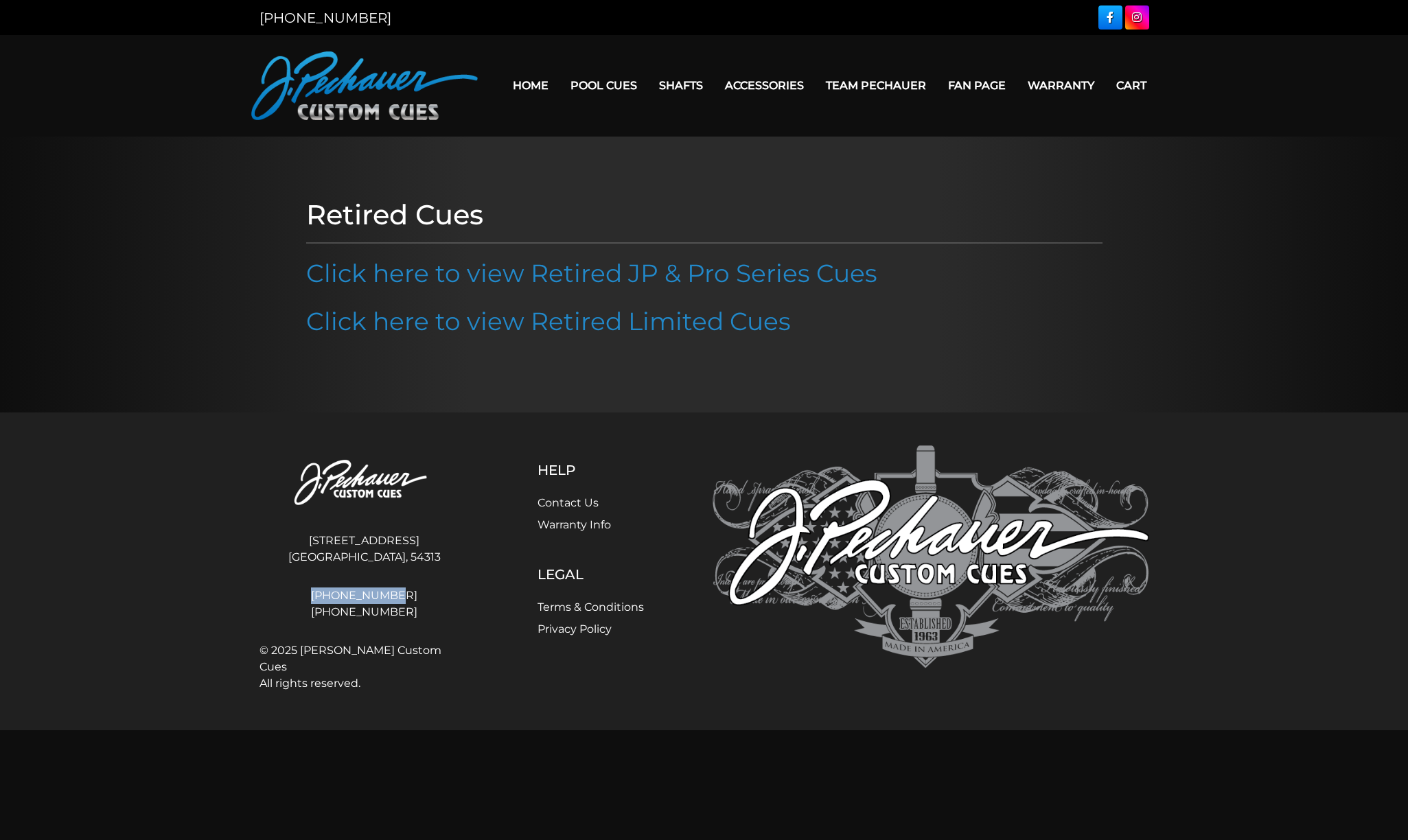
click at [571, 500] on link "Contact Us" at bounding box center [568, 503] width 61 height 13
